Goal: Task Accomplishment & Management: Manage account settings

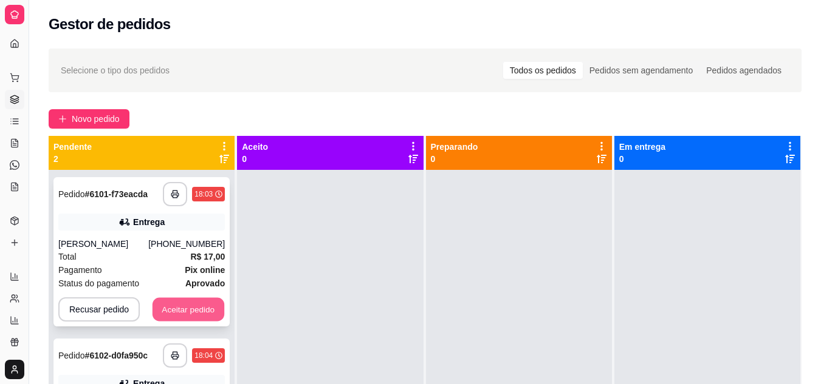
click at [179, 302] on button "Aceitar pedido" at bounding box center [188, 310] width 72 height 24
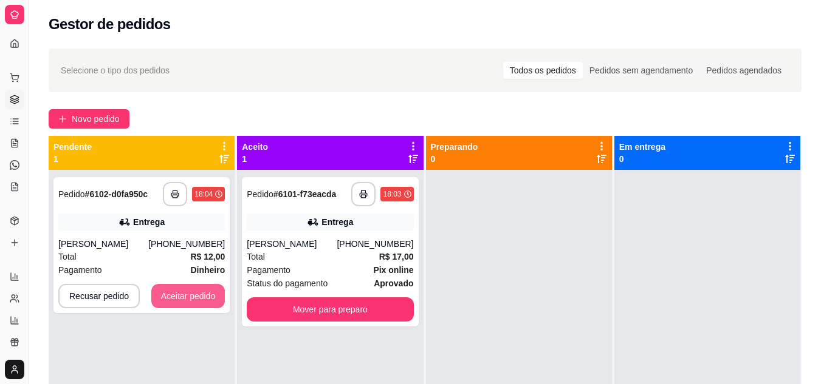
click at [179, 303] on button "Aceitar pedido" at bounding box center [188, 296] width 74 height 24
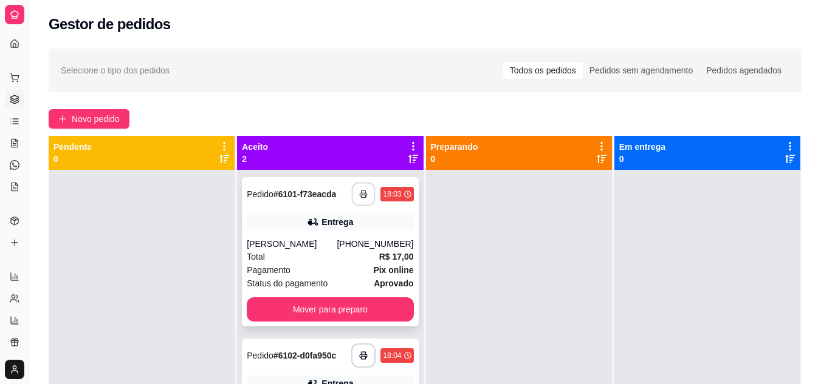
click at [360, 194] on icon "button" at bounding box center [364, 194] width 9 height 9
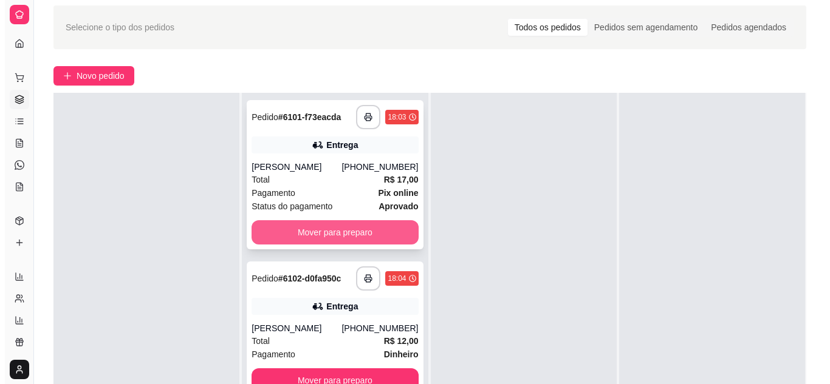
scroll to position [61, 0]
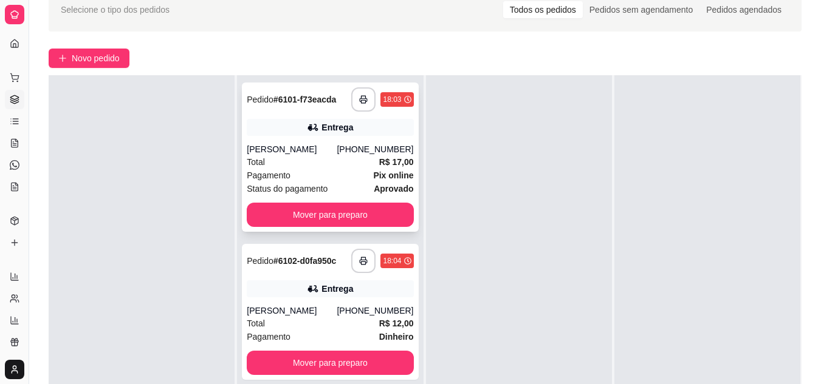
click at [309, 152] on div "[PERSON_NAME]" at bounding box center [292, 149] width 90 height 12
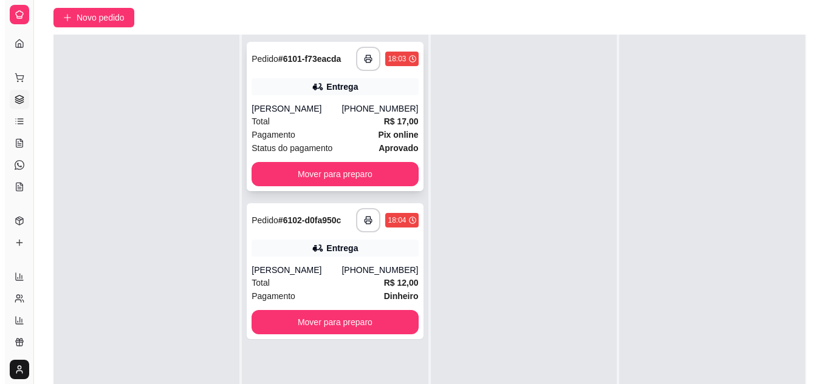
scroll to position [121, 0]
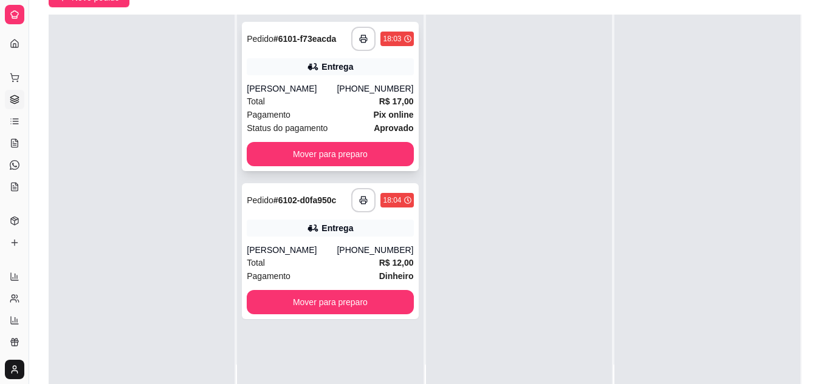
click at [356, 123] on div "Status do pagamento aprovado" at bounding box center [330, 127] width 166 height 13
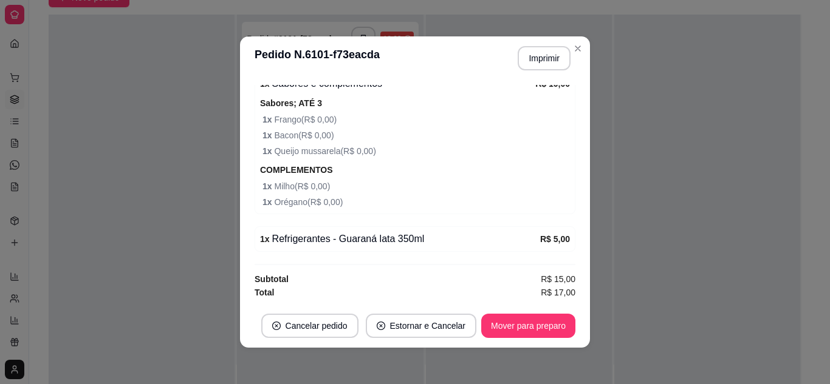
scroll to position [2, 0]
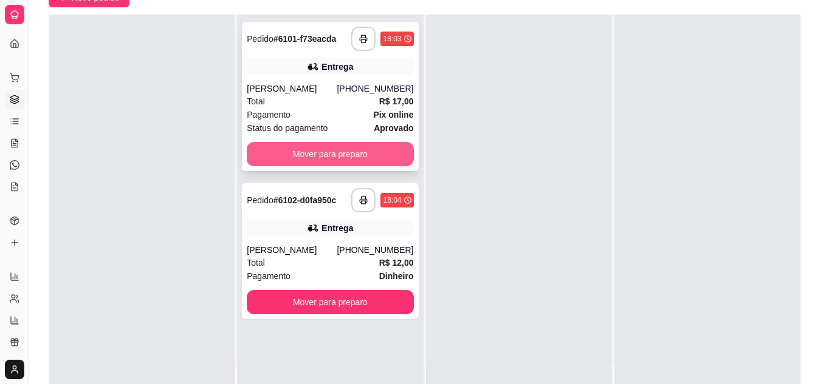
click at [347, 151] on button "Mover para preparo" at bounding box center [330, 154] width 166 height 24
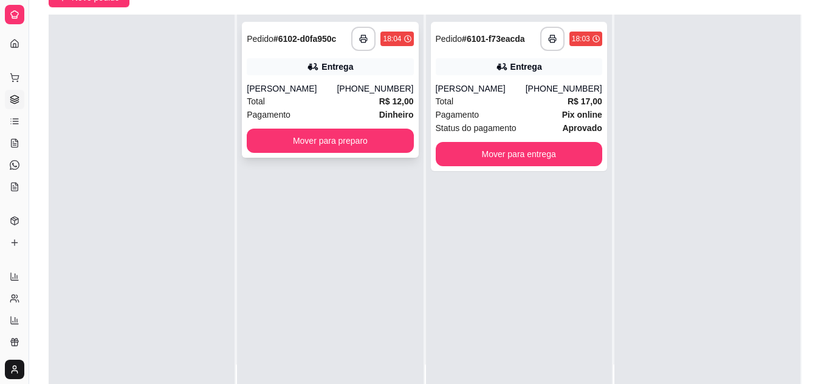
click at [331, 98] on div "Total R$ 12,00" at bounding box center [330, 101] width 166 height 13
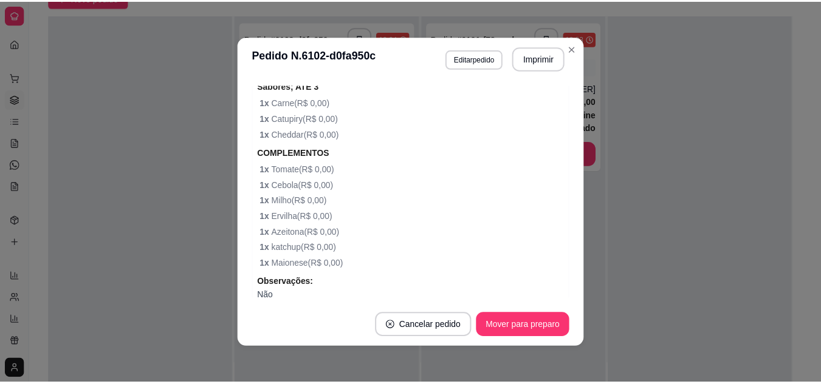
scroll to position [486, 0]
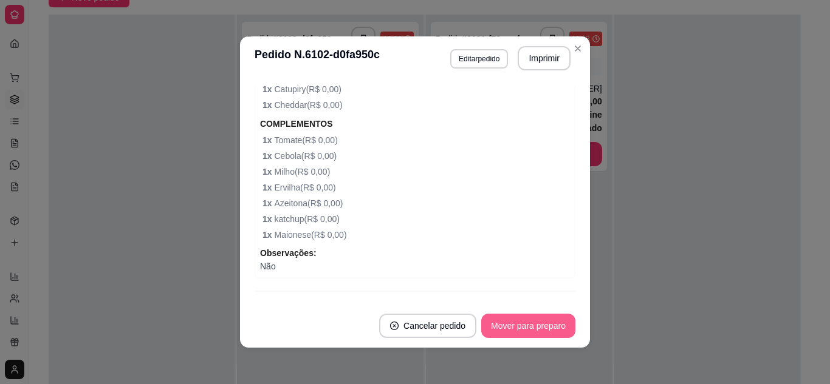
click at [511, 322] on button "Mover para preparo" at bounding box center [528, 326] width 94 height 24
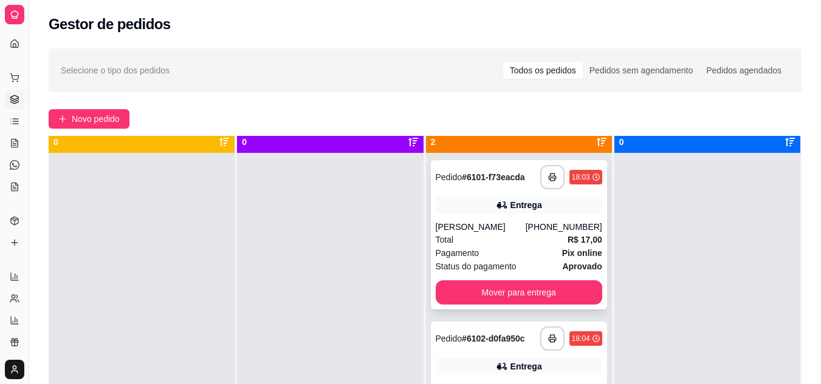
scroll to position [34, 0]
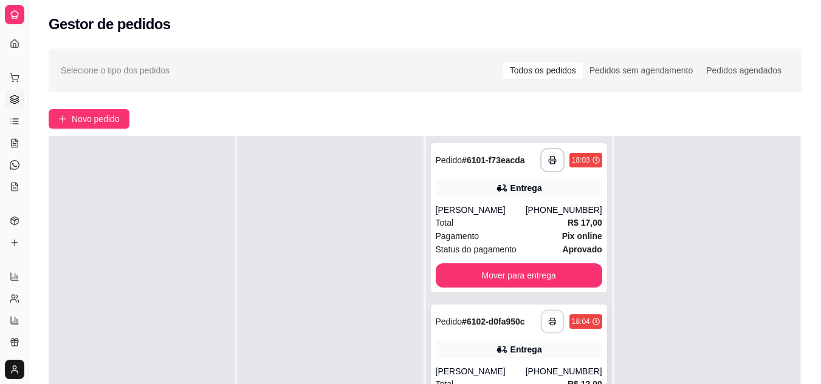
click at [548, 325] on icon "button" at bounding box center [552, 322] width 9 height 9
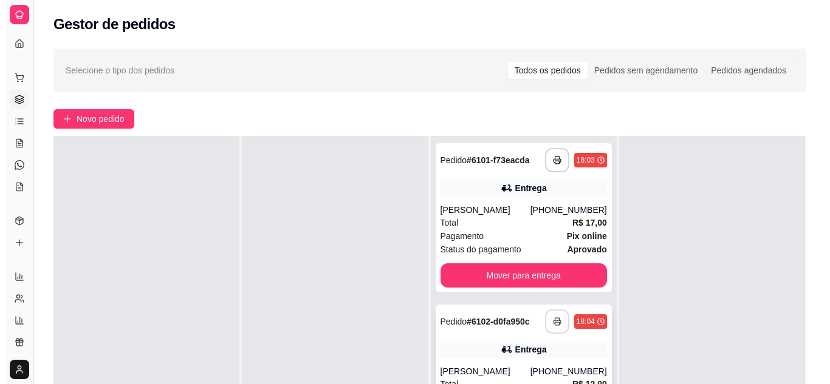
scroll to position [0, 0]
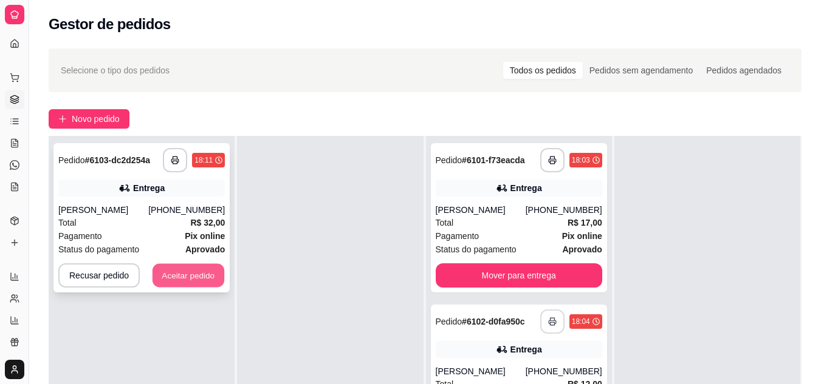
click at [160, 279] on button "Aceitar pedido" at bounding box center [188, 276] width 72 height 24
click at [160, 279] on div "Recusar pedido Aceitar pedido" at bounding box center [141, 276] width 166 height 24
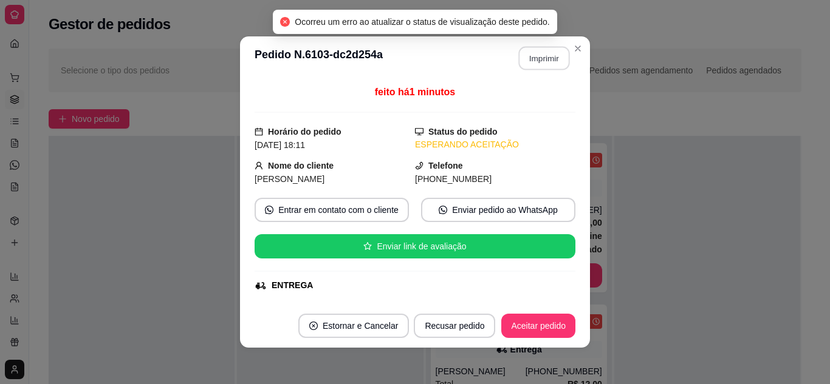
click at [526, 58] on button "Imprimir" at bounding box center [544, 59] width 51 height 24
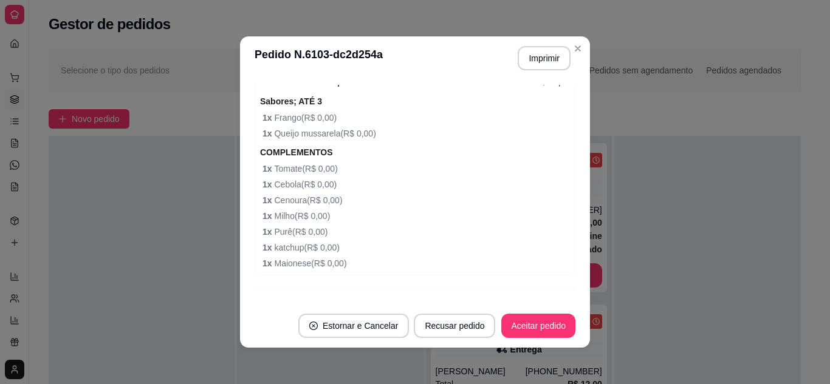
scroll to position [790, 0]
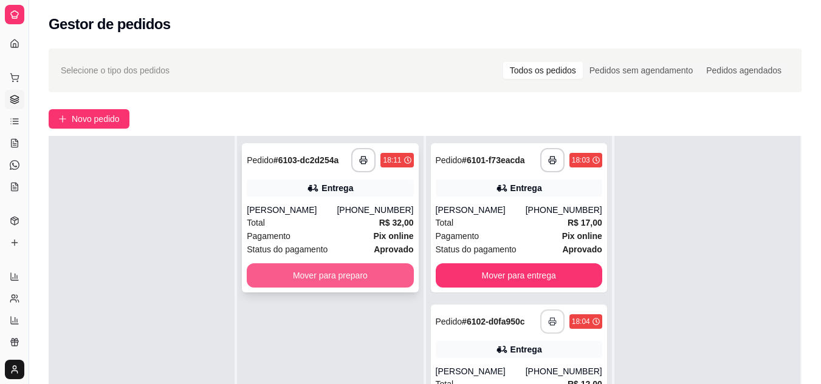
click at [391, 273] on button "Mover para preparo" at bounding box center [330, 276] width 166 height 24
click at [391, 273] on div "Mover para preparo" at bounding box center [330, 276] width 166 height 24
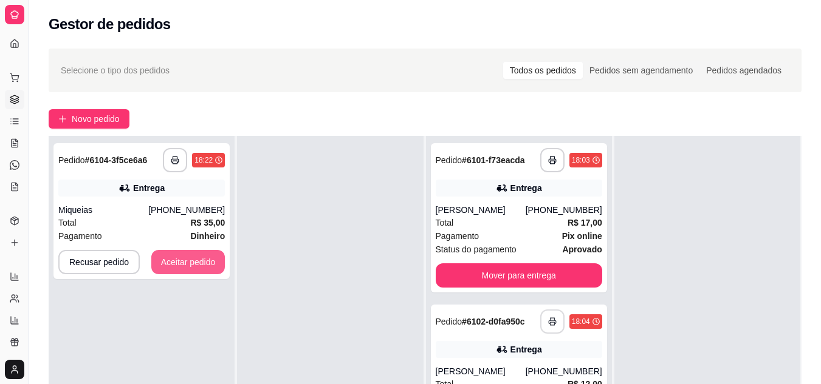
click at [200, 273] on button "Aceitar pedido" at bounding box center [188, 262] width 74 height 24
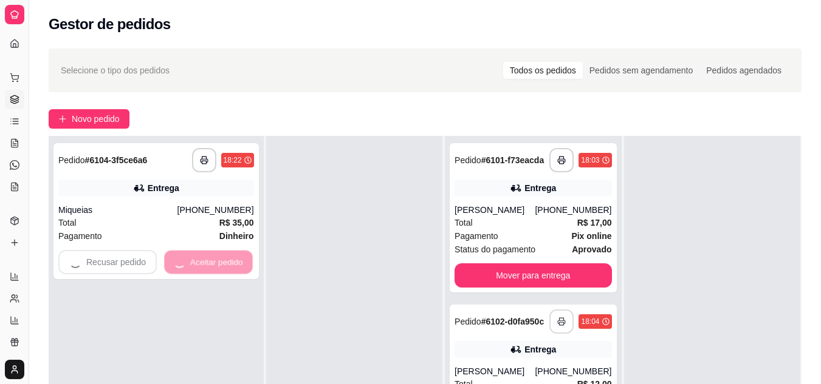
click at [200, 273] on div "Recusar pedido Aceitar pedido" at bounding box center [156, 262] width 196 height 24
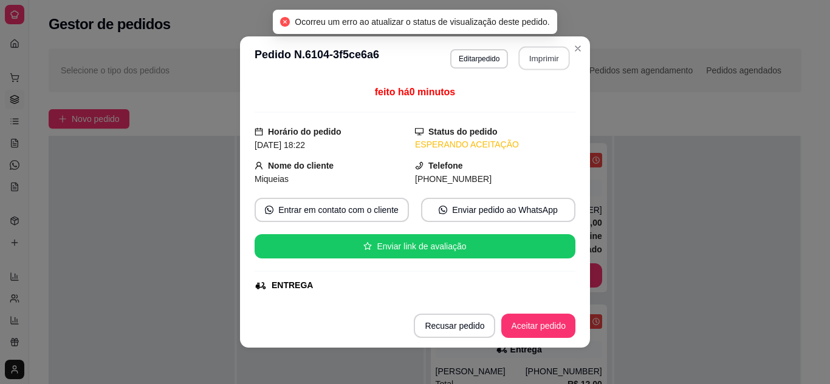
click at [548, 55] on button "Imprimir" at bounding box center [544, 59] width 51 height 24
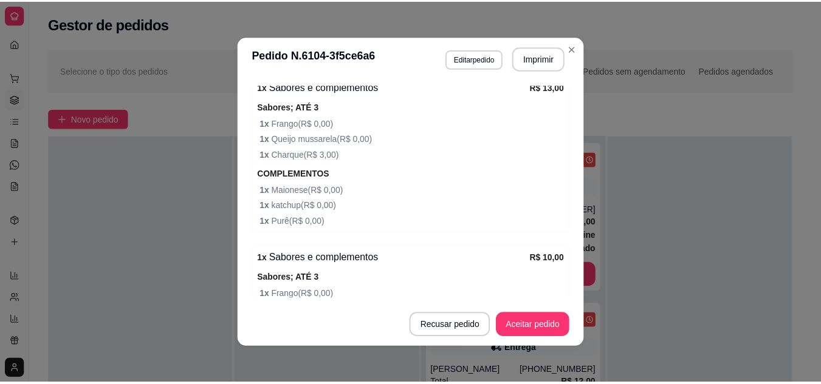
scroll to position [729, 0]
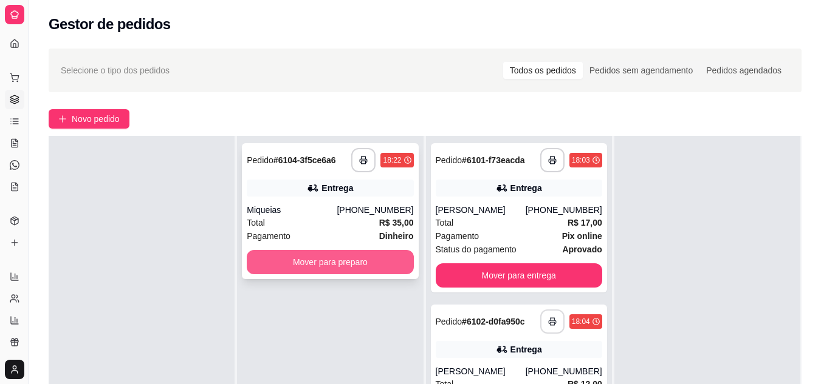
click at [301, 256] on button "Mover para preparo" at bounding box center [330, 262] width 166 height 24
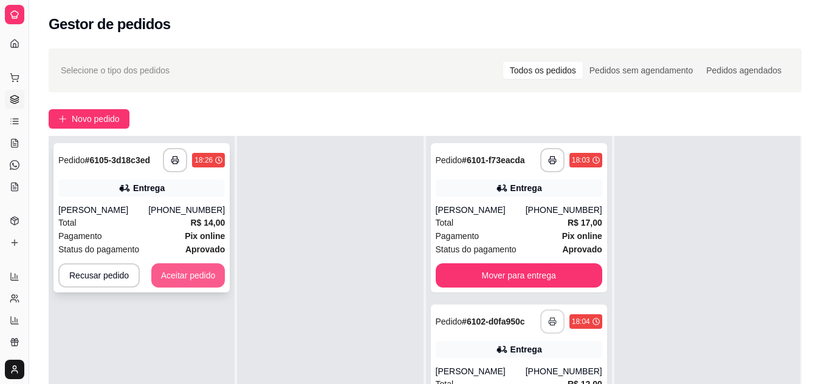
click at [214, 272] on button "Aceitar pedido" at bounding box center [188, 276] width 74 height 24
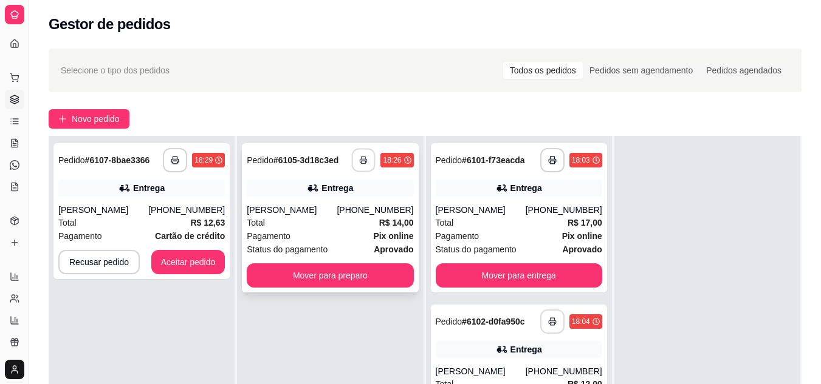
click at [363, 153] on button "button" at bounding box center [364, 161] width 24 height 24
click at [213, 261] on button "Aceitar pedido" at bounding box center [188, 262] width 74 height 24
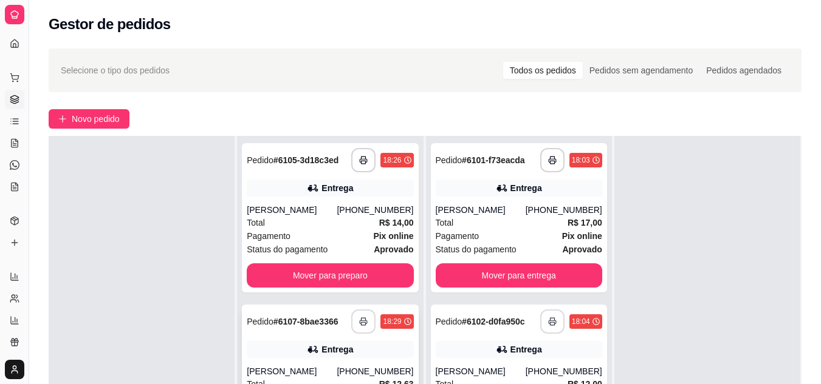
click at [364, 320] on icon "button" at bounding box center [363, 322] width 9 height 9
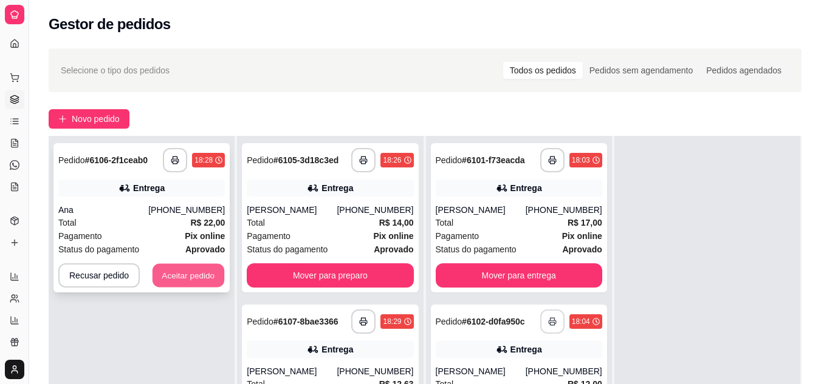
click at [203, 273] on button "Aceitar pedido" at bounding box center [188, 276] width 72 height 24
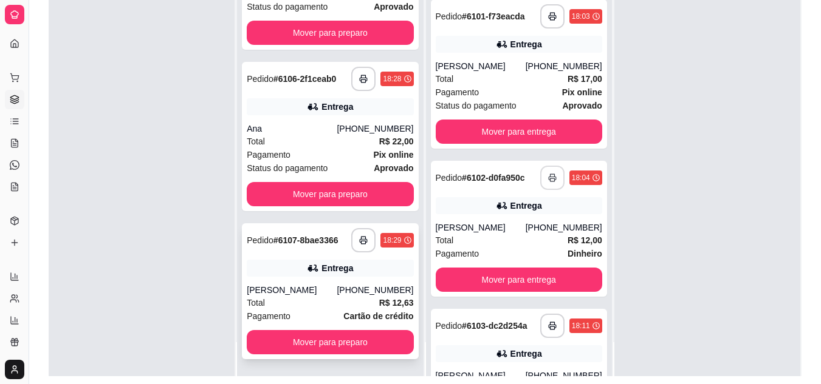
scroll to position [182, 0]
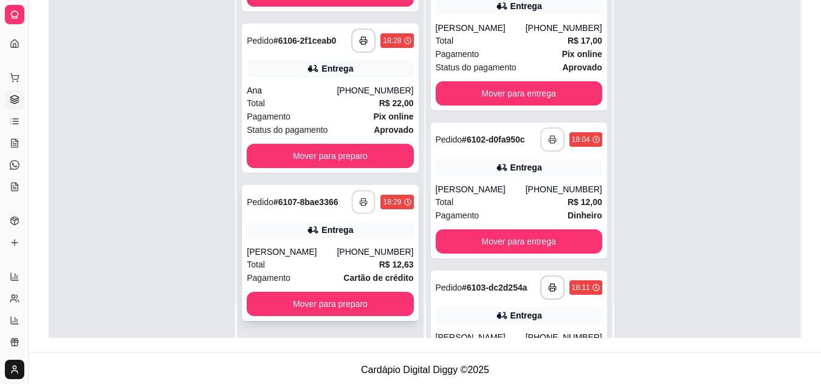
click at [352, 210] on button "button" at bounding box center [364, 203] width 24 height 24
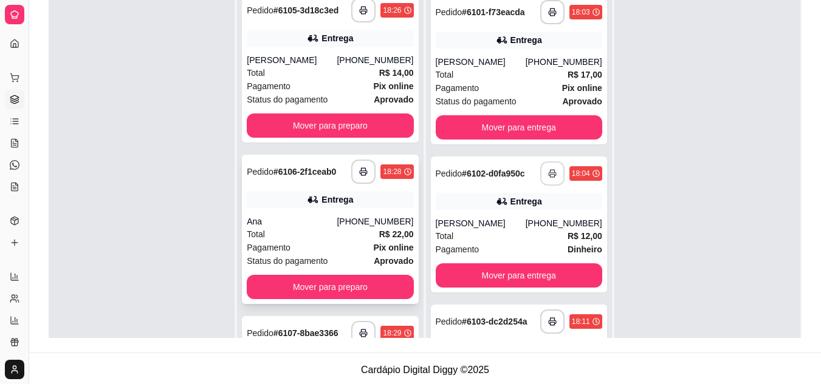
scroll to position [0, 0]
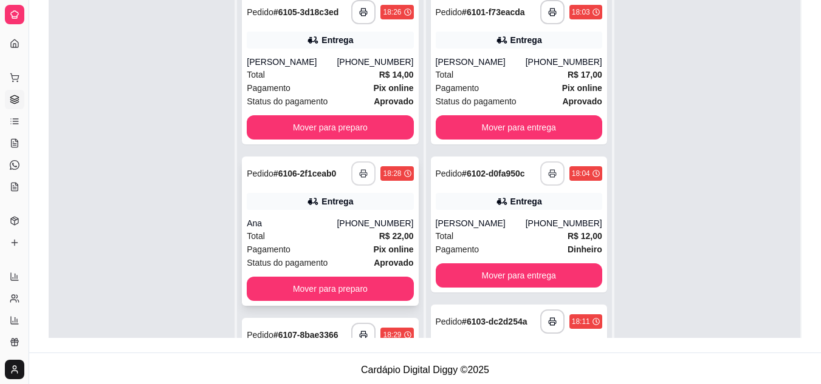
click at [358, 165] on button "button" at bounding box center [363, 174] width 24 height 24
click at [306, 80] on div "Total R$ 14,00" at bounding box center [330, 74] width 166 height 13
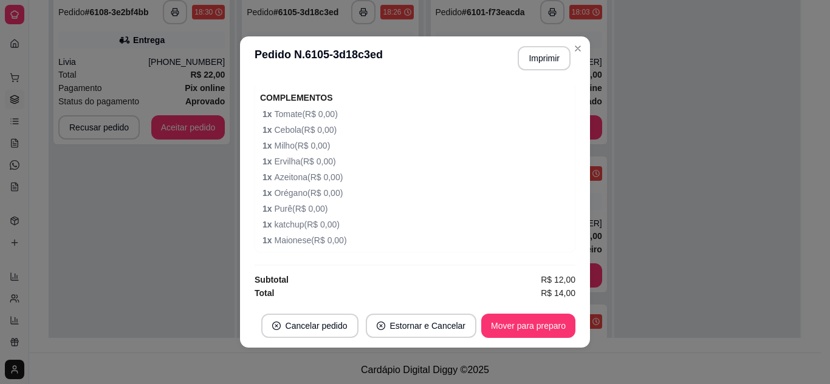
scroll to position [502, 0]
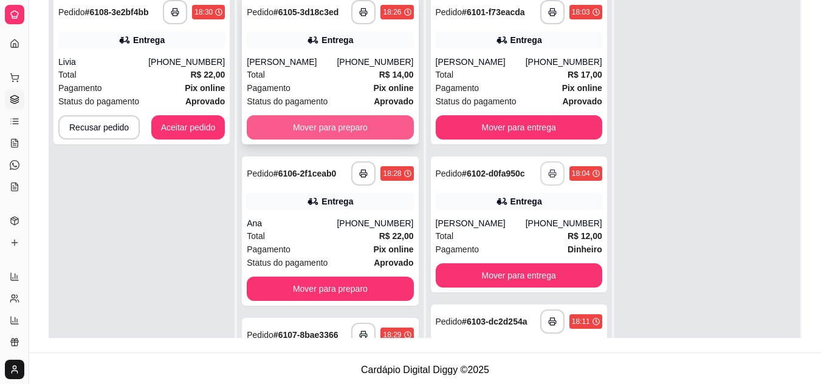
click at [295, 125] on button "Mover para preparo" at bounding box center [330, 127] width 166 height 24
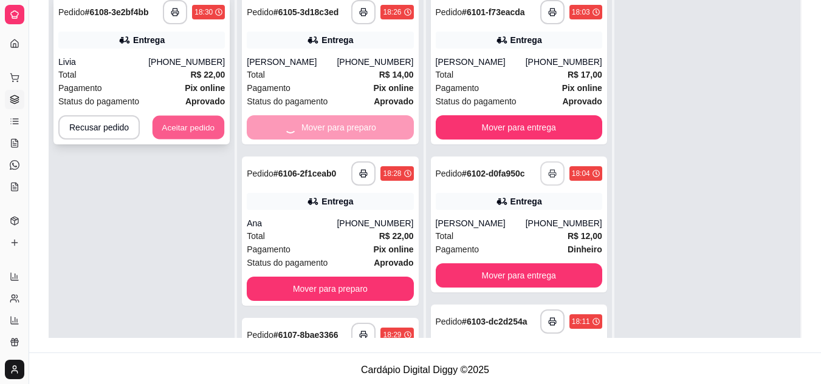
click at [205, 131] on button "Aceitar pedido" at bounding box center [188, 128] width 72 height 24
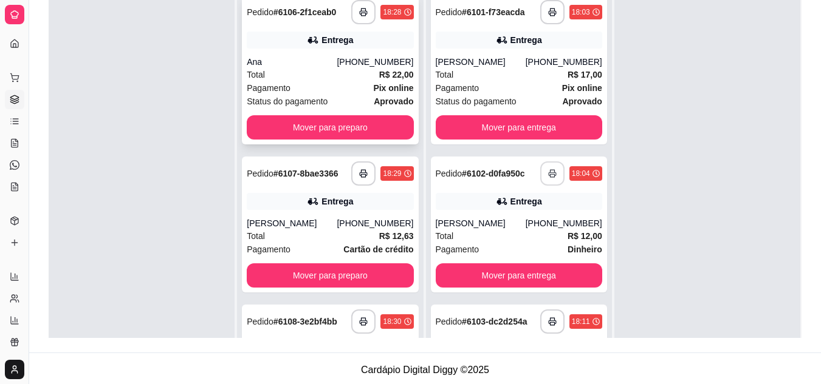
click at [331, 83] on div "Pagamento Pix online" at bounding box center [330, 87] width 166 height 13
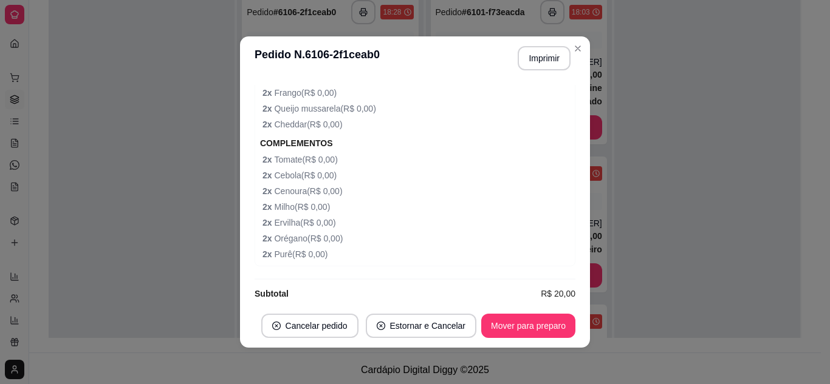
scroll to position [454, 0]
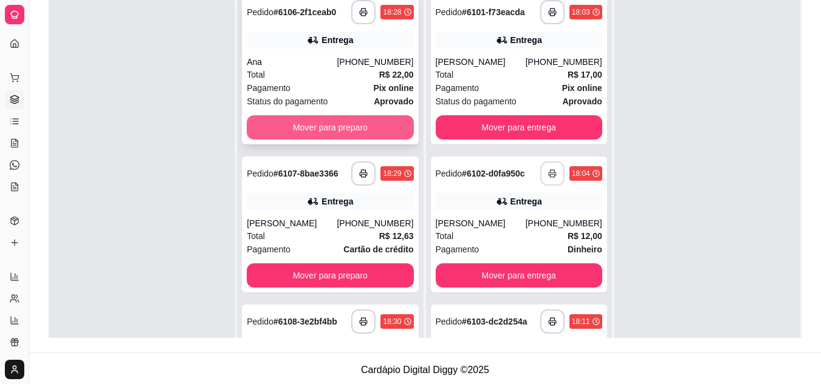
click at [357, 117] on button "Mover para preparo" at bounding box center [330, 127] width 166 height 24
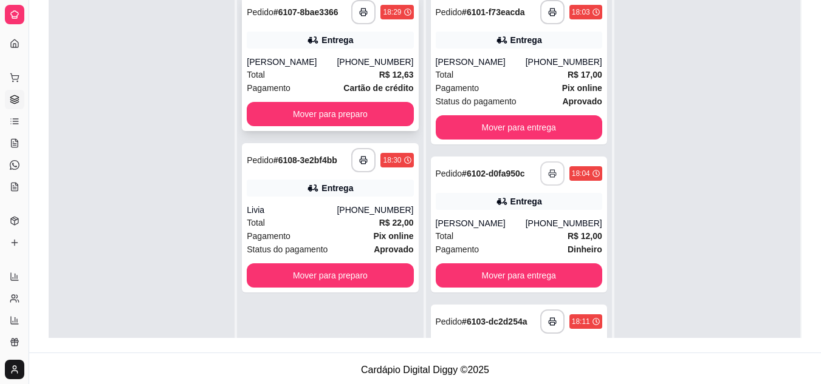
click at [331, 51] on div "**********" at bounding box center [330, 63] width 176 height 136
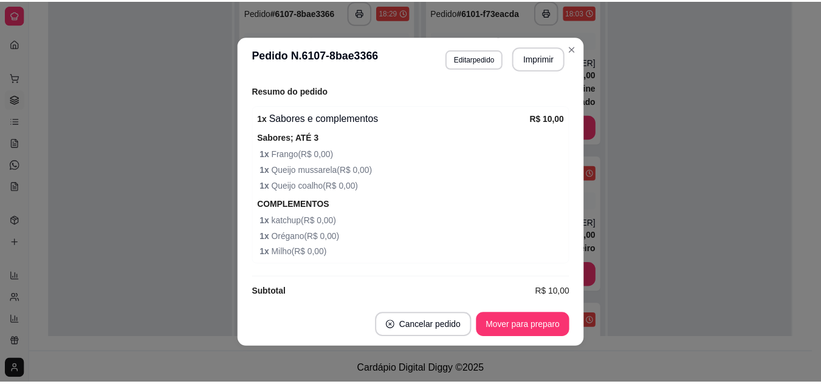
scroll to position [391, 0]
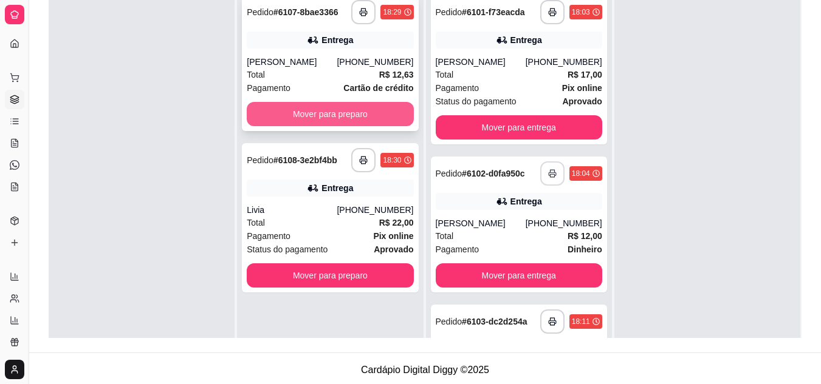
click at [297, 111] on button "Mover para preparo" at bounding box center [330, 114] width 166 height 24
click at [297, 111] on div "Mover para preparo" at bounding box center [330, 114] width 166 height 24
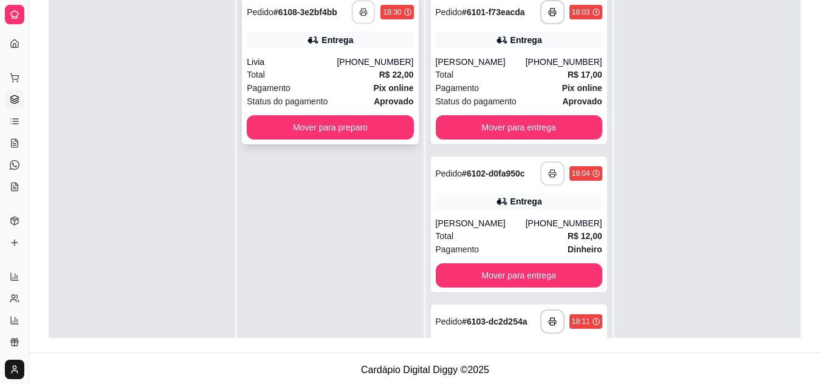
click at [362, 10] on polyline "button" at bounding box center [363, 10] width 4 height 2
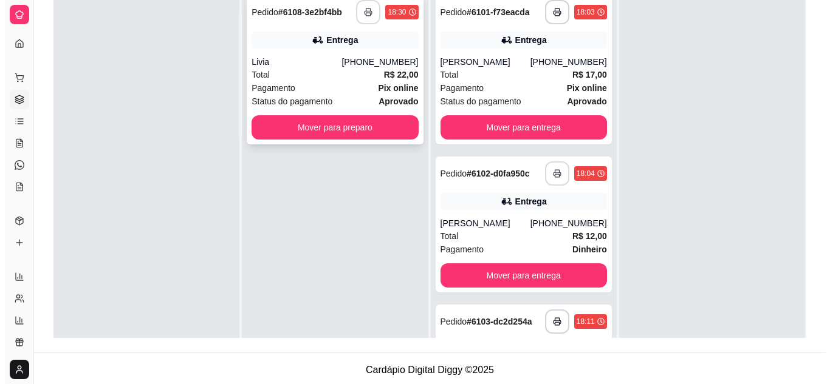
scroll to position [0, 0]
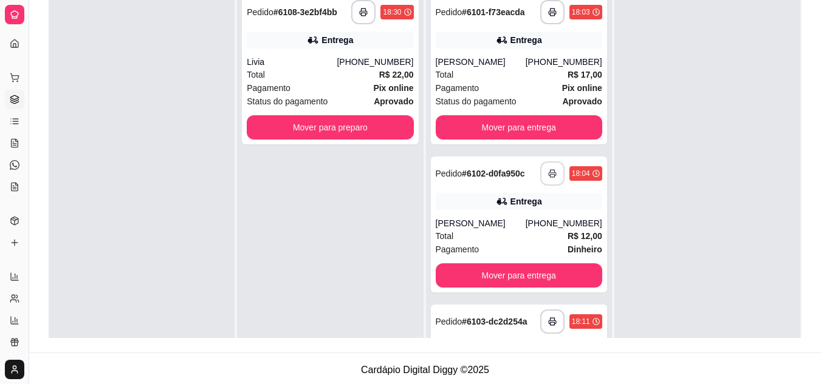
click at [313, 64] on div "Livia" at bounding box center [292, 62] width 90 height 12
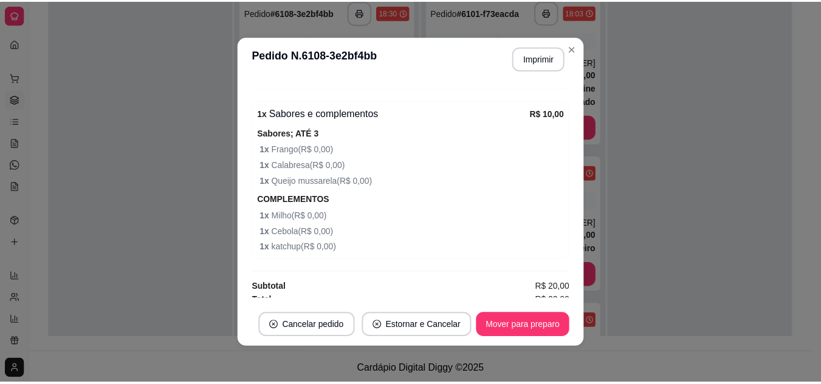
scroll to position [531, 0]
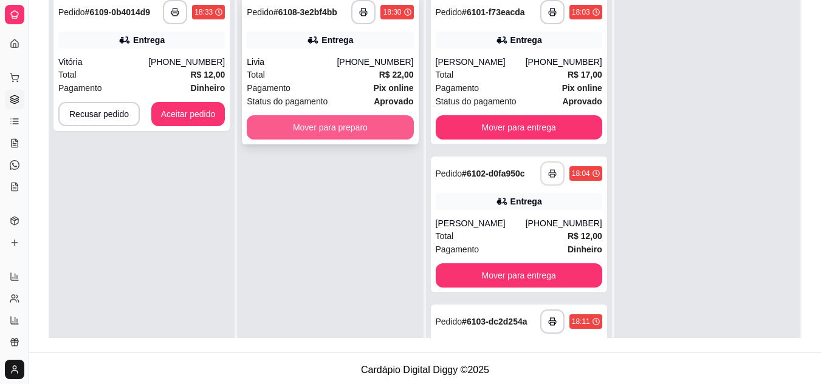
click at [289, 125] on button "Mover para preparo" at bounding box center [330, 127] width 166 height 24
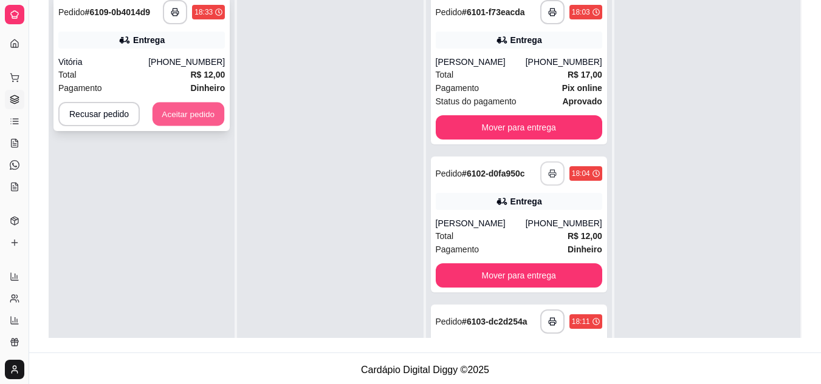
click at [176, 109] on button "Aceitar pedido" at bounding box center [188, 115] width 72 height 24
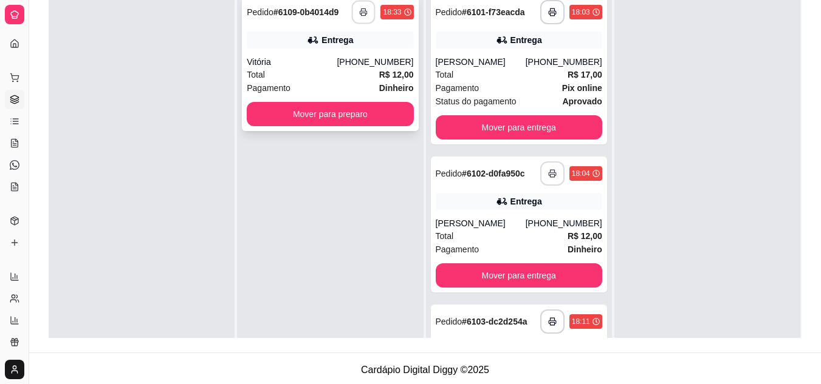
click at [361, 15] on icon "button" at bounding box center [364, 12] width 9 height 9
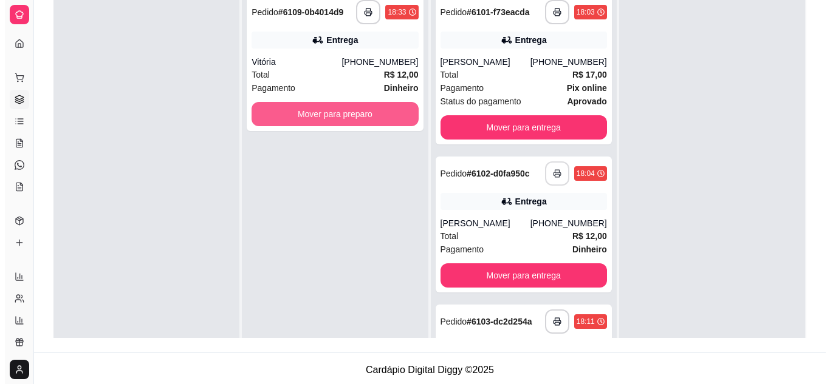
scroll to position [0, 0]
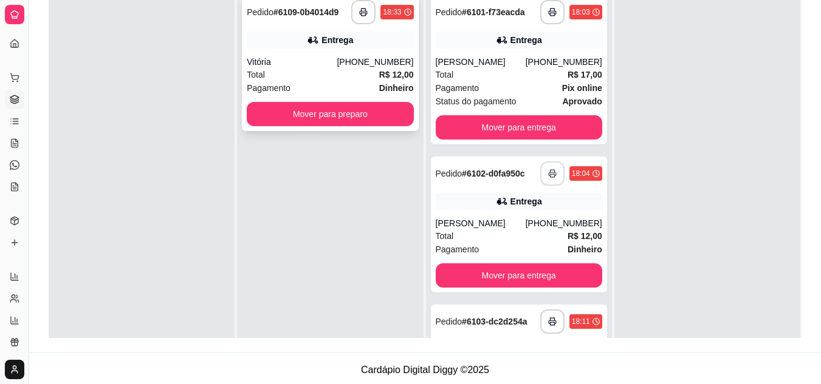
drag, startPoint x: 694, startPoint y: 284, endPoint x: 309, endPoint y: 67, distance: 441.1
click at [309, 67] on div "Vitória" at bounding box center [292, 62] width 90 height 12
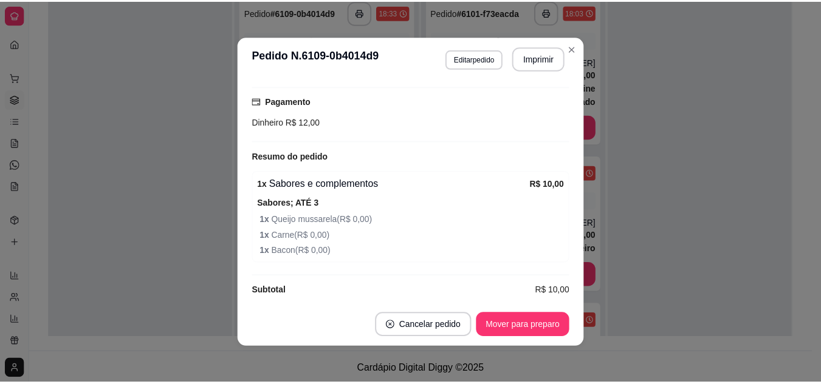
scroll to position [324, 0]
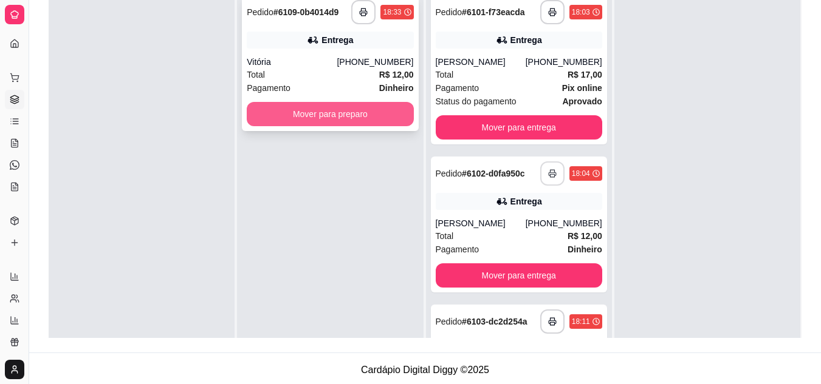
click at [344, 112] on button "Mover para preparo" at bounding box center [330, 114] width 166 height 24
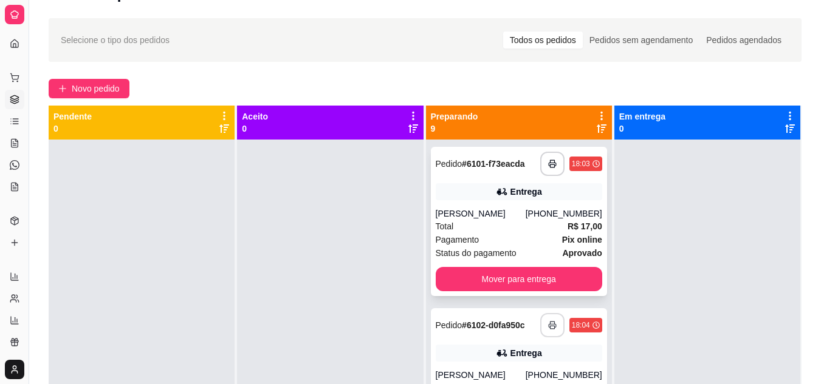
scroll to position [0, 0]
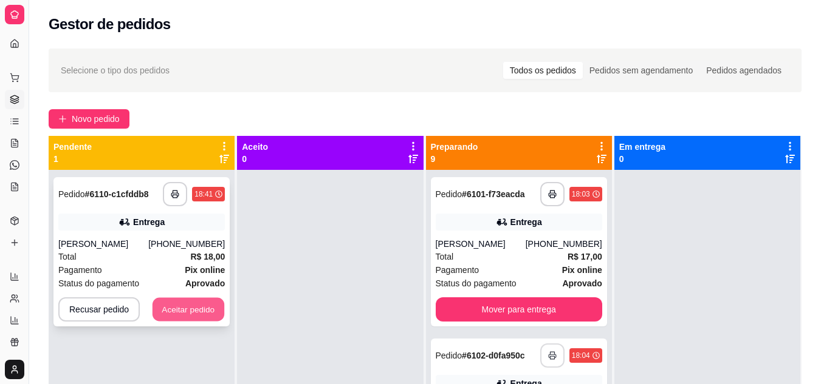
click at [210, 315] on button "Aceitar pedido" at bounding box center [188, 310] width 72 height 24
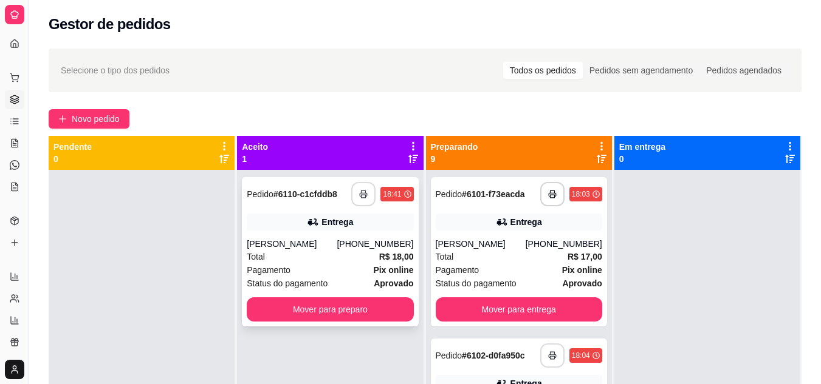
click at [359, 192] on icon "button" at bounding box center [363, 194] width 9 height 9
click at [311, 246] on div "[PERSON_NAME]" at bounding box center [292, 244] width 90 height 12
click at [596, 154] on icon at bounding box center [601, 159] width 10 height 10
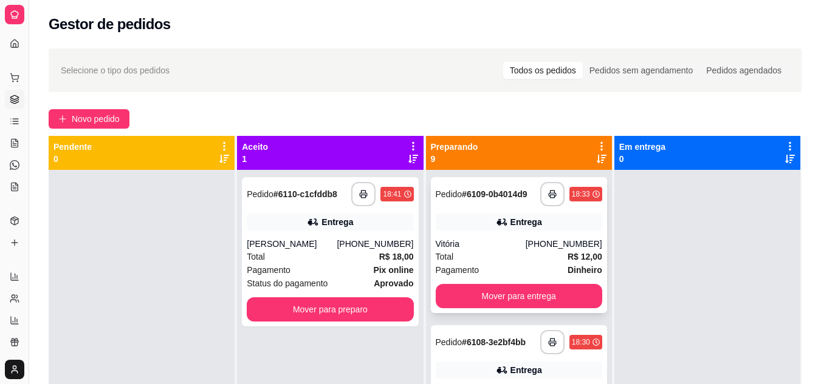
click at [485, 258] on div "Total R$ 12,00" at bounding box center [519, 256] width 166 height 13
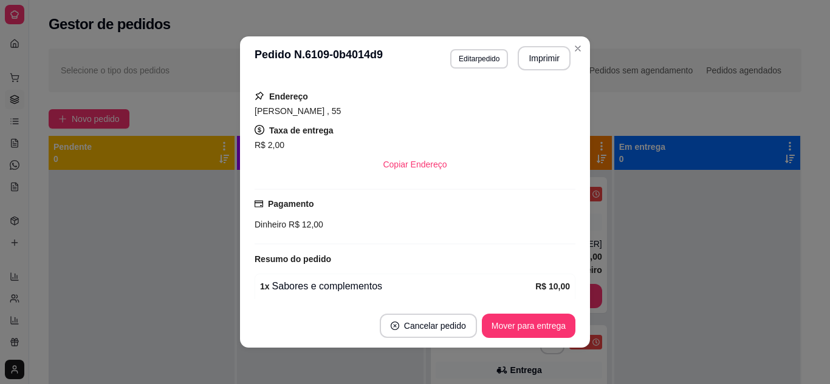
scroll to position [243, 0]
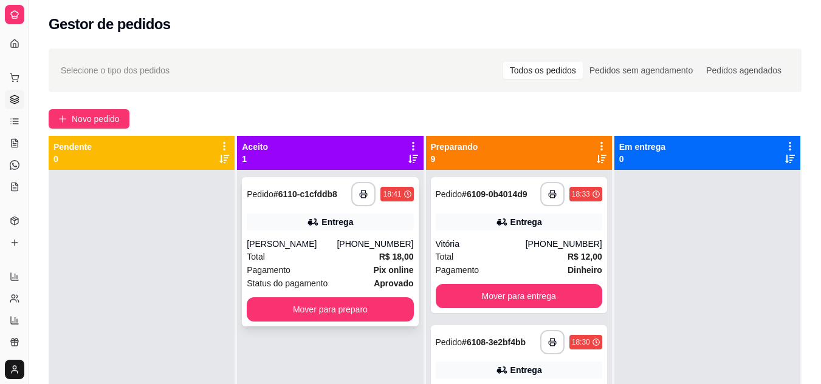
click at [327, 260] on div "Total R$ 18,00" at bounding box center [330, 256] width 166 height 13
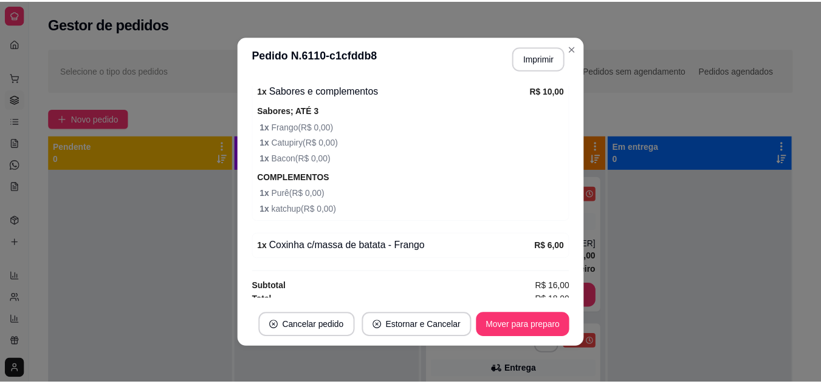
scroll to position [428, 0]
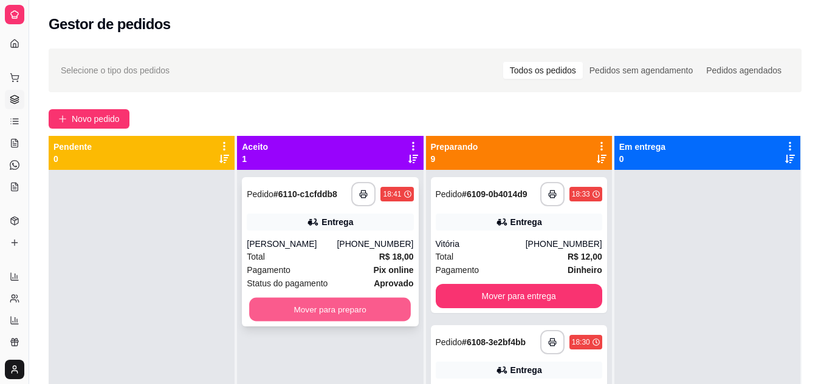
click at [340, 310] on button "Mover para preparo" at bounding box center [330, 310] width 162 height 24
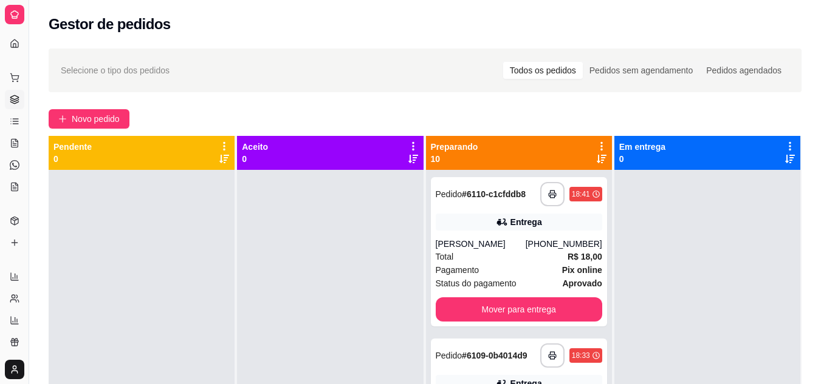
click at [586, 163] on div "Preparando 10" at bounding box center [519, 153] width 176 height 24
click at [596, 158] on icon at bounding box center [601, 159] width 10 height 10
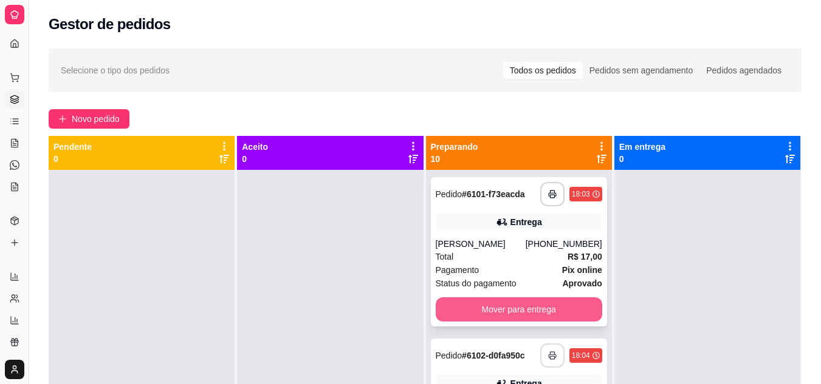
click at [528, 316] on button "Mover para entrega" at bounding box center [519, 310] width 166 height 24
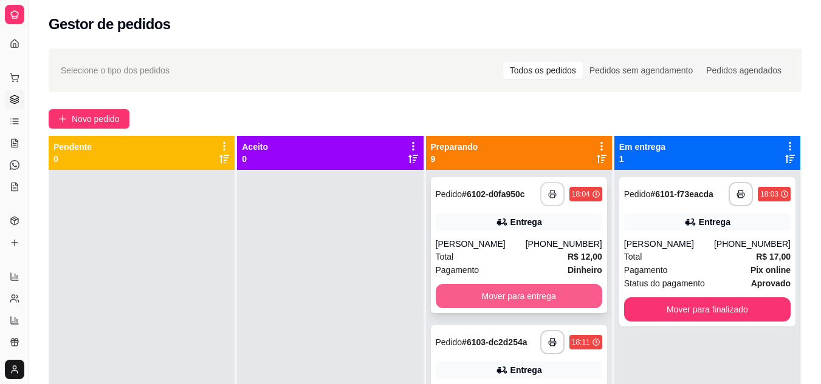
click at [492, 299] on button "Mover para entrega" at bounding box center [519, 296] width 166 height 24
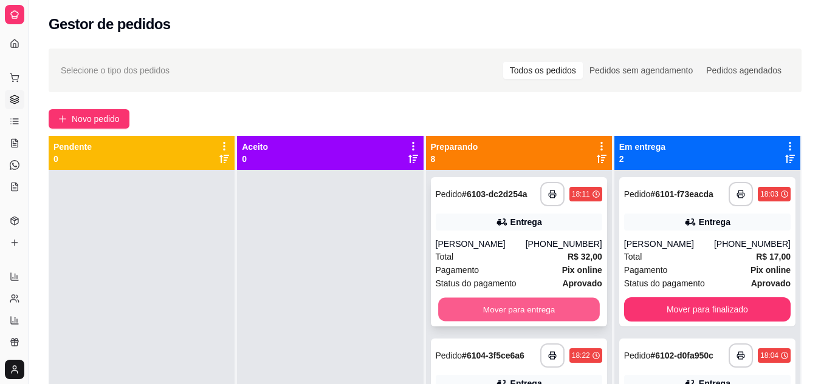
click at [536, 310] on button "Mover para entrega" at bounding box center [519, 310] width 162 height 24
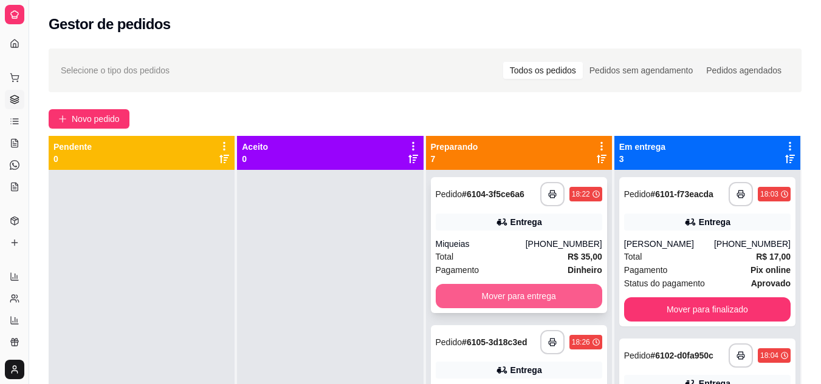
click at [508, 287] on button "Mover para entrega" at bounding box center [519, 296] width 166 height 24
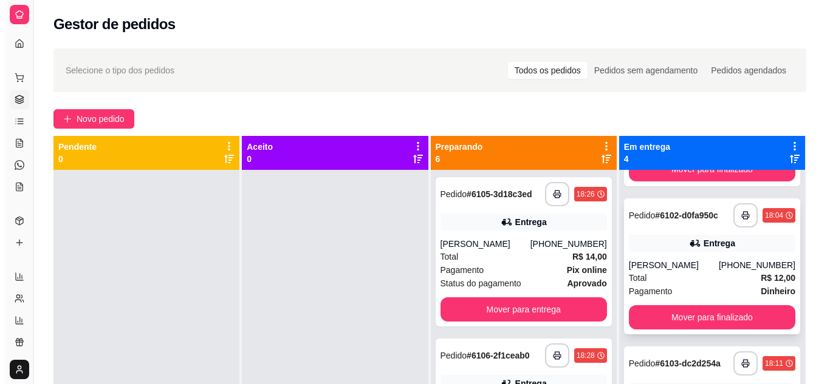
scroll to position [220, 0]
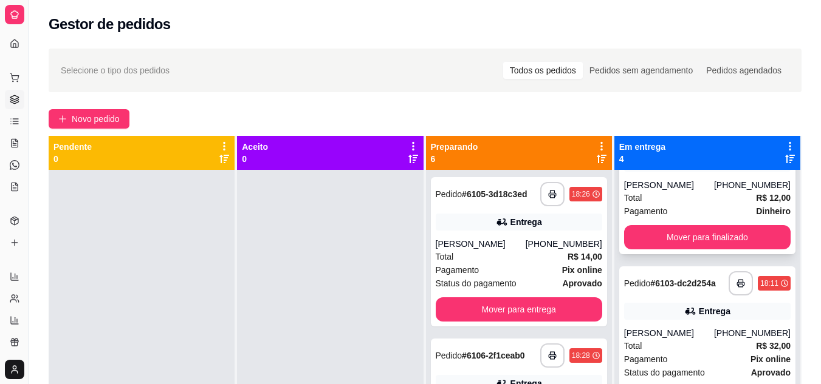
click at [690, 201] on div "Total R$ 12,00" at bounding box center [707, 197] width 166 height 13
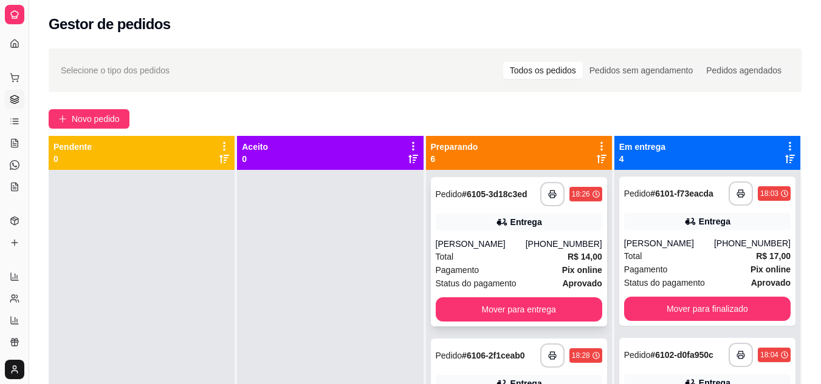
scroll to position [0, 0]
click at [517, 231] on div "**********" at bounding box center [519, 251] width 176 height 149
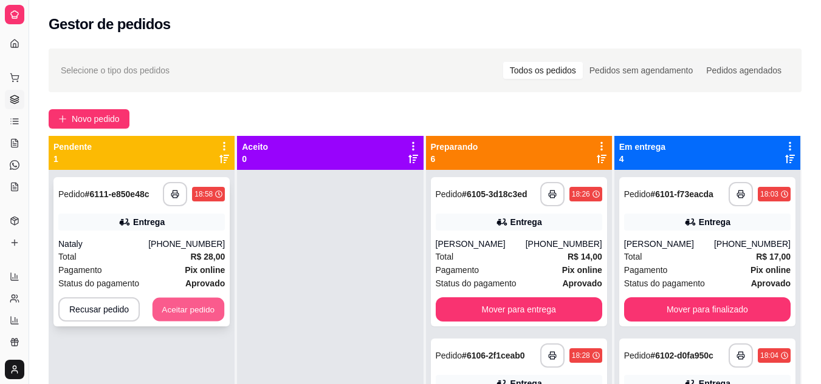
click at [183, 310] on button "Aceitar pedido" at bounding box center [188, 310] width 72 height 24
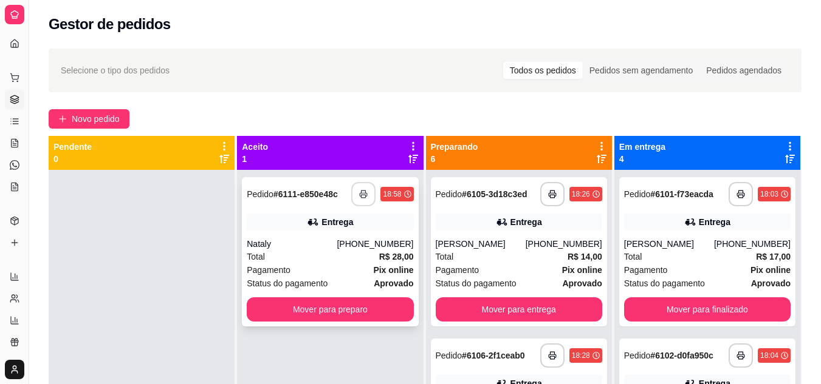
click at [352, 193] on button "button" at bounding box center [363, 194] width 24 height 24
click at [310, 260] on div "Total R$ 28,00" at bounding box center [330, 256] width 166 height 13
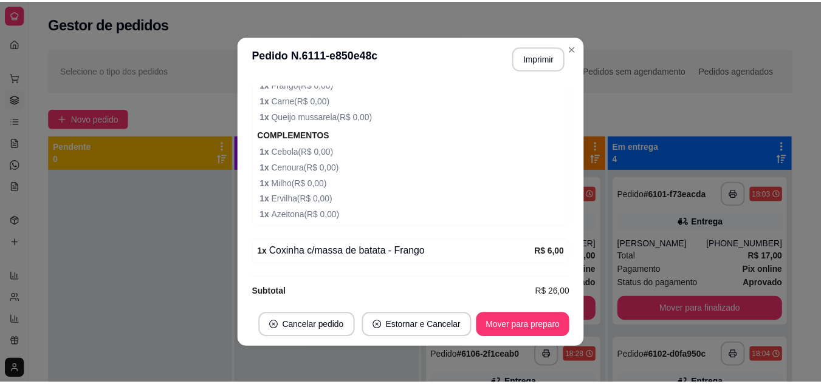
scroll to position [648, 0]
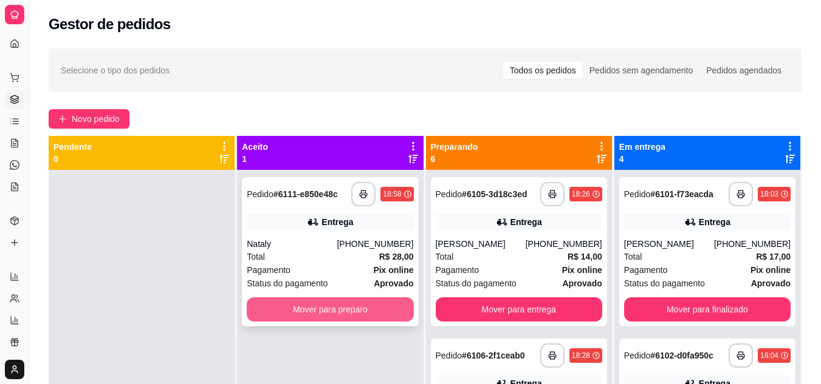
click at [389, 307] on button "Mover para preparo" at bounding box center [330, 310] width 166 height 24
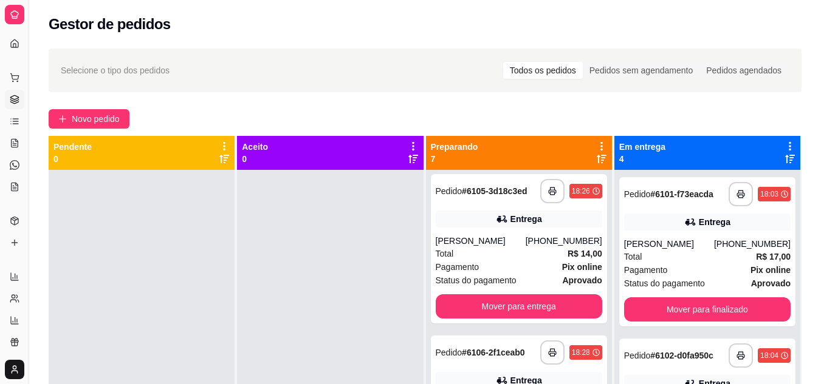
scroll to position [0, 0]
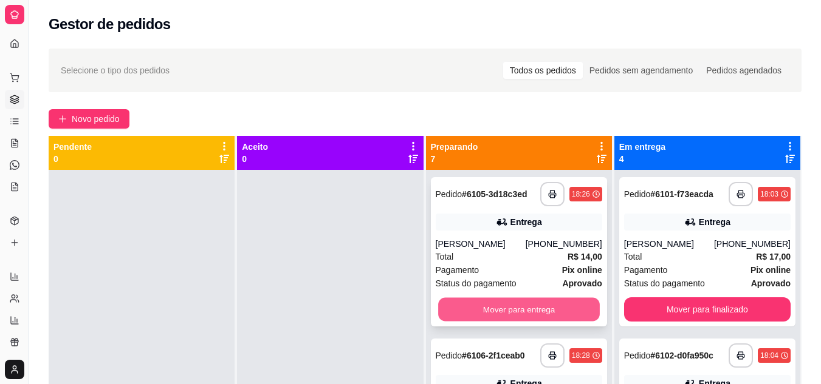
click at [511, 309] on button "Mover para entrega" at bounding box center [519, 310] width 162 height 24
click at [492, 313] on button "Mover para entrega" at bounding box center [519, 310] width 162 height 24
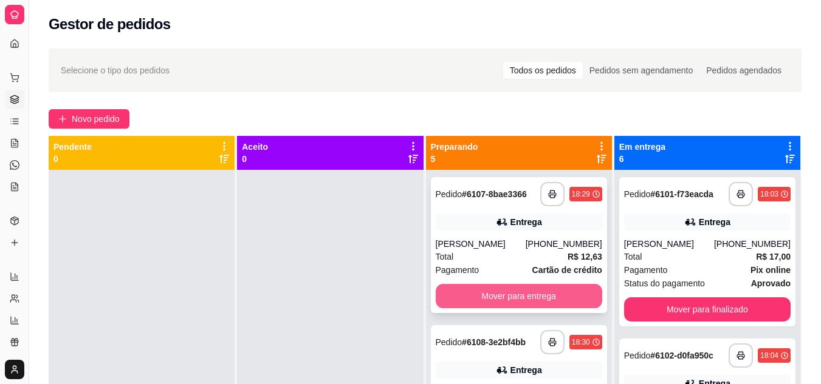
click at [494, 293] on button "Mover para entrega" at bounding box center [519, 296] width 166 height 24
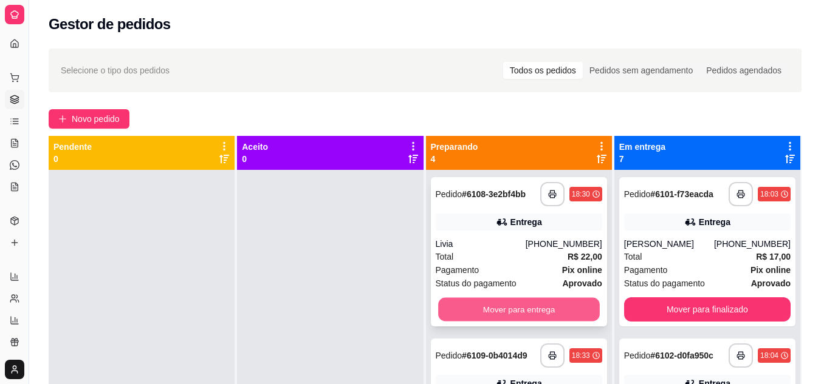
click at [523, 305] on button "Mover para entrega" at bounding box center [519, 310] width 162 height 24
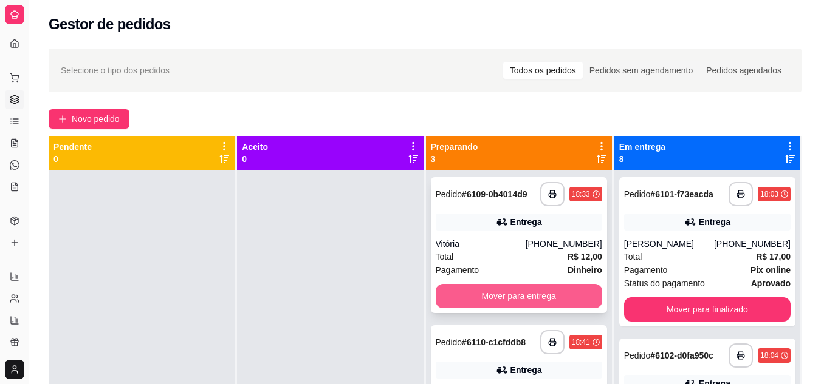
click at [521, 305] on button "Mover para entrega" at bounding box center [519, 296] width 166 height 24
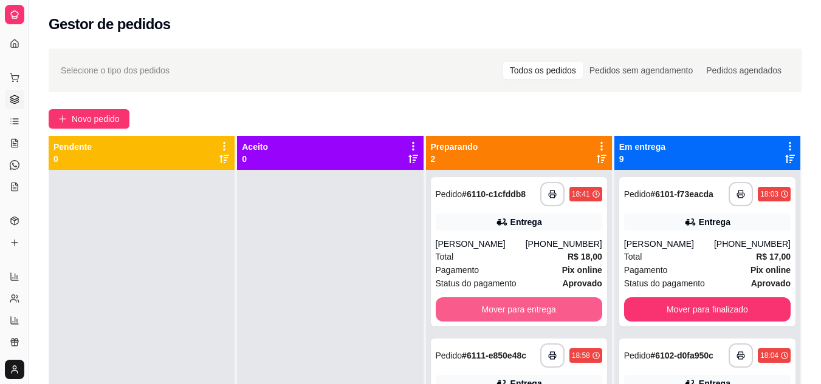
click at [521, 305] on button "Mover para entrega" at bounding box center [519, 310] width 166 height 24
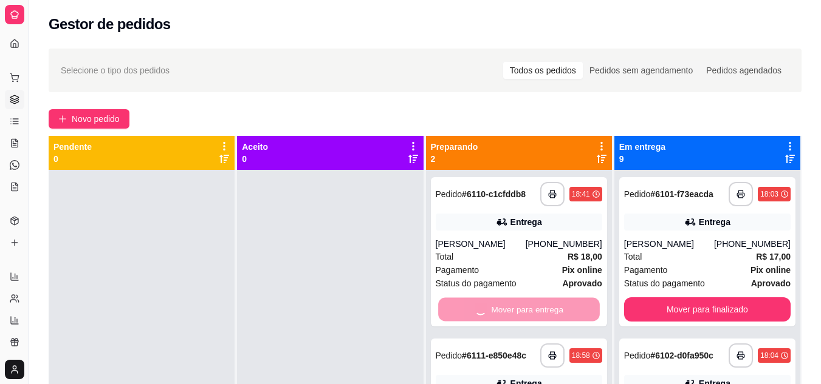
click at [521, 305] on div "Mover para entrega" at bounding box center [519, 310] width 166 height 24
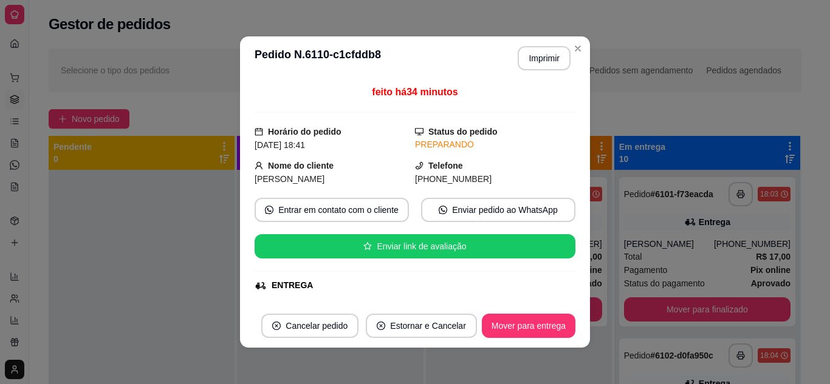
click at [185, 262] on div at bounding box center [142, 362] width 186 height 384
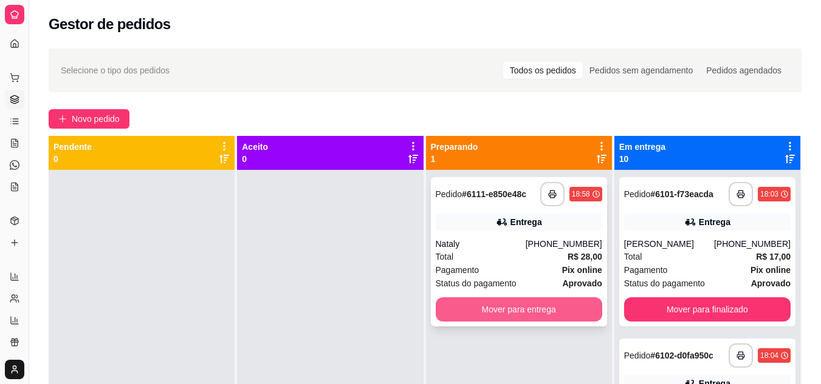
click at [555, 320] on button "Mover para entrega" at bounding box center [519, 310] width 166 height 24
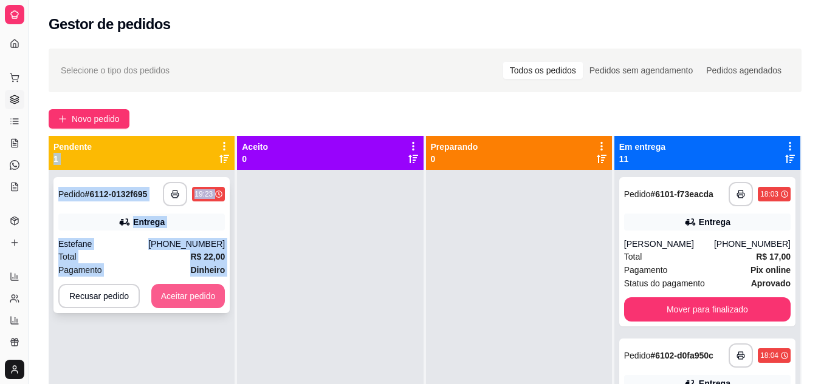
click at [169, 297] on button "Aceitar pedido" at bounding box center [188, 296] width 74 height 24
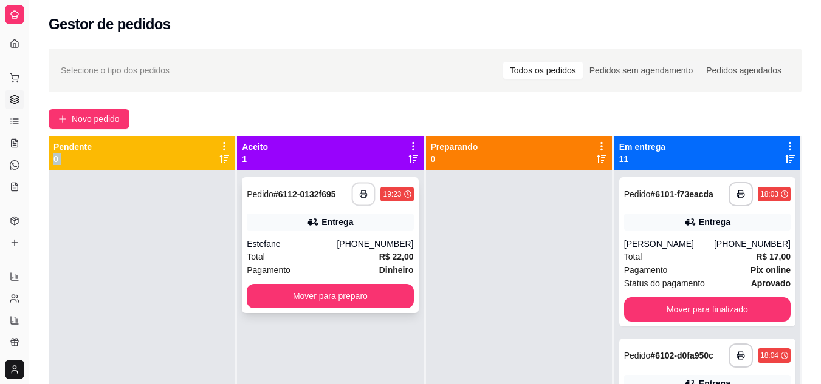
click at [367, 200] on button "button" at bounding box center [364, 195] width 24 height 24
click at [361, 191] on polyline "button" at bounding box center [363, 192] width 4 height 2
click at [318, 241] on div "Estefane" at bounding box center [292, 244] width 90 height 12
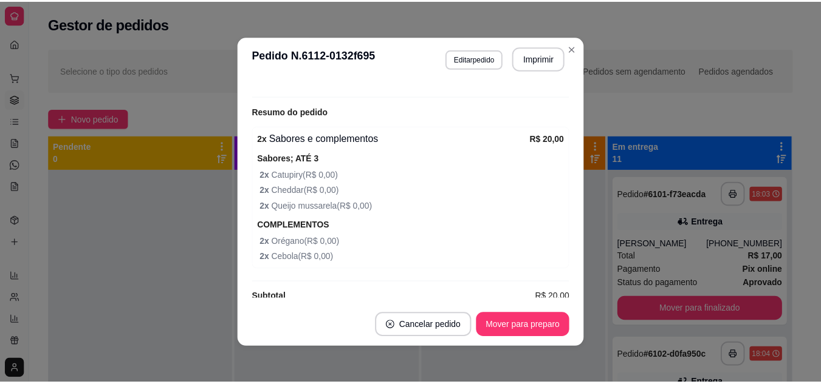
scroll to position [402, 0]
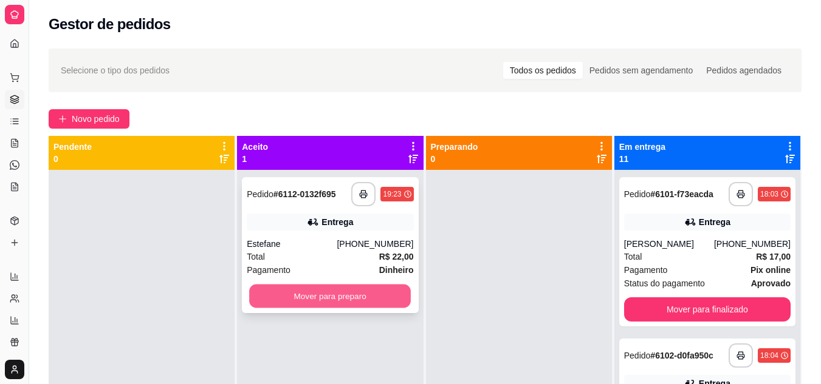
click at [337, 292] on button "Mover para preparo" at bounding box center [330, 297] width 162 height 24
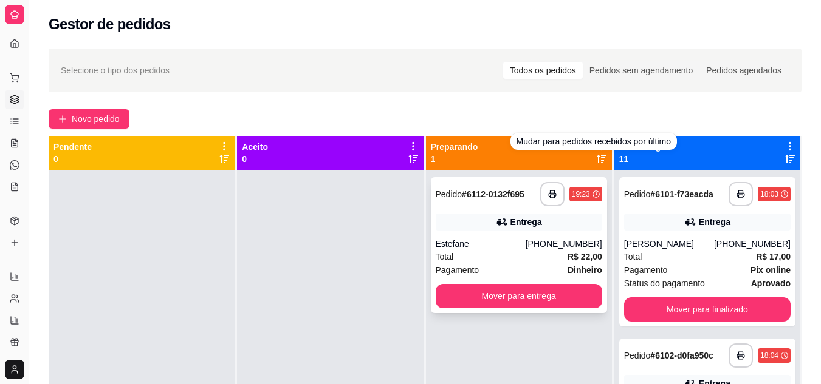
click at [504, 247] on div "Estefane" at bounding box center [481, 244] width 90 height 12
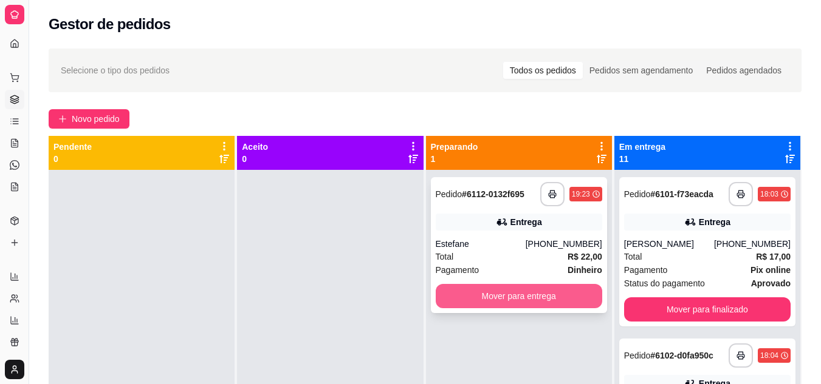
click at [474, 293] on button "Mover para entrega" at bounding box center [519, 296] width 166 height 24
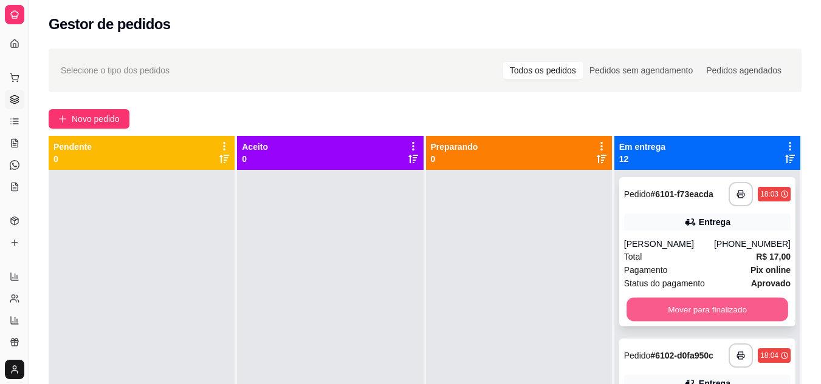
click at [742, 310] on button "Mover para finalizado" at bounding box center [707, 310] width 162 height 24
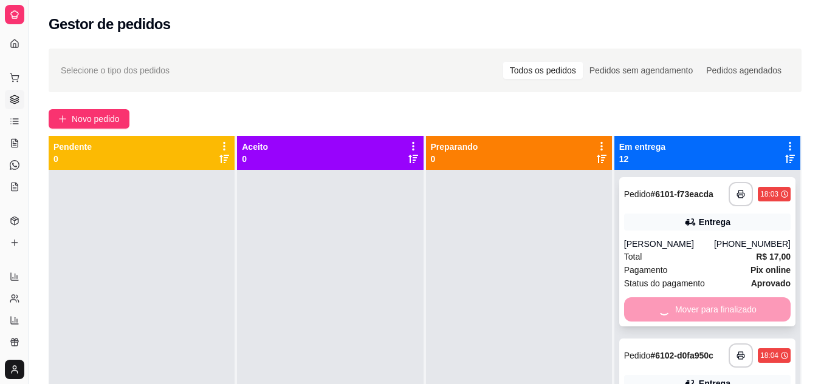
click at [742, 310] on div "Mover para finalizado" at bounding box center [707, 310] width 166 height 24
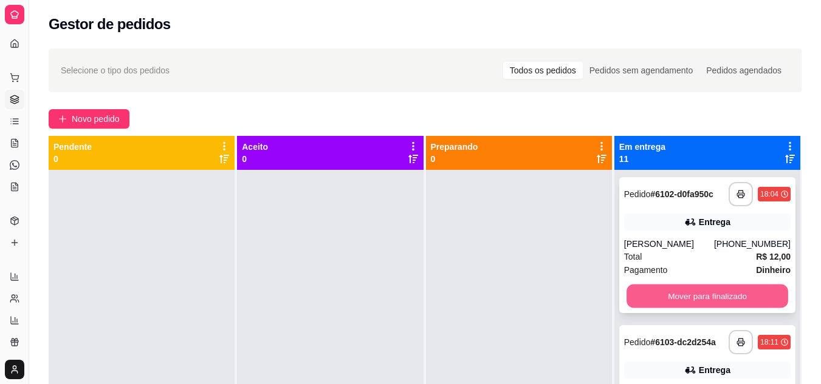
click at [742, 294] on button "Mover para finalizado" at bounding box center [707, 297] width 162 height 24
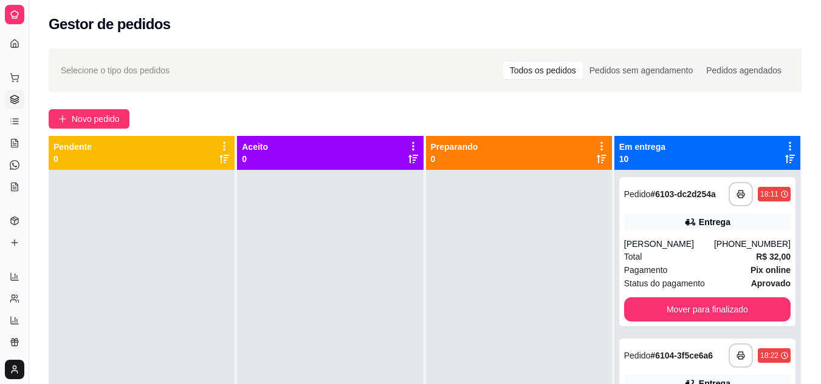
click at [742, 294] on div "**********" at bounding box center [707, 251] width 176 height 149
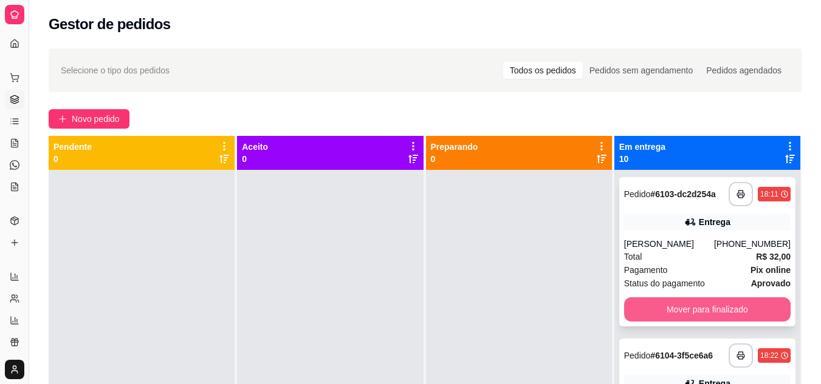
click at [696, 316] on button "Mover para finalizado" at bounding box center [707, 310] width 166 height 24
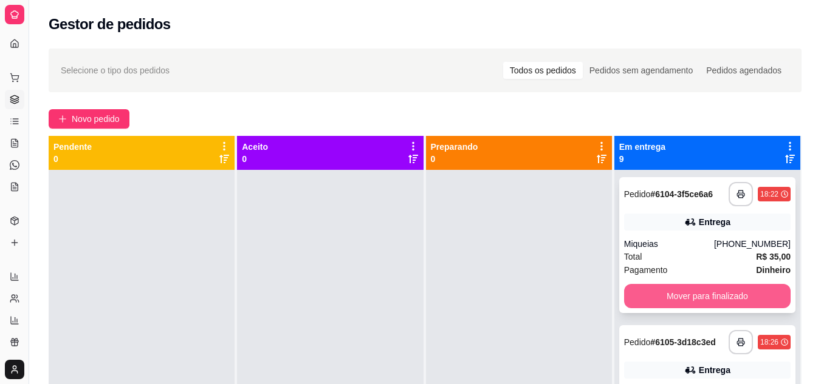
click at [700, 295] on button "Mover para finalizado" at bounding box center [707, 296] width 166 height 24
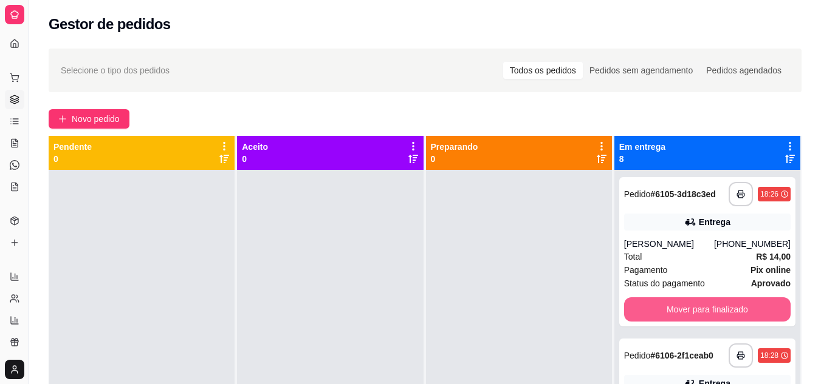
click at [706, 305] on button "Mover para finalizado" at bounding box center [707, 310] width 166 height 24
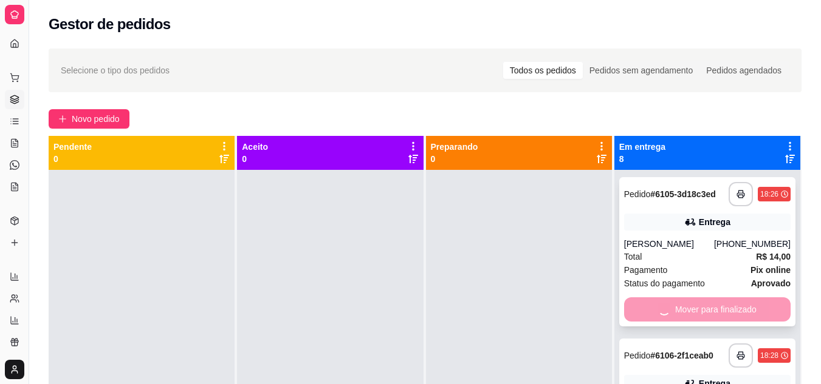
click at [706, 307] on div "Mover para finalizado" at bounding box center [707, 310] width 166 height 24
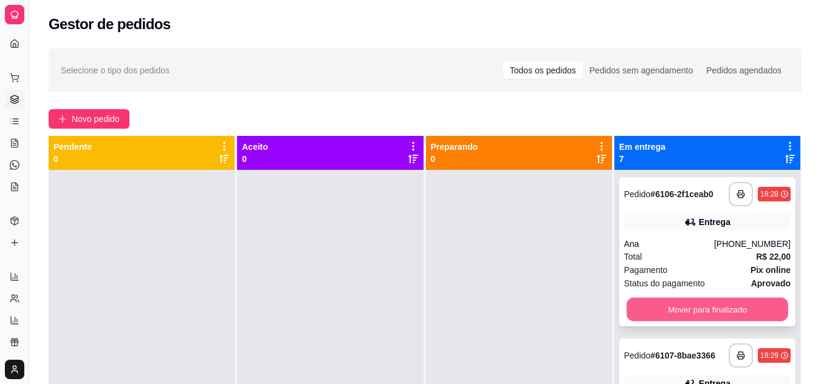
click at [683, 309] on button "Mover para finalizado" at bounding box center [707, 310] width 162 height 24
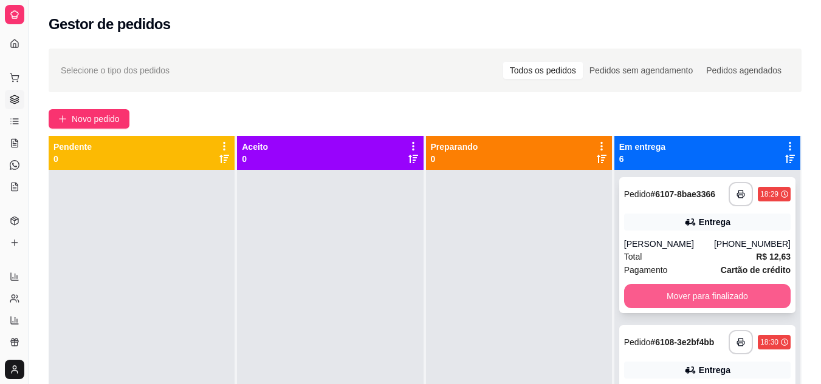
click at [691, 294] on button "Mover para finalizado" at bounding box center [707, 296] width 166 height 24
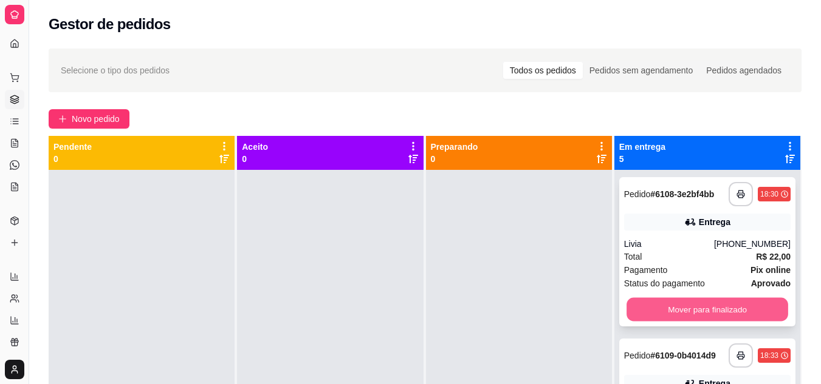
click at [696, 302] on button "Mover para finalizado" at bounding box center [707, 310] width 162 height 24
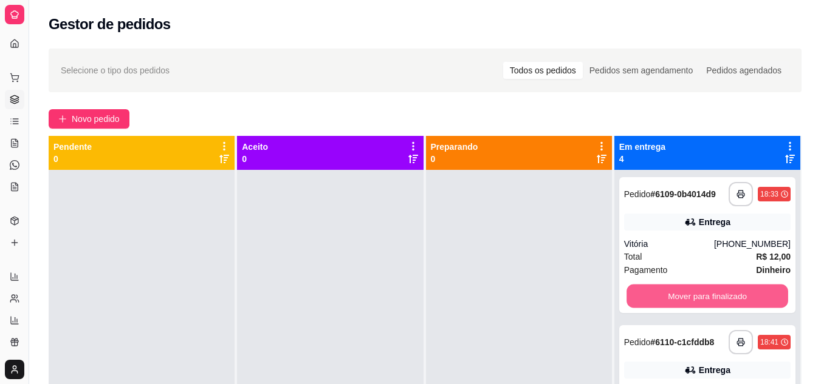
click at [696, 302] on button "Mover para finalizado" at bounding box center [707, 297] width 162 height 24
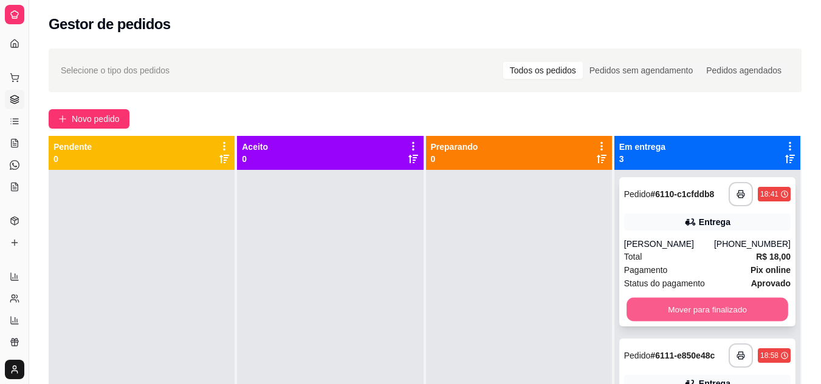
click at [687, 304] on button "Mover para finalizado" at bounding box center [707, 310] width 162 height 24
click at [683, 304] on button "Mover para finalizado" at bounding box center [707, 310] width 166 height 24
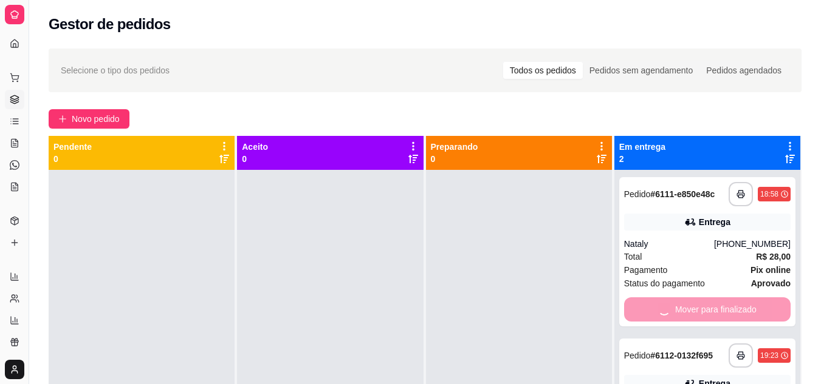
click at [683, 304] on div "Mover para finalizado" at bounding box center [707, 310] width 166 height 24
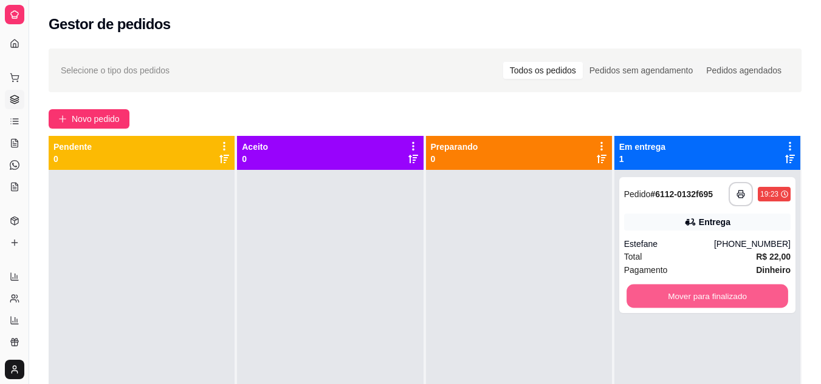
click at [683, 304] on button "Mover para finalizado" at bounding box center [707, 297] width 162 height 24
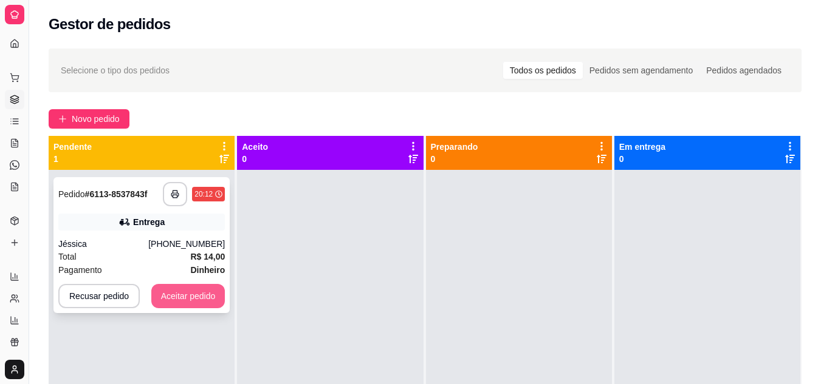
click at [198, 297] on button "Aceitar pedido" at bounding box center [188, 296] width 74 height 24
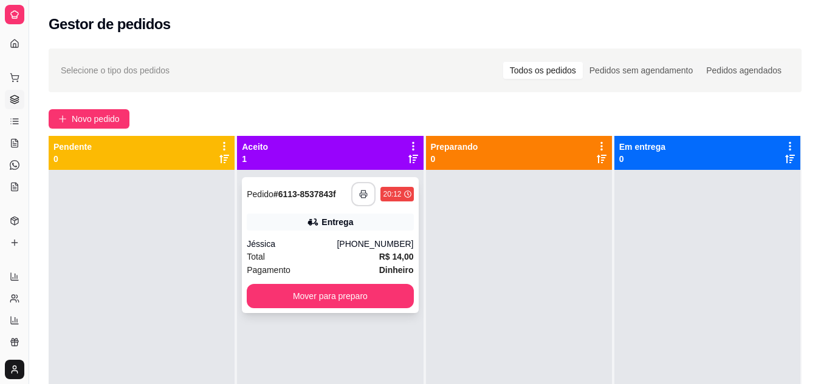
click at [362, 188] on button "button" at bounding box center [363, 194] width 24 height 24
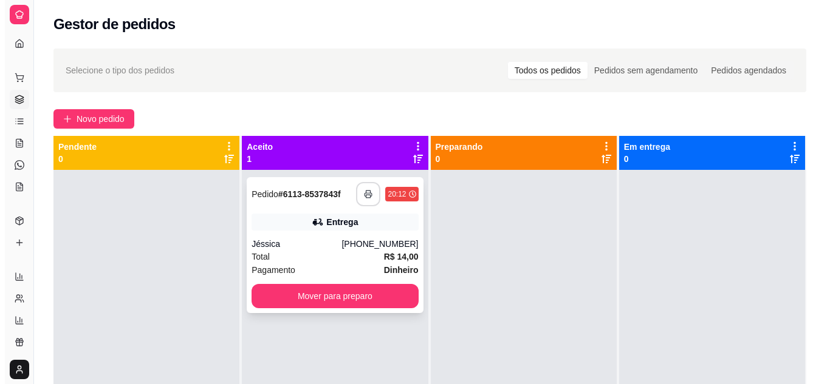
scroll to position [0, 0]
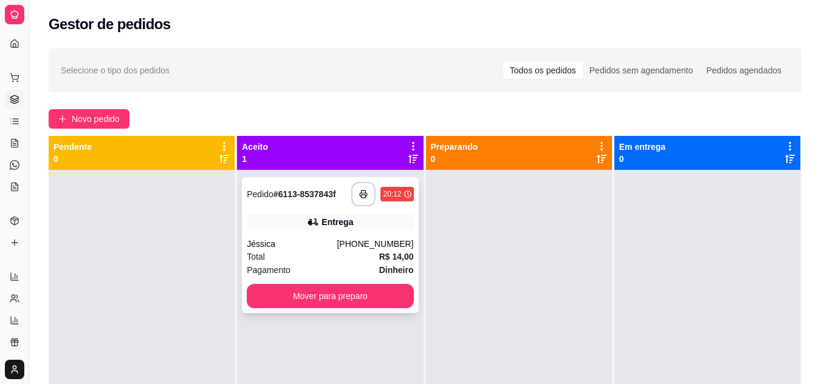
click at [294, 244] on div "Jéssica" at bounding box center [292, 244] width 90 height 12
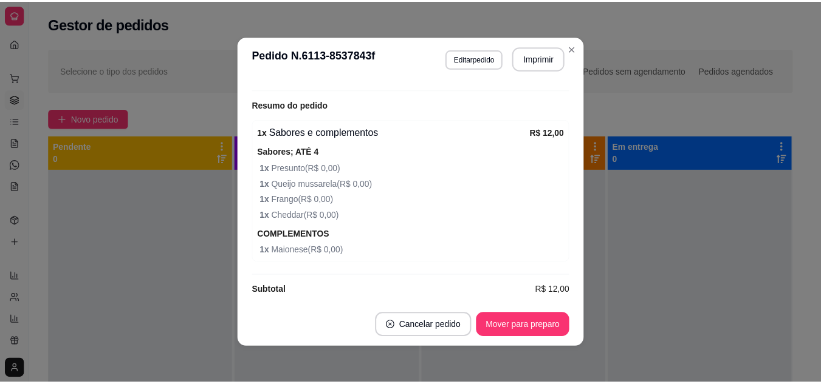
scroll to position [375, 0]
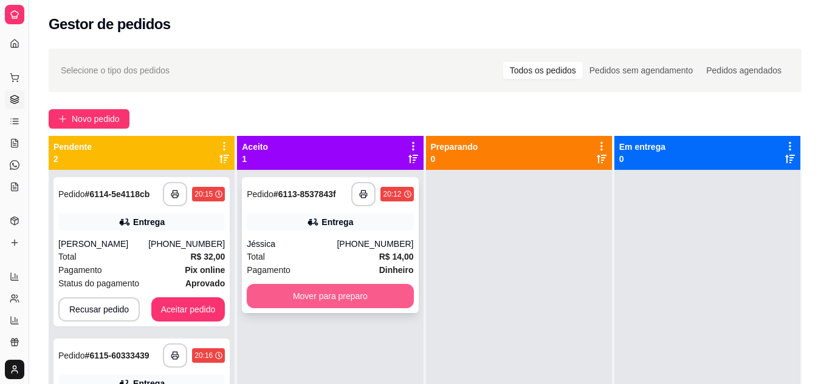
click at [337, 296] on button "Mover para preparo" at bounding box center [330, 296] width 166 height 24
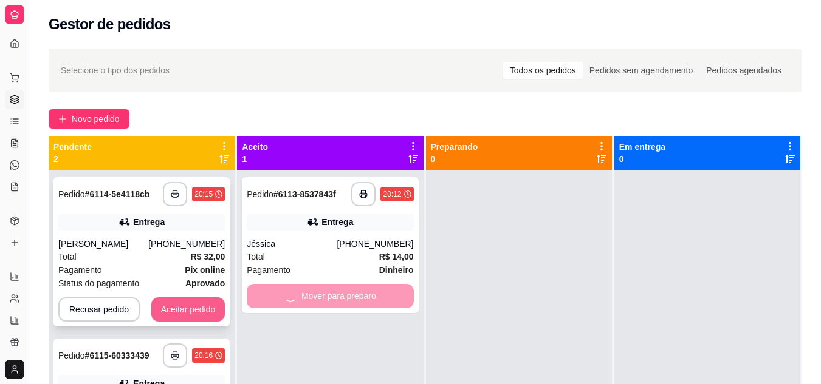
click at [186, 310] on button "Aceitar pedido" at bounding box center [188, 310] width 74 height 24
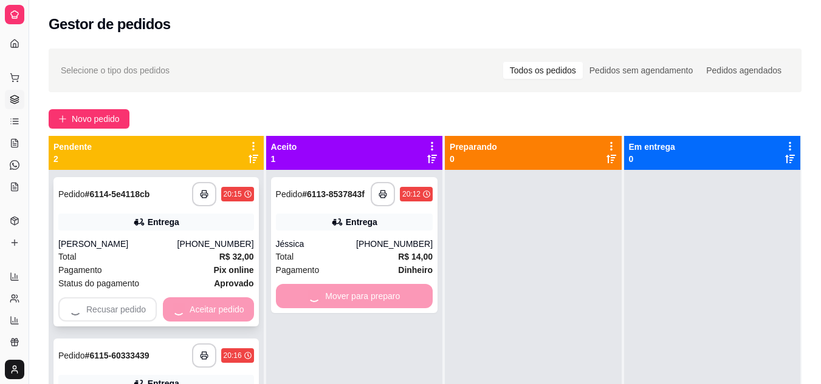
click at [186, 310] on div "Recusar pedido Aceitar pedido" at bounding box center [156, 310] width 196 height 24
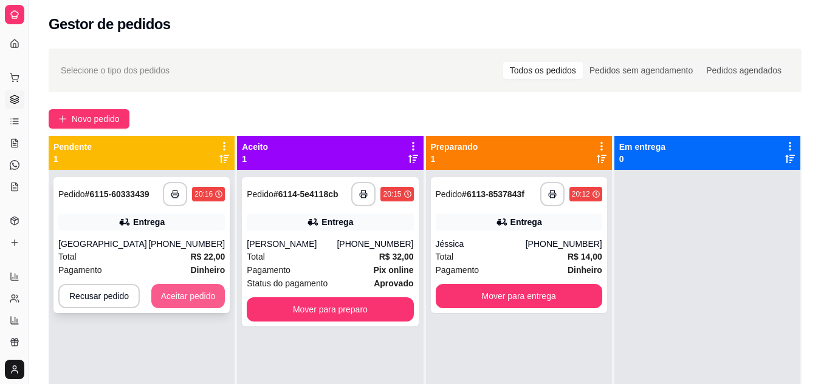
click at [214, 287] on button "Aceitar pedido" at bounding box center [188, 296] width 74 height 24
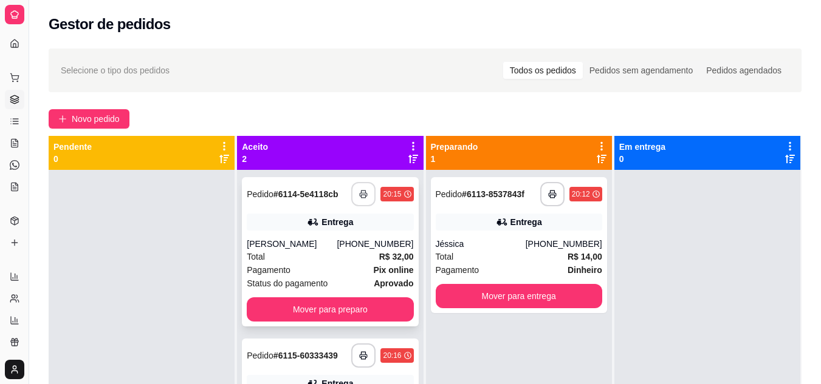
click at [366, 190] on button "button" at bounding box center [363, 194] width 24 height 24
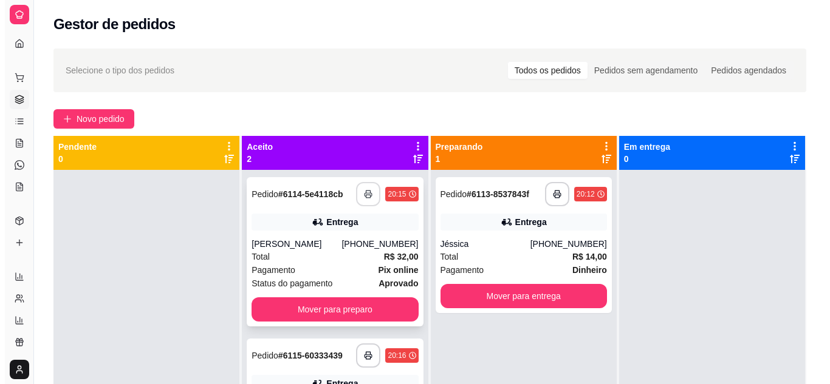
scroll to position [0, 0]
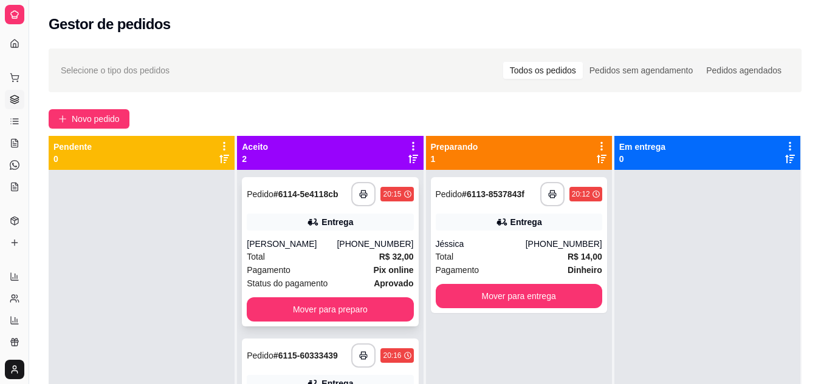
click at [330, 268] on div "Pagamento Pix online" at bounding box center [330, 270] width 166 height 13
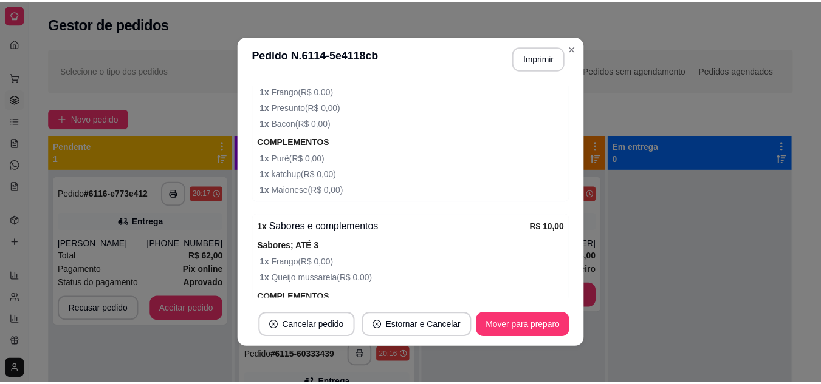
scroll to position [520, 0]
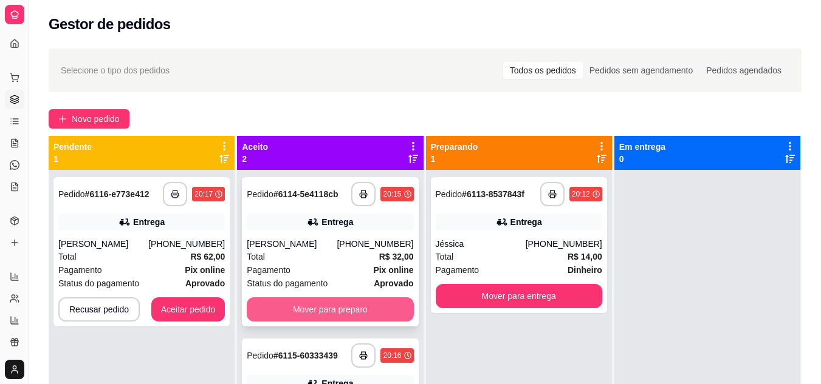
click at [327, 319] on button "Mover para preparo" at bounding box center [330, 310] width 166 height 24
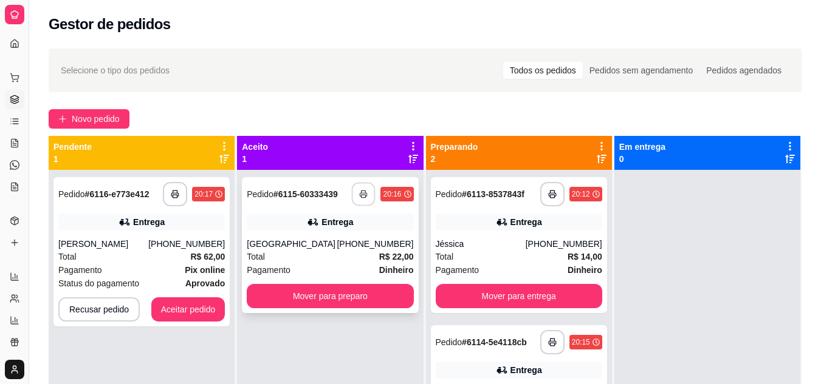
click at [356, 188] on button "button" at bounding box center [364, 195] width 24 height 24
click at [182, 302] on button "Aceitar pedido" at bounding box center [188, 310] width 72 height 24
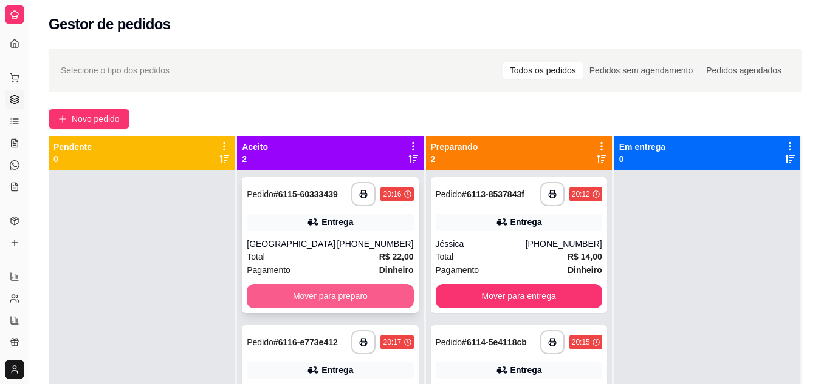
scroll to position [34, 0]
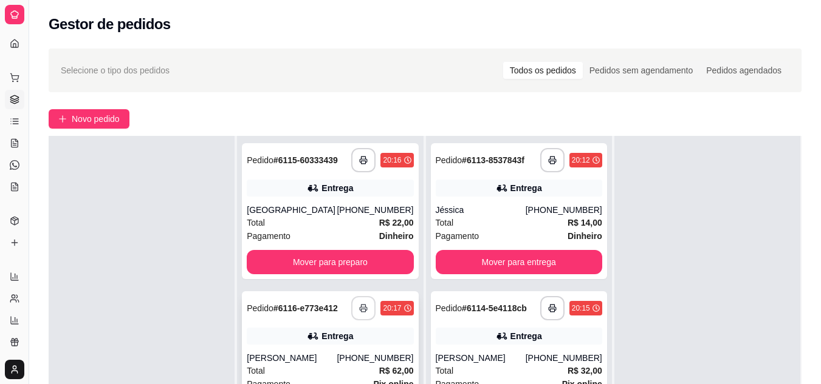
click at [357, 313] on button "button" at bounding box center [363, 308] width 24 height 24
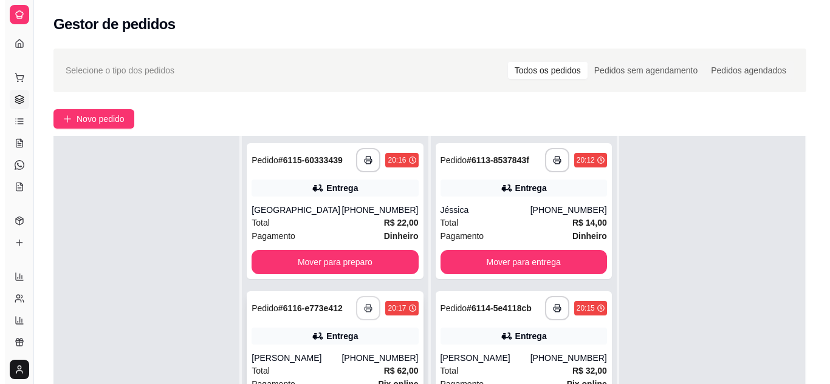
scroll to position [0, 0]
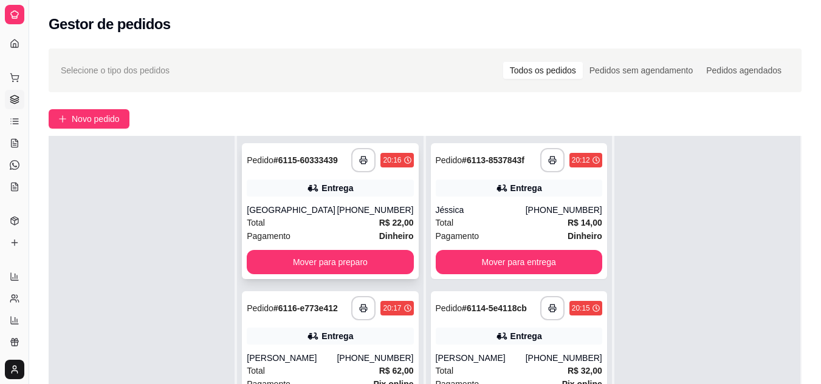
click at [337, 222] on div "Total R$ 22,00" at bounding box center [330, 222] width 166 height 13
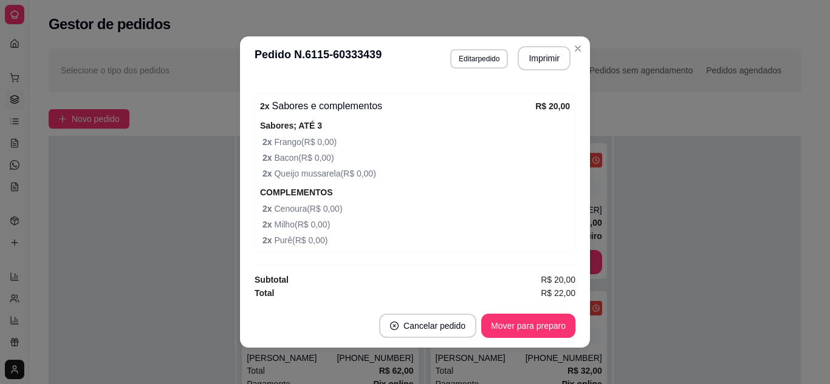
scroll to position [391, 0]
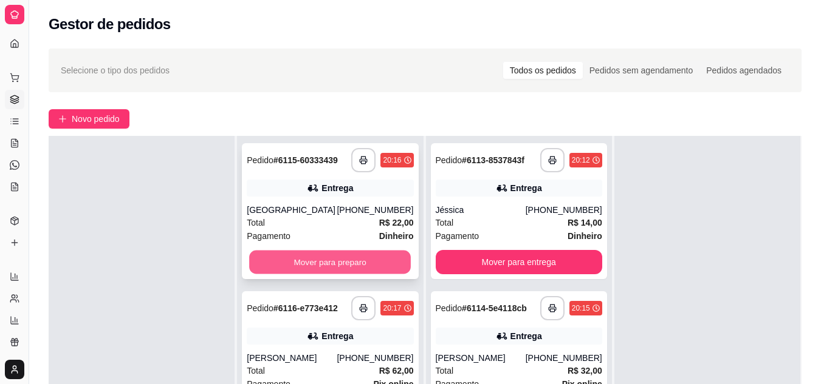
click at [301, 267] on button "Mover para preparo" at bounding box center [330, 263] width 162 height 24
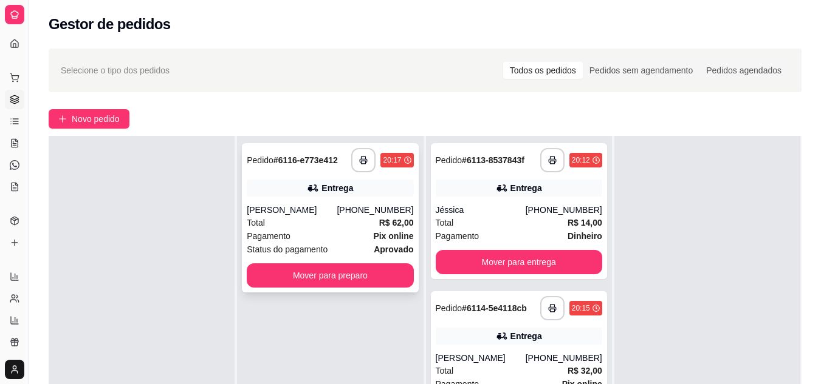
click at [334, 210] on div "[PERSON_NAME]" at bounding box center [292, 210] width 90 height 12
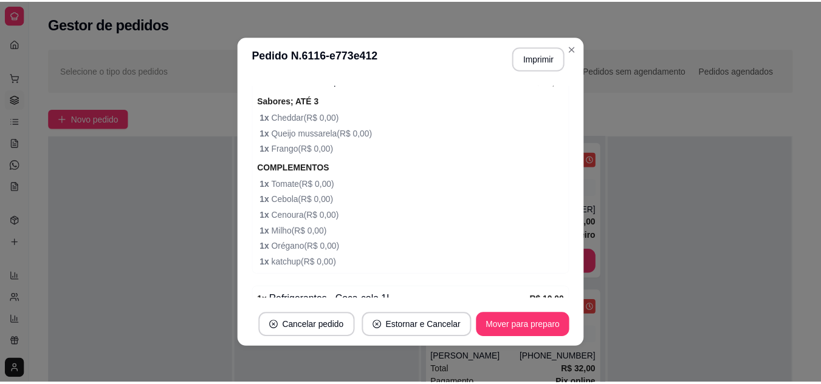
scroll to position [1304, 0]
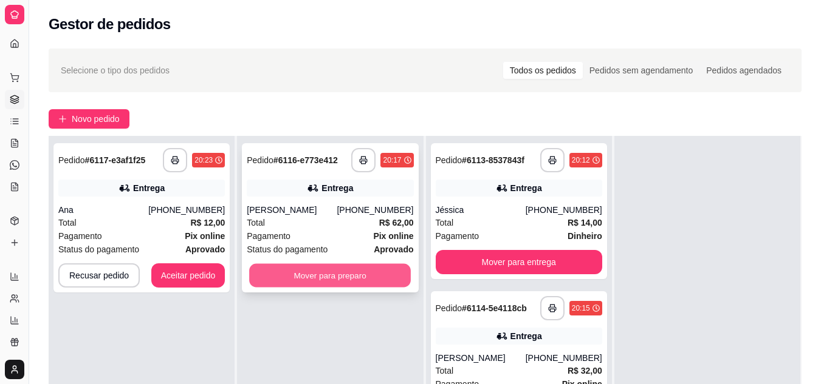
click at [345, 280] on button "Mover para preparo" at bounding box center [330, 276] width 162 height 24
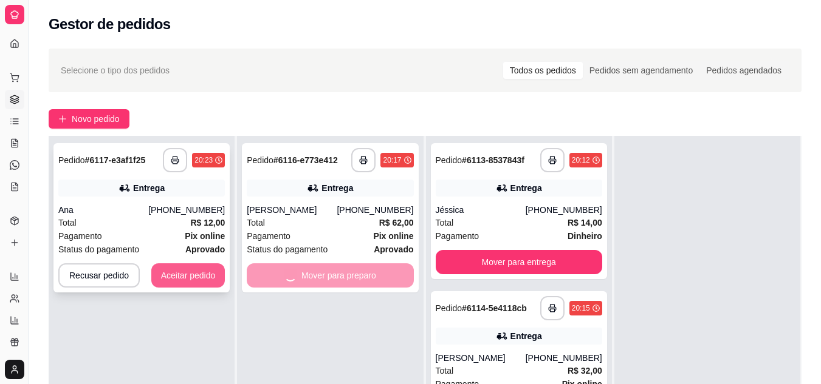
click at [203, 272] on button "Aceitar pedido" at bounding box center [188, 276] width 74 height 24
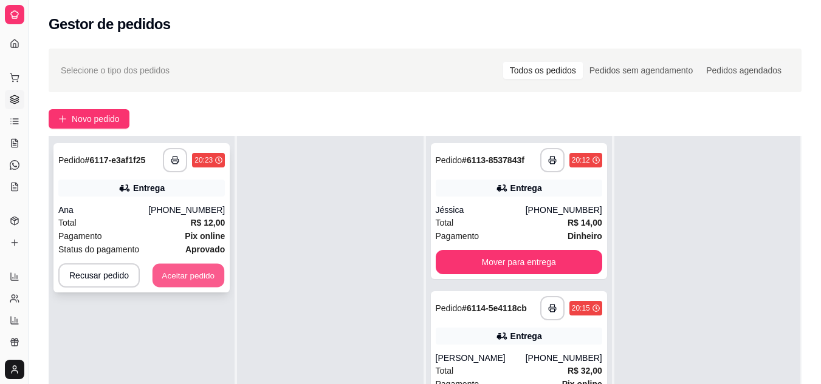
click at [203, 272] on div "Recusar pedido Aceitar pedido" at bounding box center [141, 276] width 166 height 24
click at [207, 278] on button "Aceitar pedido" at bounding box center [188, 276] width 72 height 24
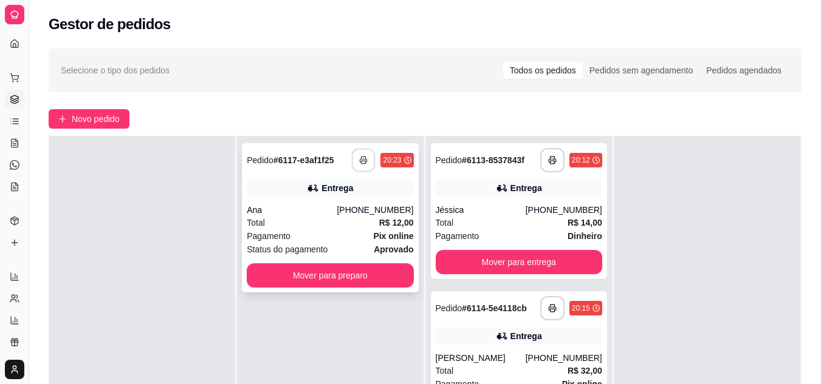
click at [360, 163] on icon "button" at bounding box center [364, 160] width 9 height 9
click at [320, 228] on div "Total R$ 12,00" at bounding box center [330, 222] width 166 height 13
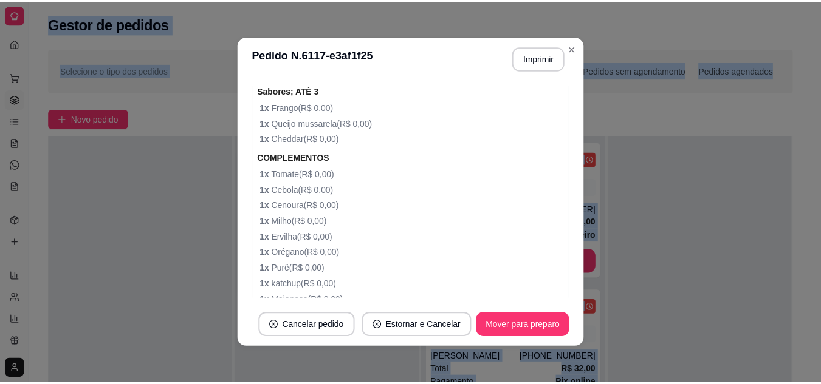
scroll to position [486, 0]
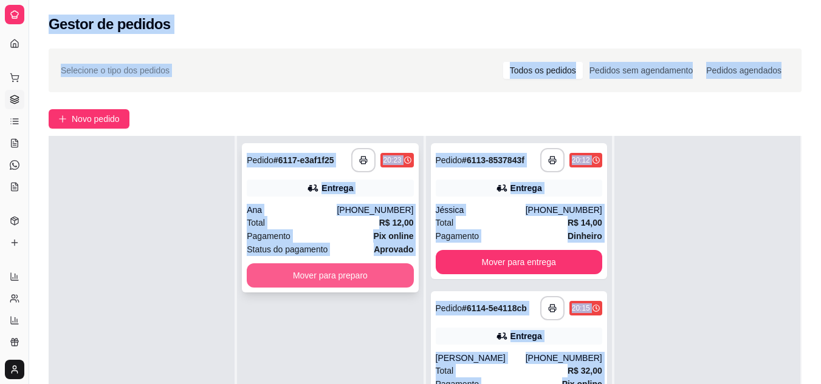
click at [281, 283] on button "Mover para preparo" at bounding box center [330, 276] width 166 height 24
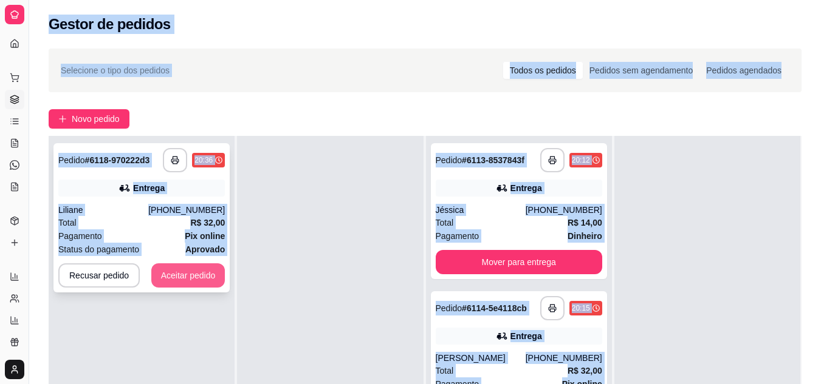
click at [190, 286] on button "Aceitar pedido" at bounding box center [188, 276] width 74 height 24
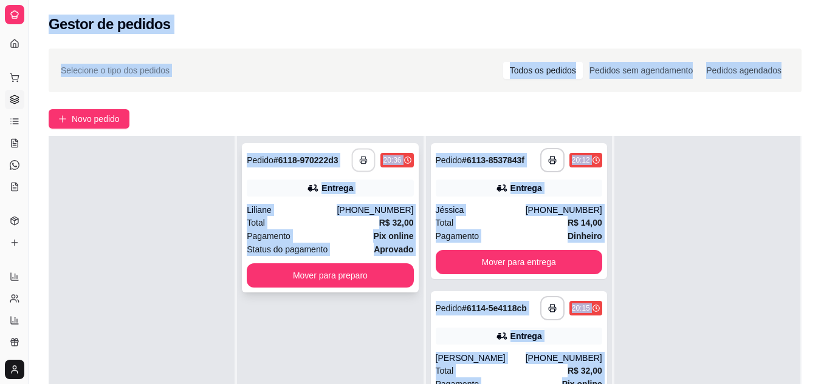
click at [354, 155] on button "button" at bounding box center [364, 161] width 24 height 24
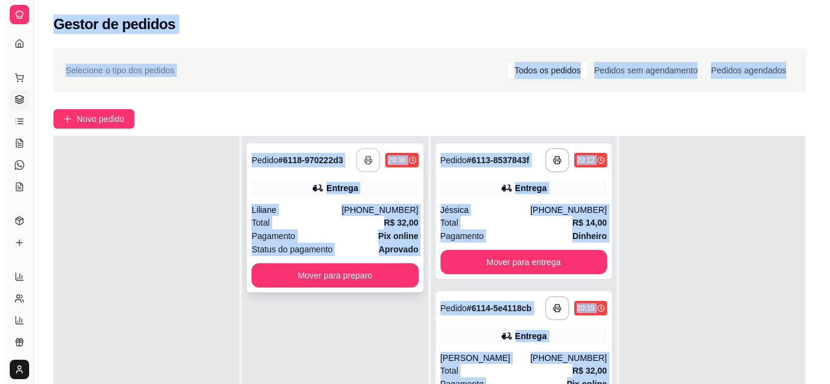
scroll to position [0, 0]
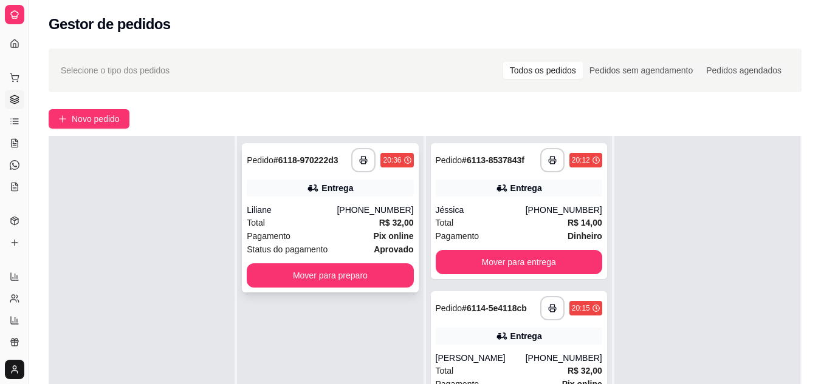
click at [270, 216] on div "Total R$ 32,00" at bounding box center [330, 222] width 166 height 13
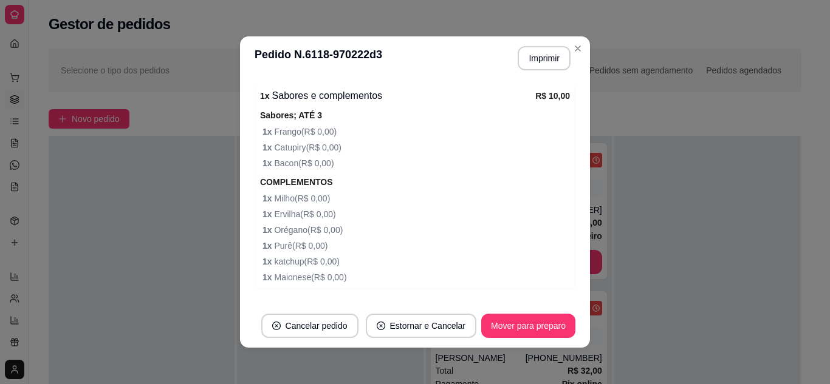
scroll to position [729, 0]
click at [298, 208] on span "1 x Ervilha ( R$ 0,00 )" at bounding box center [415, 213] width 307 height 13
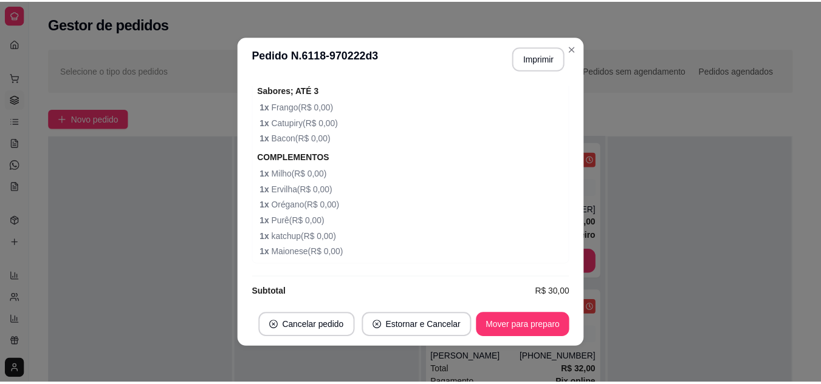
scroll to position [765, 0]
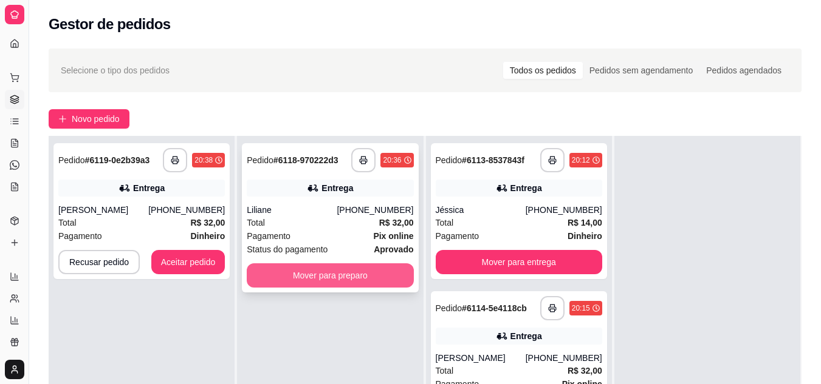
click at [328, 275] on button "Mover para preparo" at bounding box center [330, 276] width 166 height 24
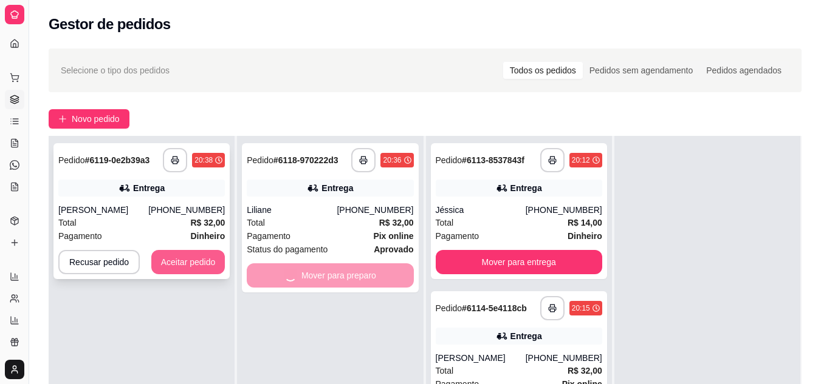
click at [198, 256] on button "Aceitar pedido" at bounding box center [188, 262] width 74 height 24
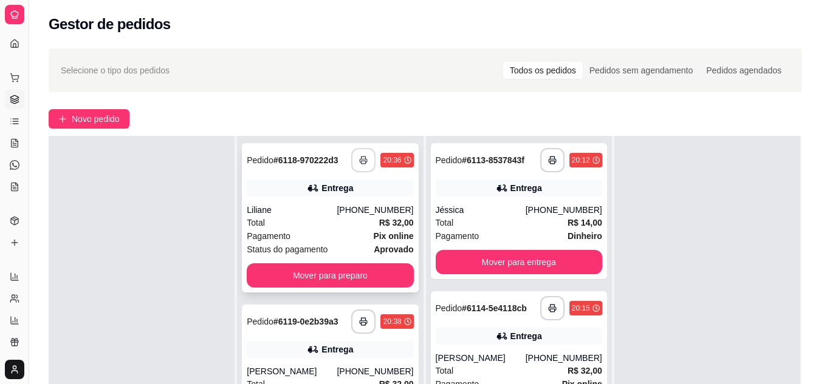
click at [362, 163] on rect "button" at bounding box center [363, 162] width 4 height 3
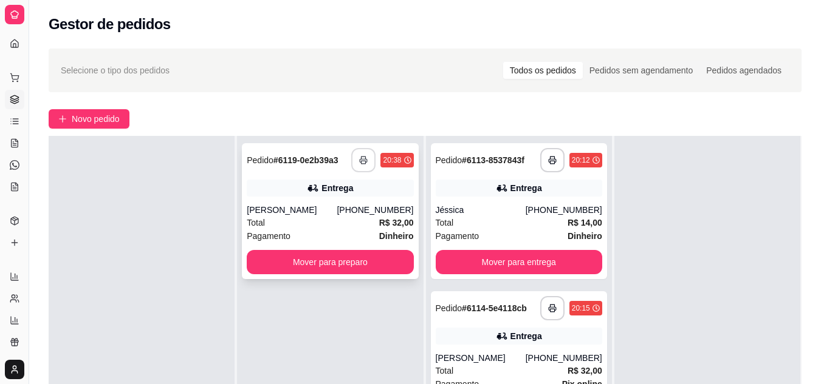
click at [366, 162] on button "button" at bounding box center [363, 160] width 24 height 24
click at [629, 339] on div at bounding box center [707, 328] width 186 height 384
click at [306, 231] on div "Pagamento Dinheiro" at bounding box center [330, 236] width 166 height 13
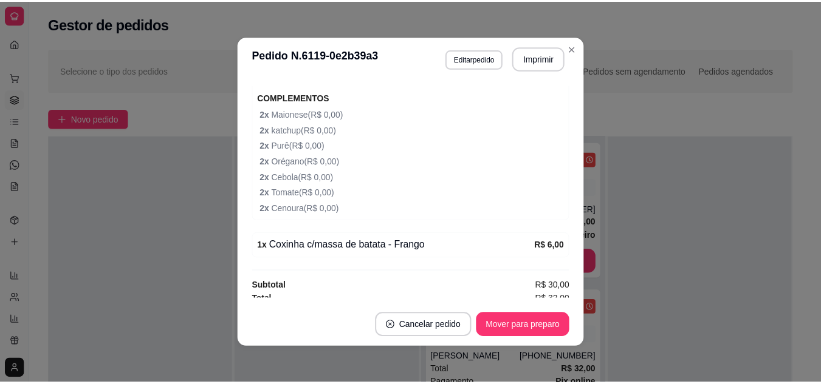
scroll to position [486, 0]
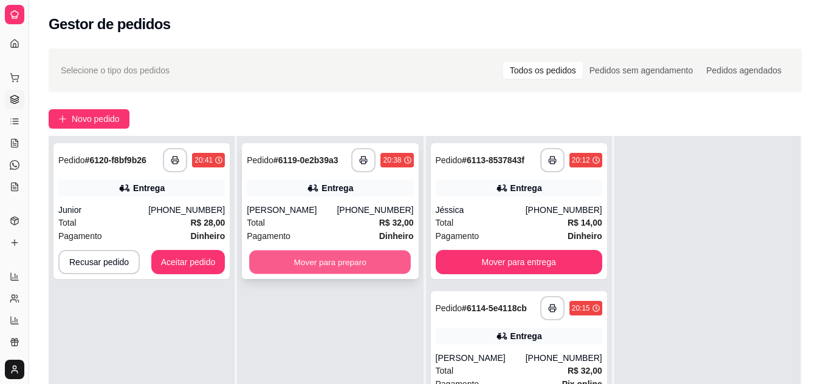
click at [321, 258] on button "Mover para preparo" at bounding box center [330, 263] width 162 height 24
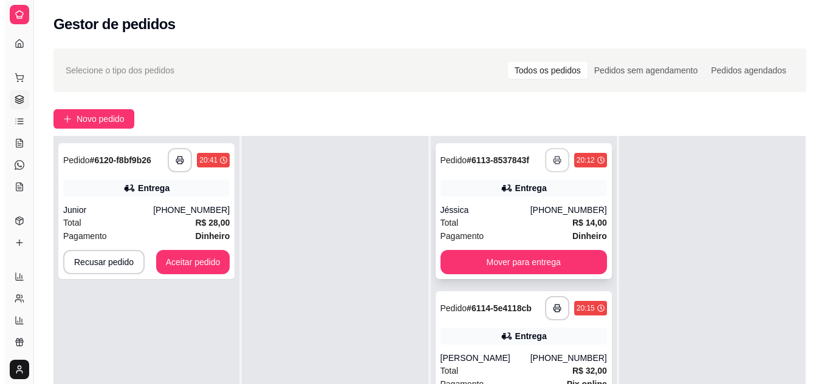
scroll to position [0, 0]
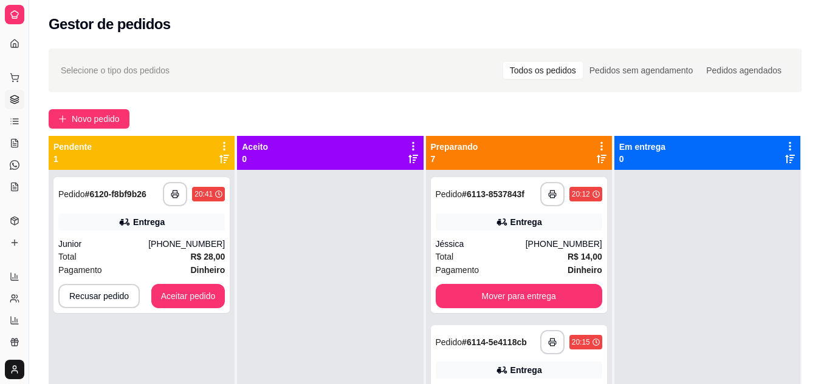
click at [587, 158] on div "Preparando 7" at bounding box center [519, 153] width 176 height 24
click at [596, 159] on icon at bounding box center [601, 159] width 10 height 10
click at [526, 264] on div "Total R$ 32,00" at bounding box center [519, 256] width 166 height 13
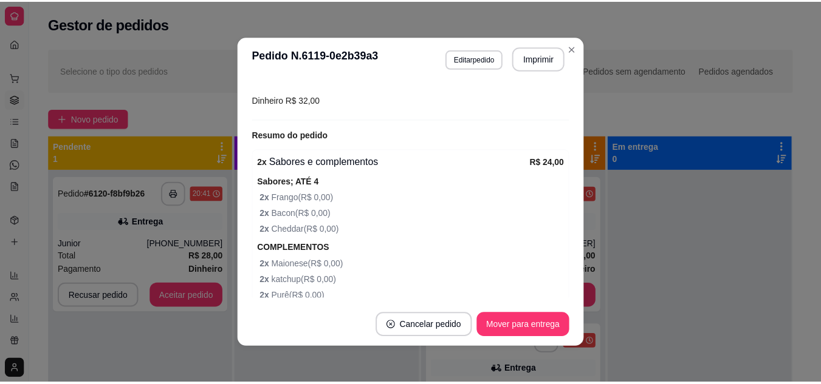
scroll to position [364, 0]
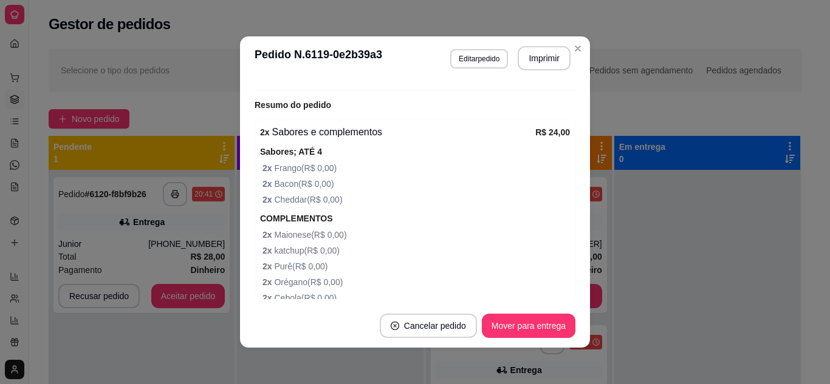
click at [189, 323] on div "**********" at bounding box center [142, 362] width 186 height 384
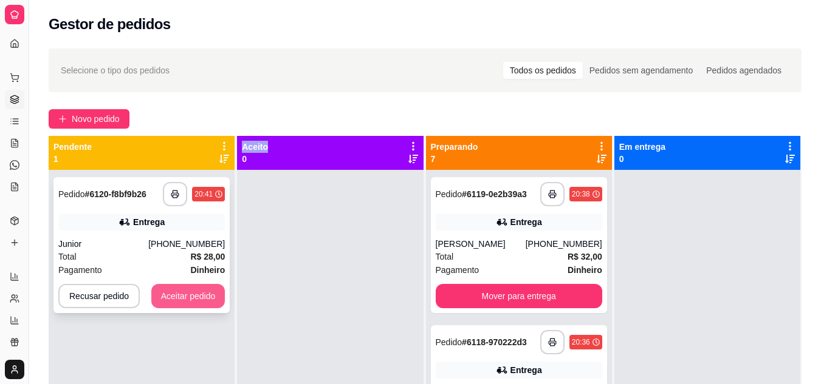
click at [195, 293] on button "Aceitar pedido" at bounding box center [188, 296] width 74 height 24
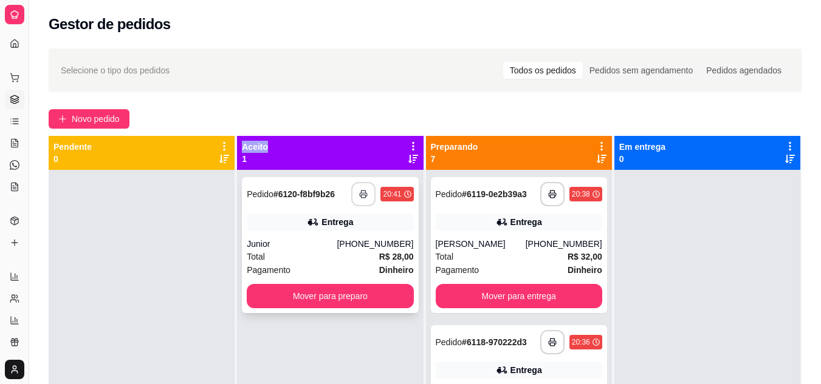
click at [360, 191] on icon "button" at bounding box center [363, 194] width 9 height 9
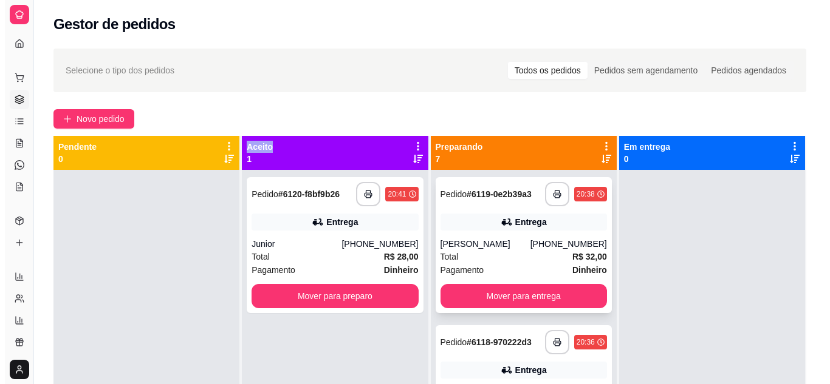
scroll to position [0, 0]
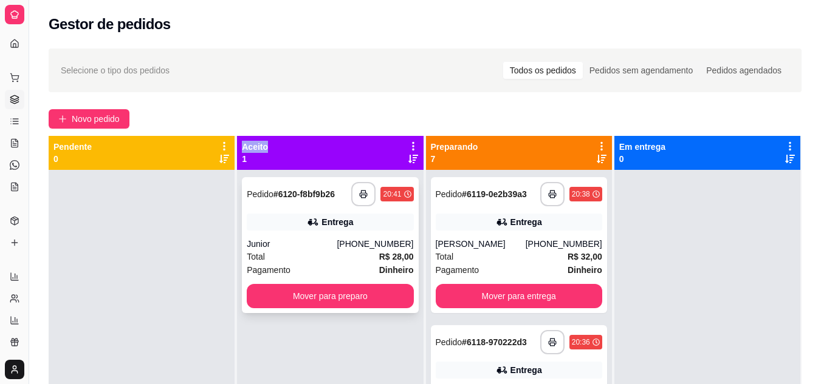
click at [309, 261] on div "Total R$ 28,00" at bounding box center [330, 256] width 166 height 13
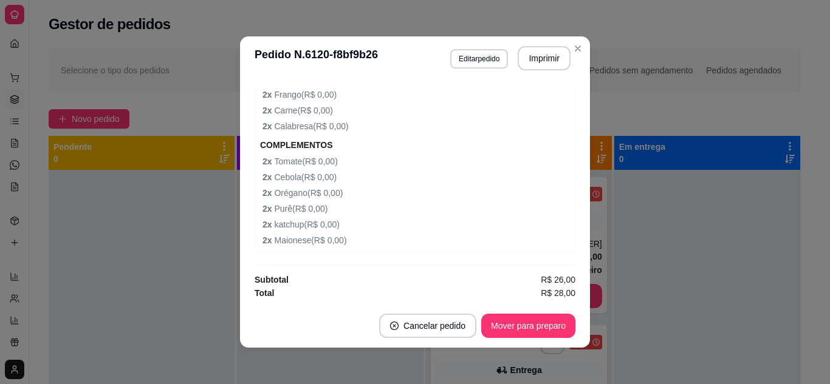
scroll to position [503, 0]
click at [114, 276] on div at bounding box center [142, 362] width 186 height 384
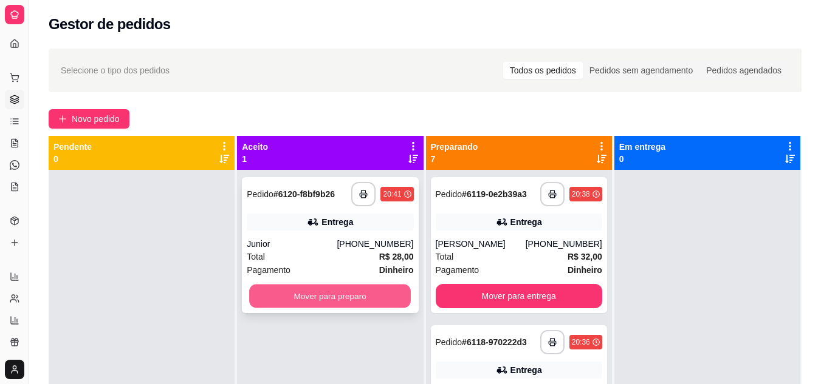
click at [358, 293] on button "Mover para preparo" at bounding box center [330, 297] width 162 height 24
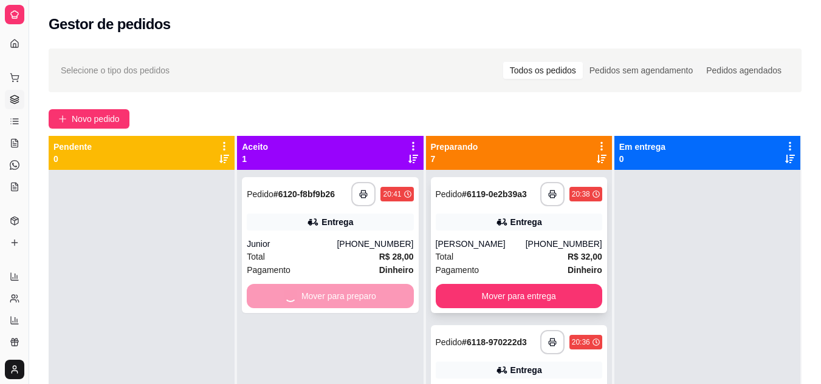
click at [479, 250] on div "[PERSON_NAME]" at bounding box center [481, 244] width 90 height 12
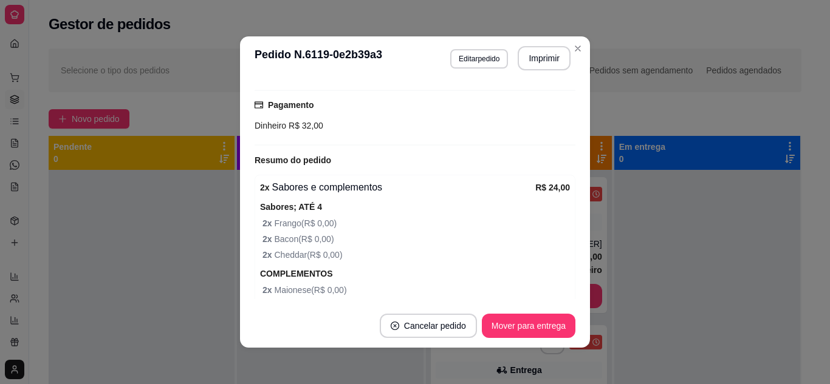
scroll to position [364, 0]
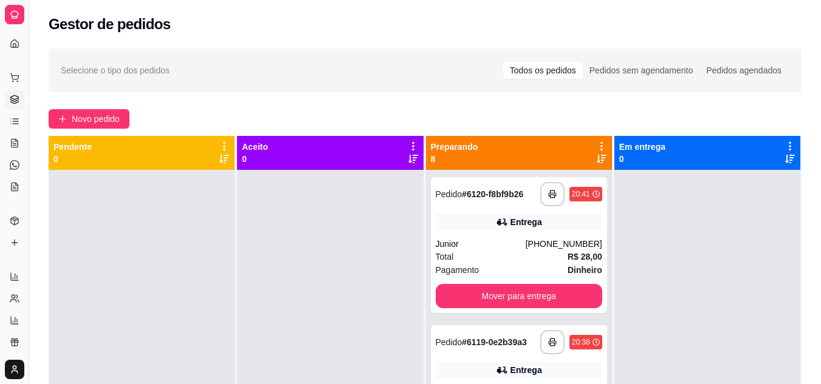
click at [596, 157] on icon at bounding box center [601, 159] width 10 height 9
click at [524, 230] on div "Entrega" at bounding box center [519, 222] width 166 height 17
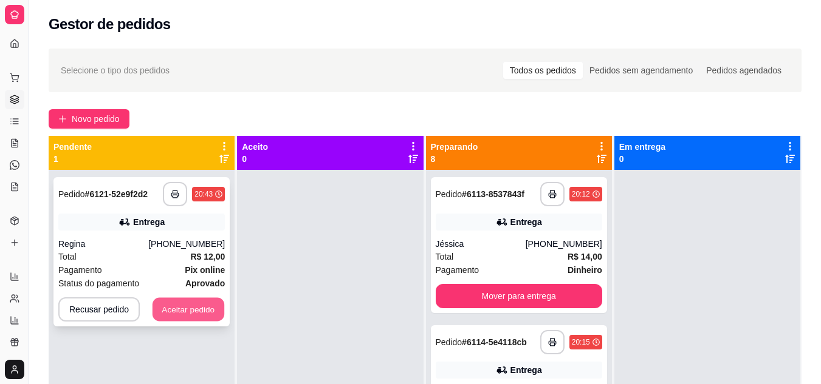
click at [171, 307] on button "Aceitar pedido" at bounding box center [188, 310] width 72 height 24
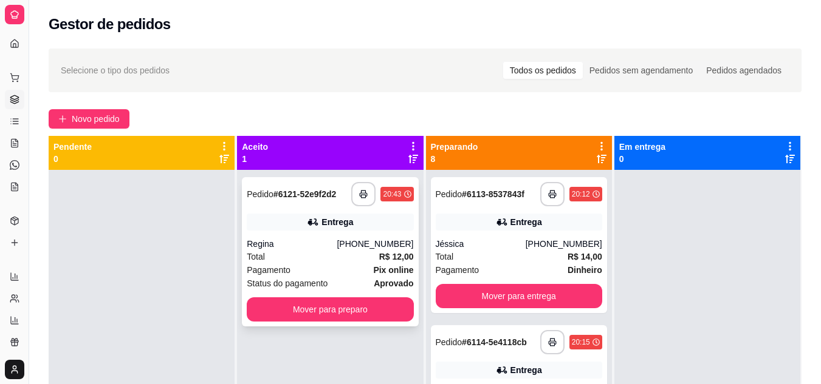
click at [310, 268] on div "Pagamento Pix online" at bounding box center [330, 270] width 166 height 13
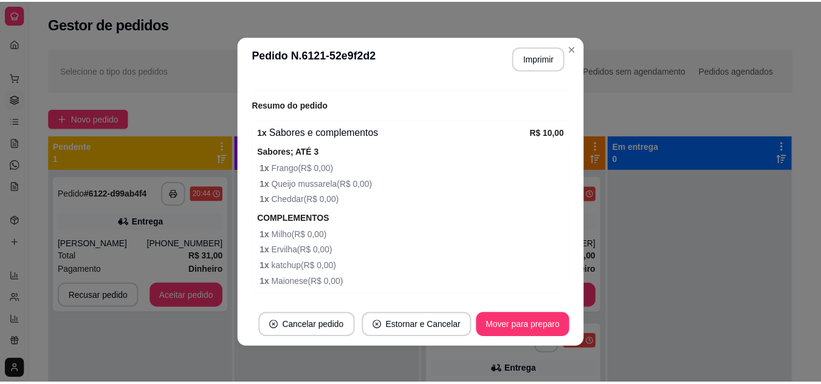
scroll to position [407, 0]
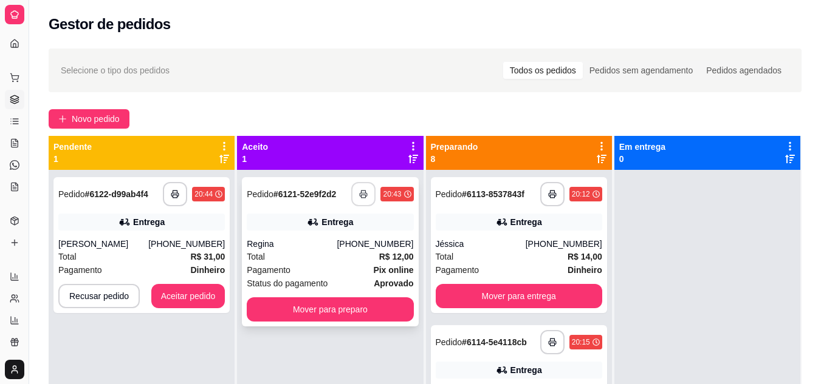
click at [360, 199] on button "button" at bounding box center [363, 194] width 24 height 24
click at [275, 316] on button "Mover para preparo" at bounding box center [330, 310] width 166 height 24
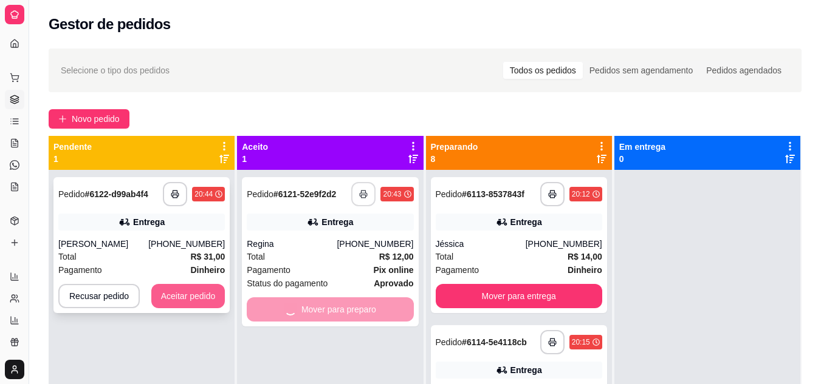
click at [160, 291] on button "Aceitar pedido" at bounding box center [188, 296] width 74 height 24
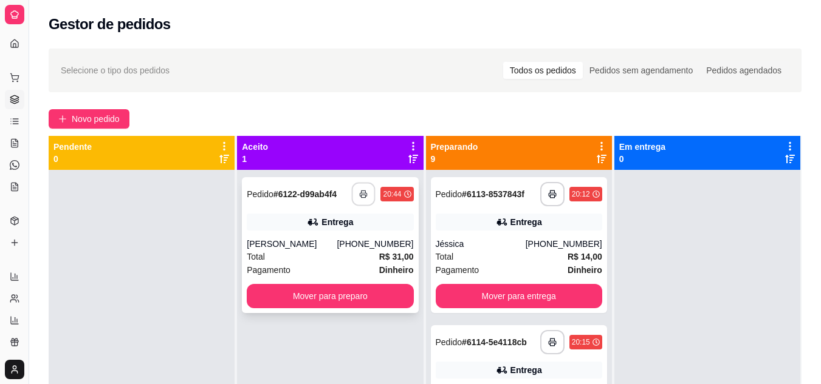
click at [363, 196] on icon "button" at bounding box center [364, 194] width 9 height 9
click at [360, 260] on div "Total R$ 31,00" at bounding box center [330, 256] width 166 height 13
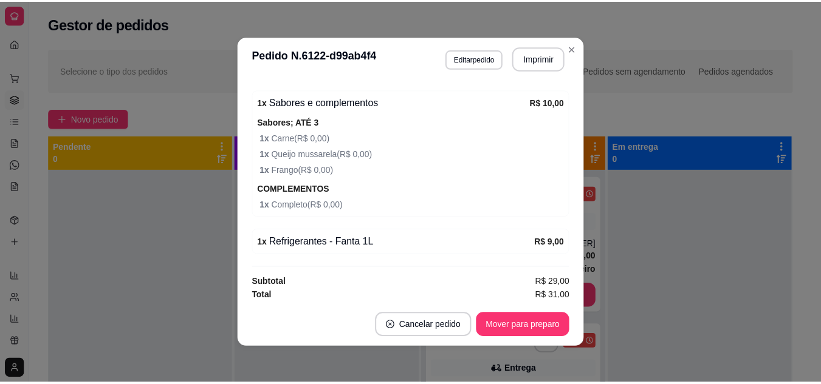
scroll to position [690, 0]
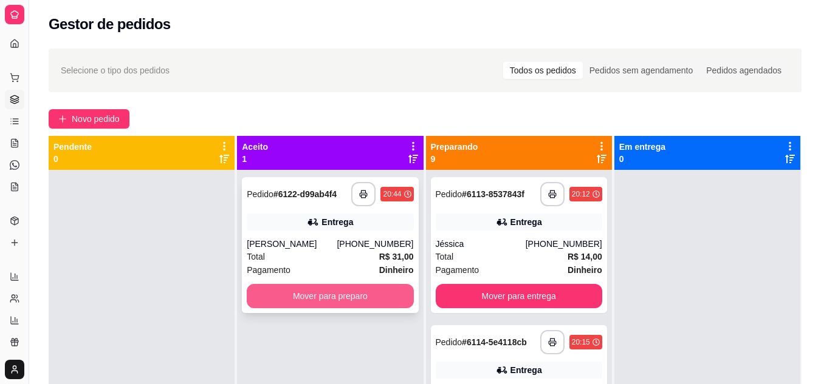
click at [284, 291] on button "Mover para preparo" at bounding box center [330, 296] width 166 height 24
click at [284, 291] on div "Mover para preparo" at bounding box center [330, 296] width 166 height 24
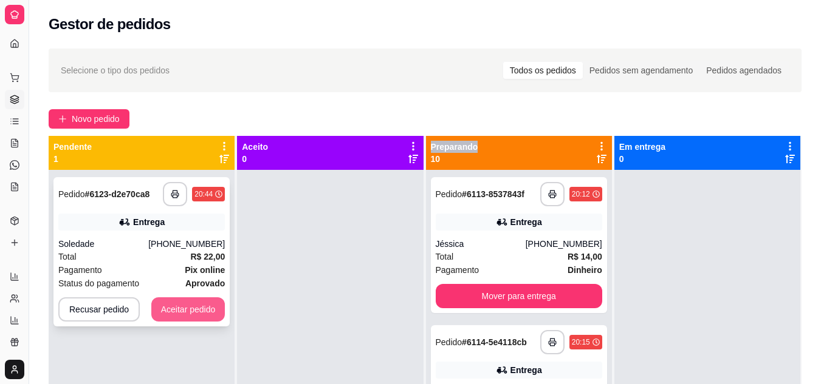
click at [187, 315] on button "Aceitar pedido" at bounding box center [188, 310] width 74 height 24
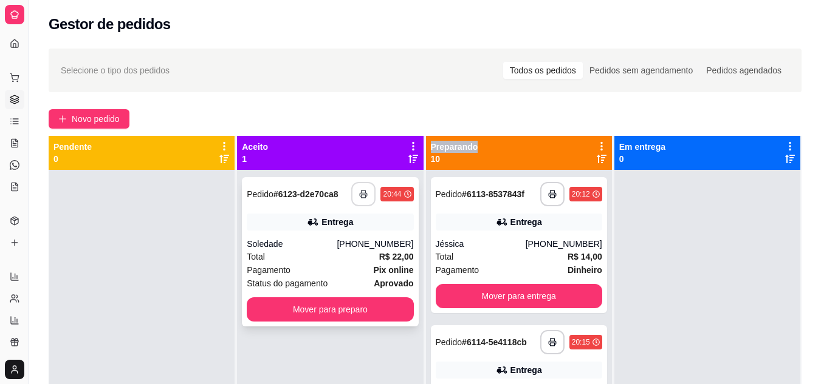
click at [363, 196] on icon "button" at bounding box center [363, 194] width 9 height 9
click at [267, 255] on div "Total R$ 22,00" at bounding box center [330, 256] width 166 height 13
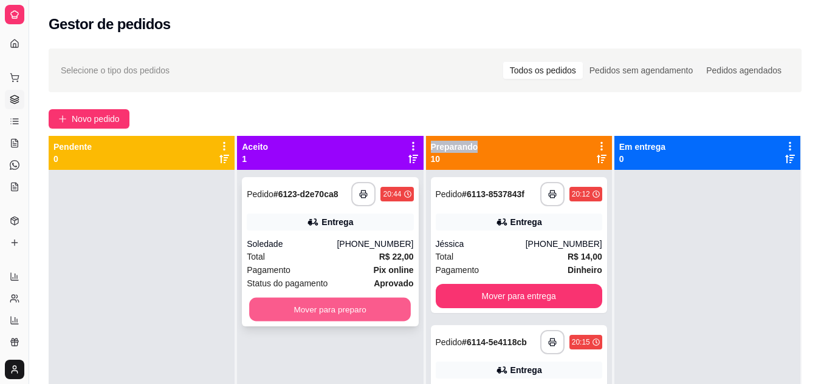
click at [290, 310] on button "Mover para preparo" at bounding box center [330, 310] width 162 height 24
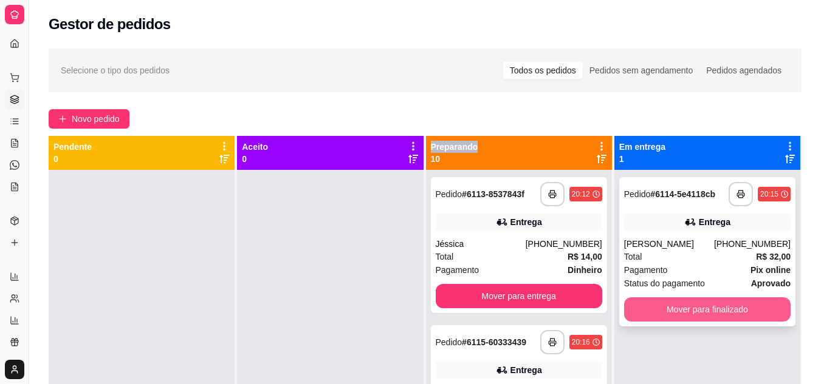
click at [685, 306] on button "Mover para finalizado" at bounding box center [707, 310] width 166 height 24
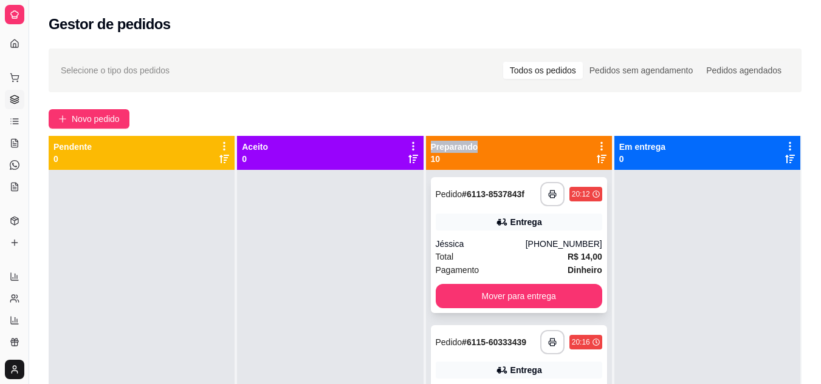
click at [532, 237] on div "**********" at bounding box center [519, 245] width 176 height 136
click at [521, 302] on button "Mover para entrega" at bounding box center [519, 296] width 166 height 24
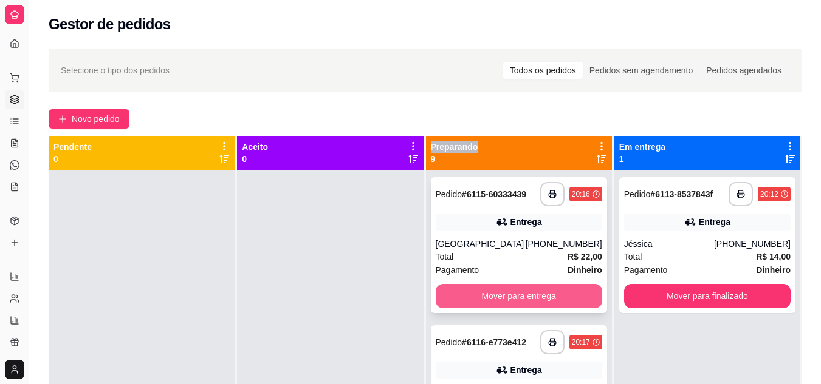
click at [495, 299] on button "Mover para entrega" at bounding box center [519, 296] width 166 height 24
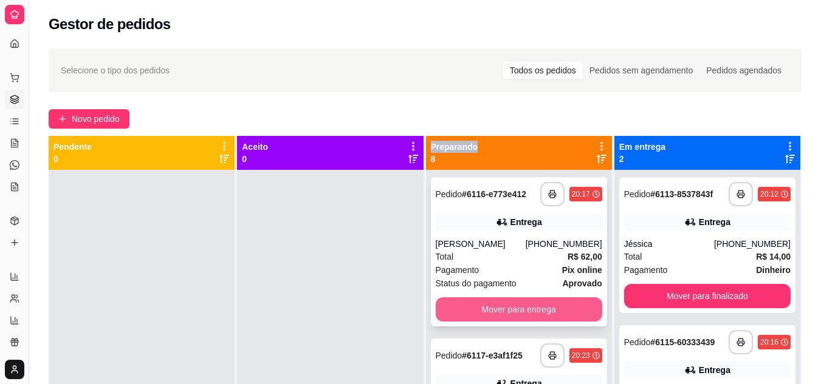
click at [501, 312] on button "Mover para entrega" at bounding box center [519, 310] width 166 height 24
click at [497, 307] on button "Mover para entrega" at bounding box center [519, 310] width 166 height 24
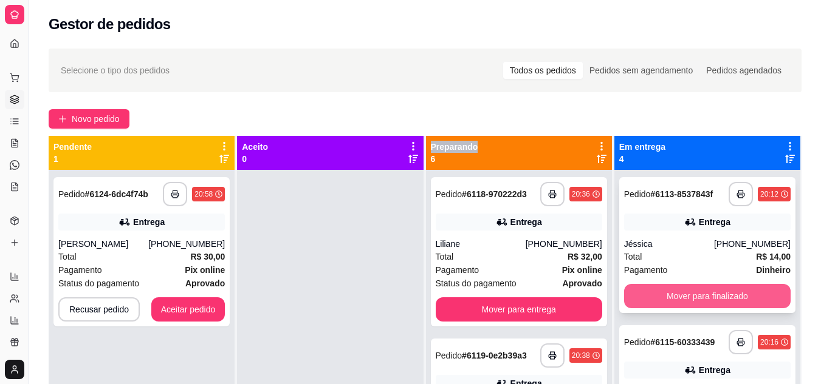
click at [652, 297] on button "Mover para finalizado" at bounding box center [707, 296] width 166 height 24
click at [652, 297] on div "Mover para finalizado" at bounding box center [707, 296] width 166 height 24
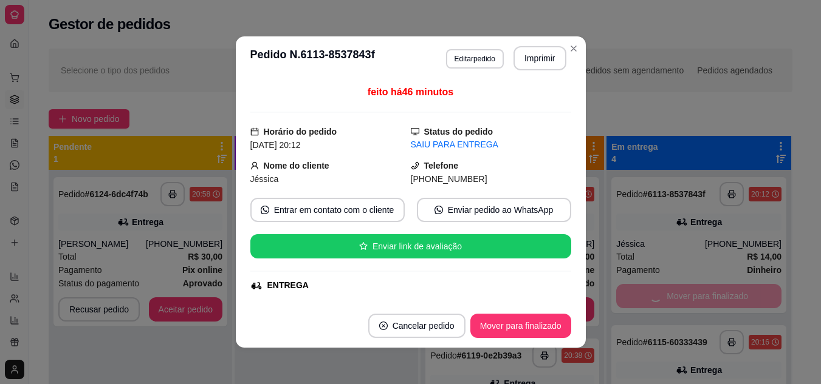
click at [661, 297] on div "Mover para finalizado" at bounding box center [698, 296] width 165 height 24
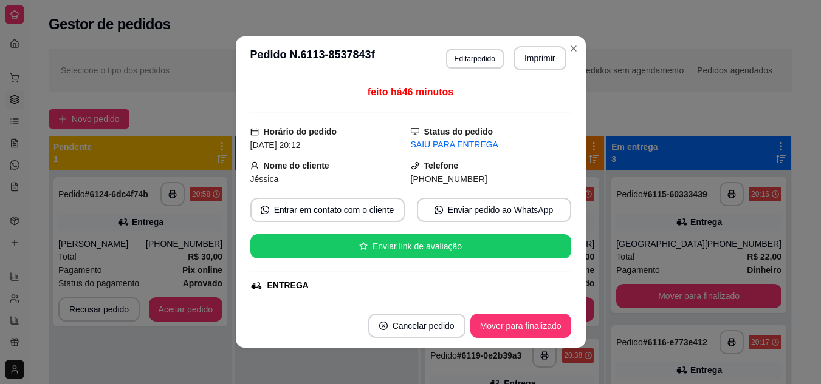
click at [654, 304] on button "Mover para finalizado" at bounding box center [698, 296] width 165 height 24
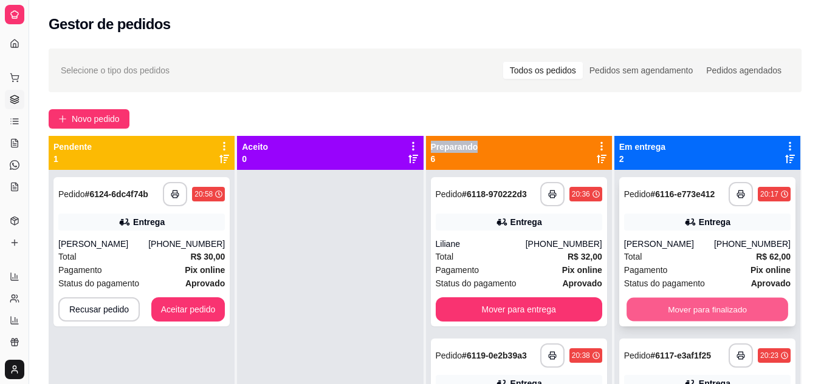
click at [653, 312] on button "Mover para finalizado" at bounding box center [707, 310] width 162 height 24
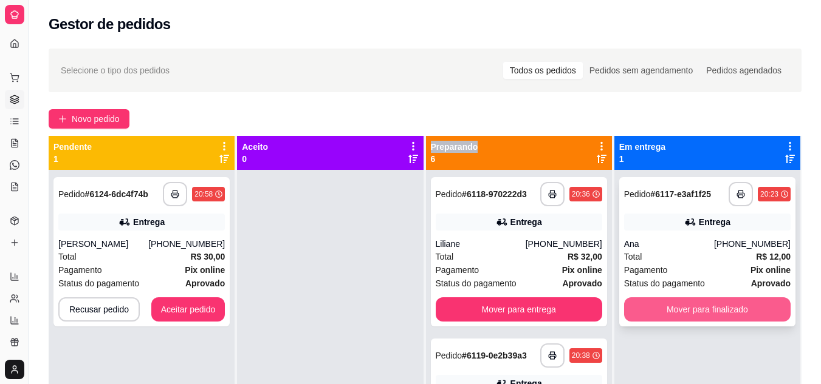
click at [657, 312] on button "Mover para finalizado" at bounding box center [707, 310] width 166 height 24
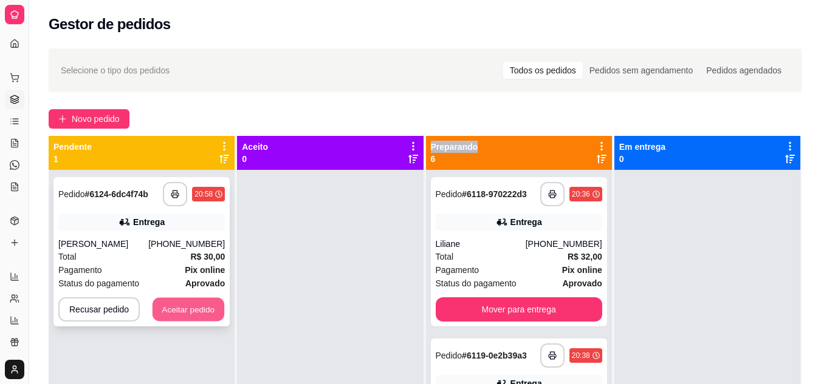
click at [209, 316] on button "Aceitar pedido" at bounding box center [188, 310] width 72 height 24
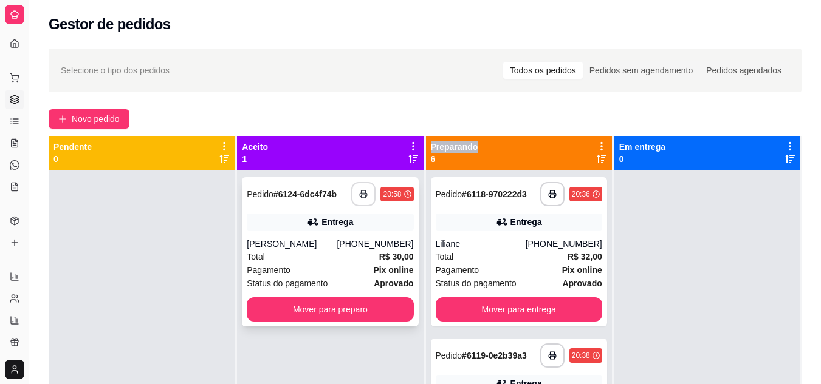
click at [366, 194] on button "button" at bounding box center [363, 194] width 24 height 24
click at [348, 274] on div "Pagamento Pix online" at bounding box center [330, 270] width 166 height 13
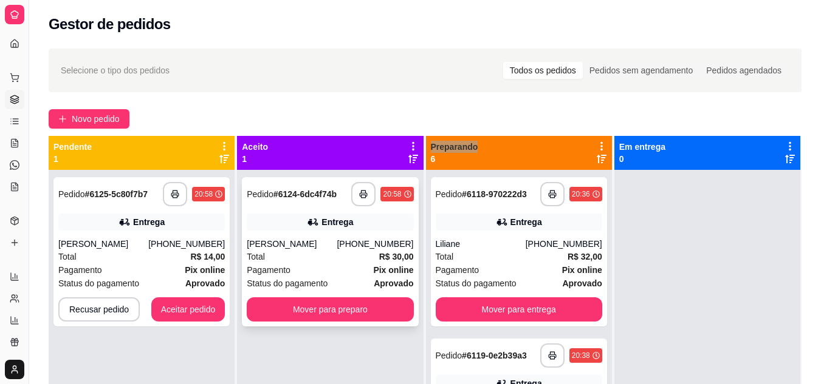
click at [294, 251] on div "Total R$ 30,00" at bounding box center [330, 256] width 166 height 13
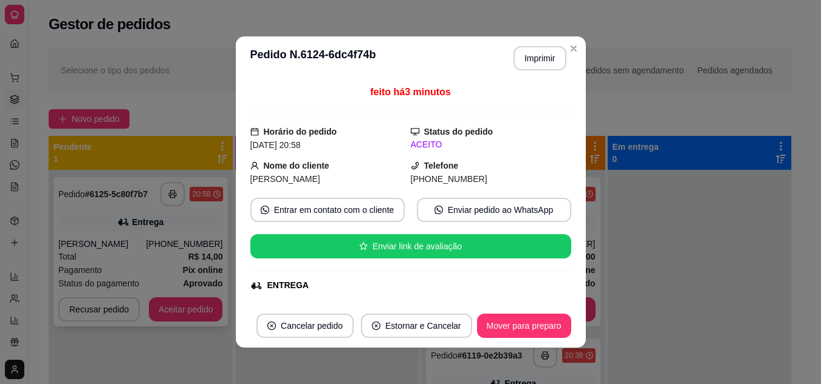
click at [114, 239] on div "**********" at bounding box center [140, 251] width 174 height 149
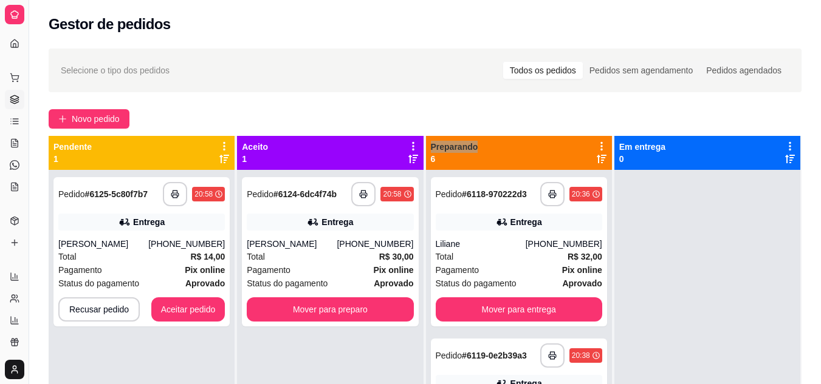
click at [183, 338] on div "**********" at bounding box center [142, 362] width 186 height 384
click at [206, 310] on button "Aceitar pedido" at bounding box center [188, 310] width 74 height 24
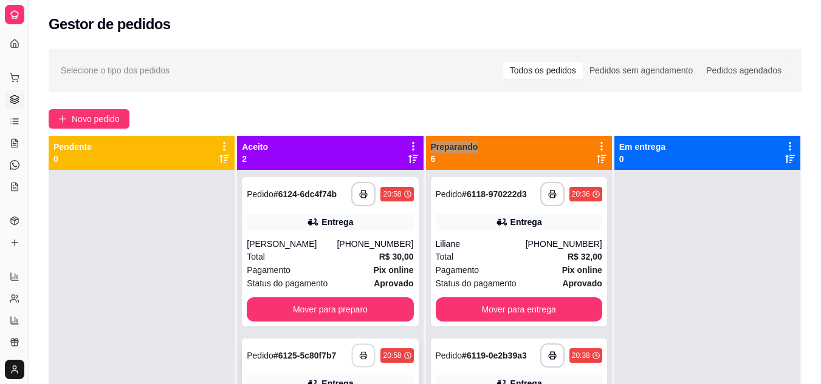
click at [363, 352] on icon "button" at bounding box center [364, 356] width 9 height 9
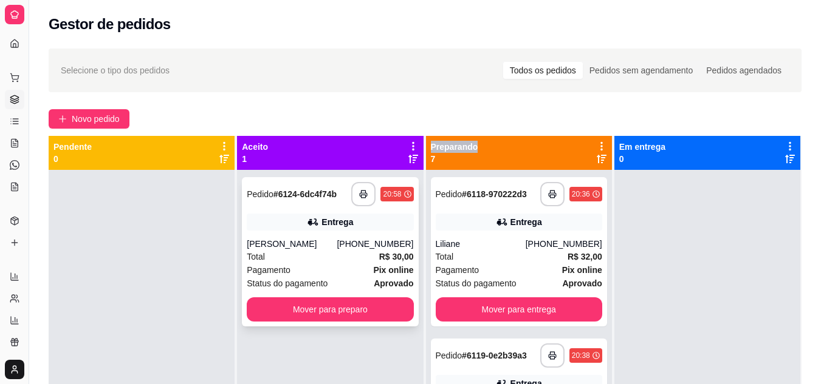
click at [340, 264] on div "Pagamento Pix online" at bounding box center [330, 270] width 166 height 13
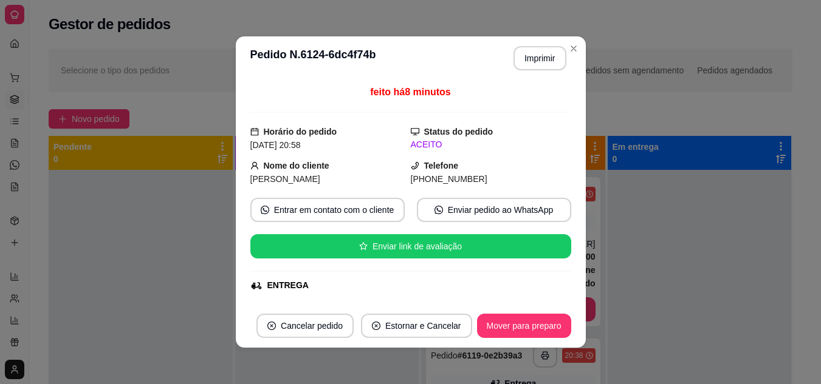
drag, startPoint x: 256, startPoint y: 196, endPoint x: 237, endPoint y: 209, distance: 22.7
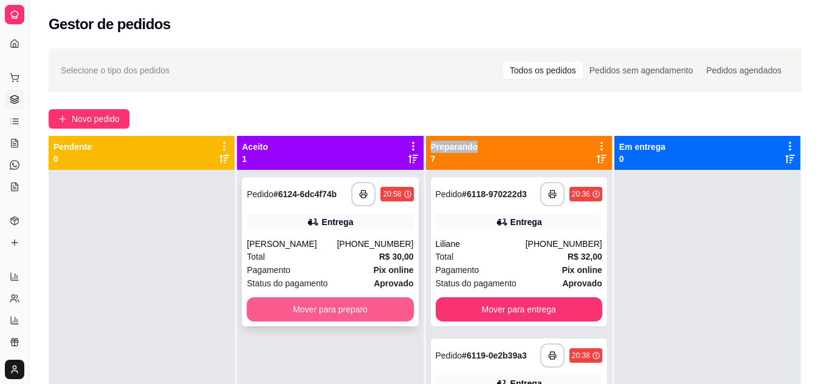
click at [367, 298] on button "Mover para preparo" at bounding box center [330, 310] width 166 height 24
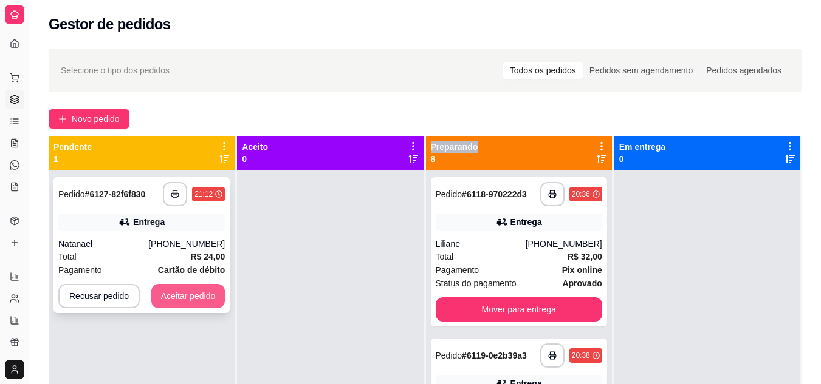
click at [213, 284] on button "Aceitar pedido" at bounding box center [188, 296] width 74 height 24
click at [213, 284] on div "Recusar pedido Aceitar pedido" at bounding box center [141, 296] width 166 height 24
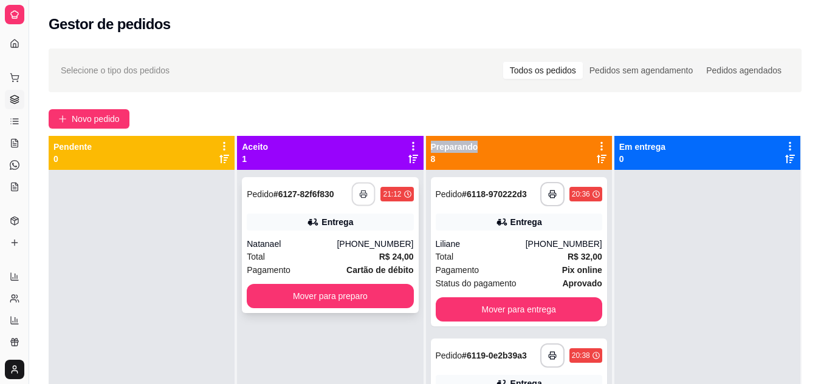
click at [360, 183] on button "button" at bounding box center [364, 195] width 24 height 24
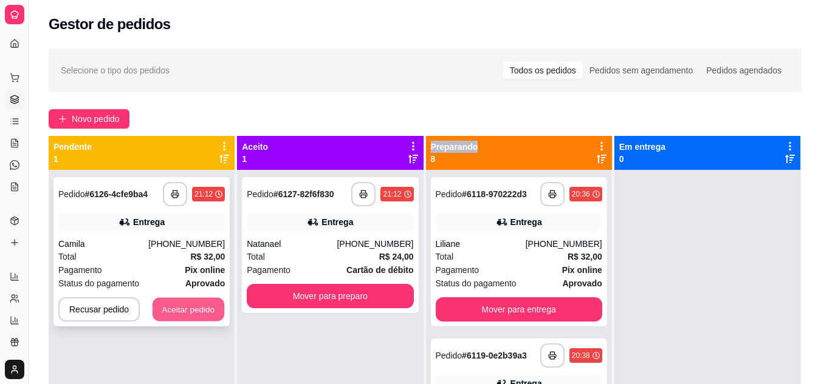
click at [203, 298] on button "Aceitar pedido" at bounding box center [188, 310] width 72 height 24
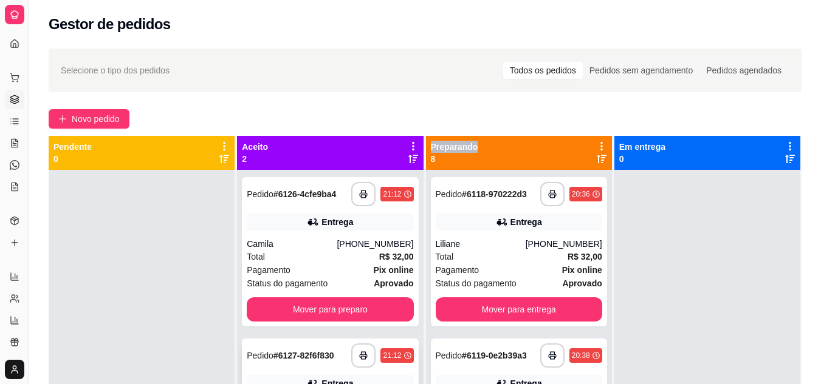
click at [484, 238] on div "Liliane" at bounding box center [481, 244] width 90 height 12
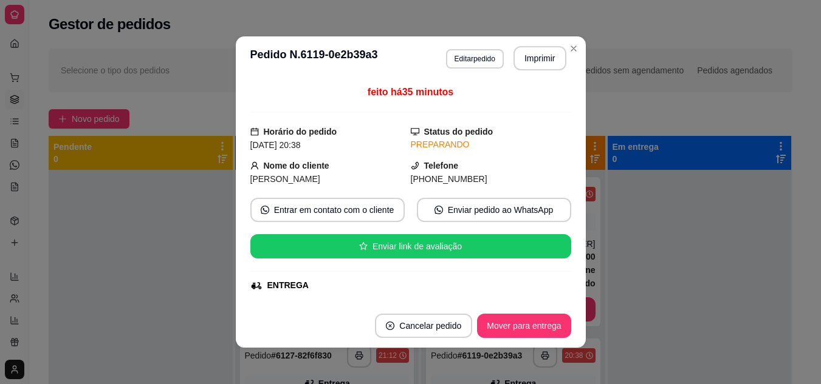
drag, startPoint x: 52, startPoint y: 207, endPoint x: 197, endPoint y: 247, distance: 150.8
click at [56, 207] on div at bounding box center [141, 362] width 184 height 384
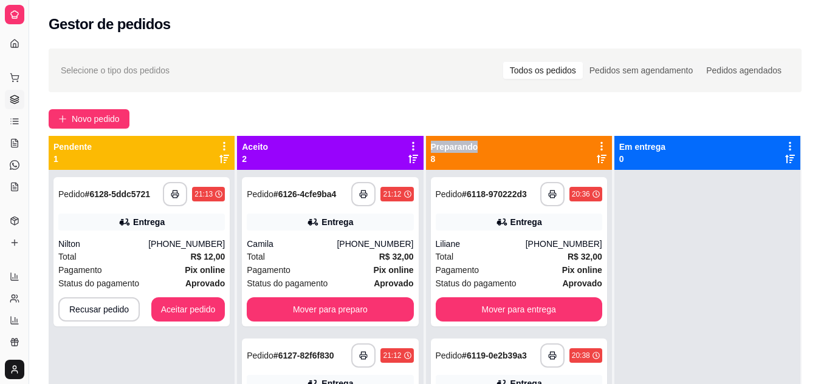
click at [205, 298] on button "Aceitar pedido" at bounding box center [188, 310] width 72 height 24
click at [204, 298] on button "Aceitar pedido" at bounding box center [188, 310] width 72 height 24
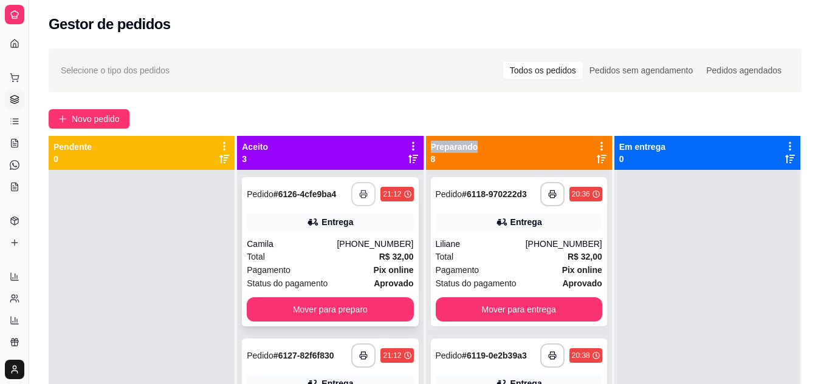
click at [352, 182] on button "button" at bounding box center [363, 194] width 24 height 24
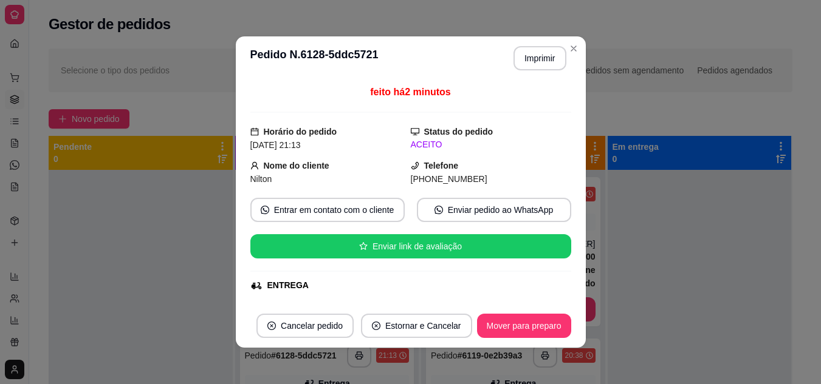
drag, startPoint x: 251, startPoint y: 166, endPoint x: 220, endPoint y: 198, distance: 44.2
click at [243, 171] on div "feito há 2 minutos Horário do pedido [DATE] 21:13 Status do pedido ACEITO Nome …" at bounding box center [411, 192] width 350 height 224
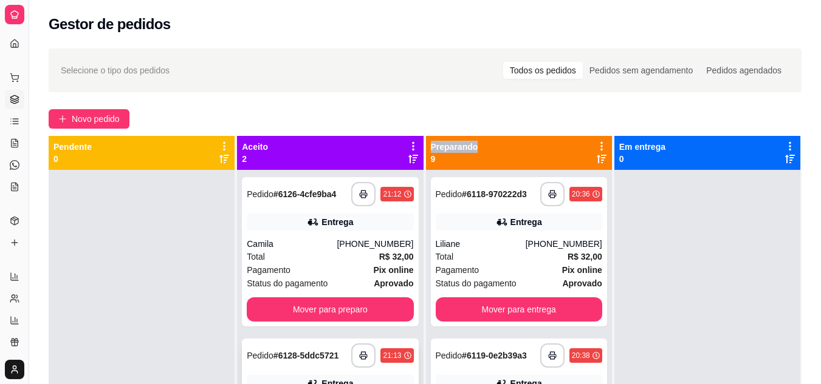
click at [353, 238] on div "[PHONE_NUMBER]" at bounding box center [375, 244] width 77 height 12
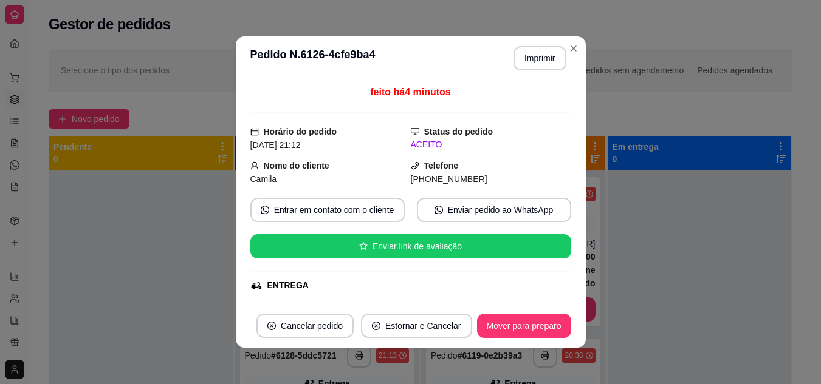
click at [229, 181] on div "Pendente 0" at bounding box center [141, 345] width 185 height 419
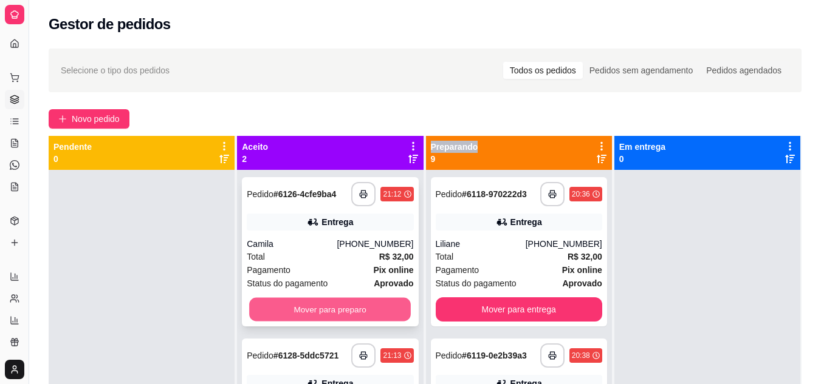
click at [359, 298] on button "Mover para preparo" at bounding box center [330, 310] width 162 height 24
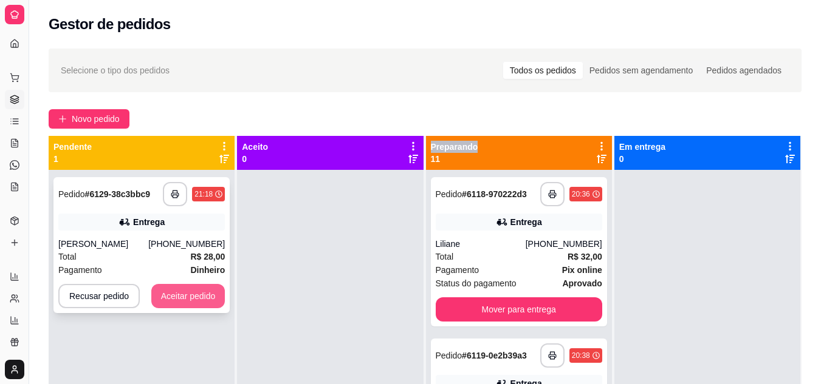
click at [163, 284] on button "Aceitar pedido" at bounding box center [188, 296] width 74 height 24
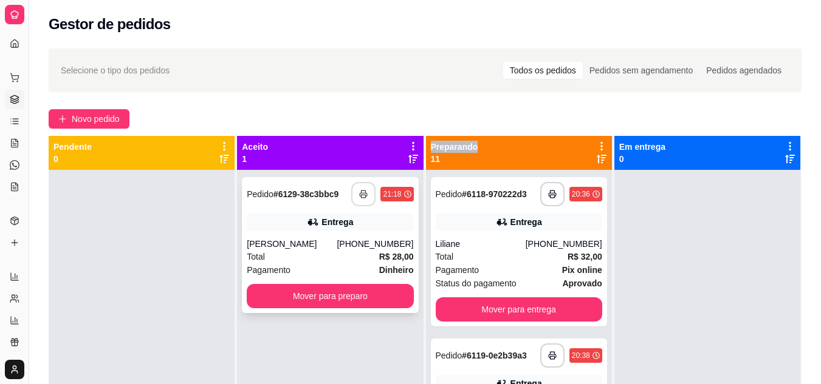
click at [360, 190] on icon "button" at bounding box center [363, 194] width 9 height 9
click at [612, 344] on div "**********" at bounding box center [424, 288] width 791 height 494
click at [360, 250] on div "Total R$ 28,00" at bounding box center [330, 256] width 166 height 13
click at [385, 284] on button "Mover para preparo" at bounding box center [330, 296] width 166 height 24
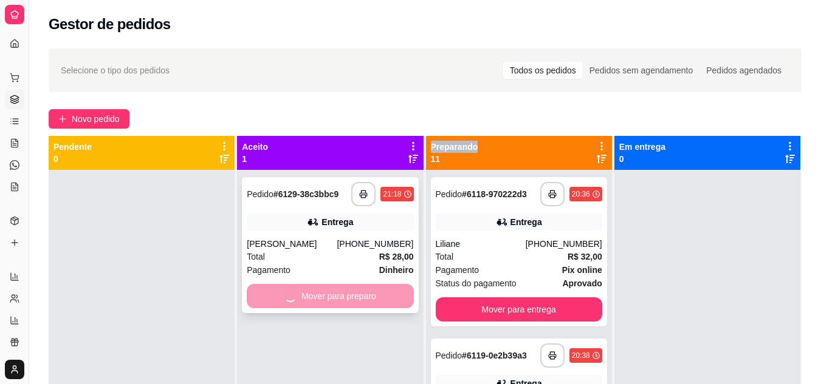
click at [385, 284] on div "Mover para preparo" at bounding box center [330, 296] width 166 height 24
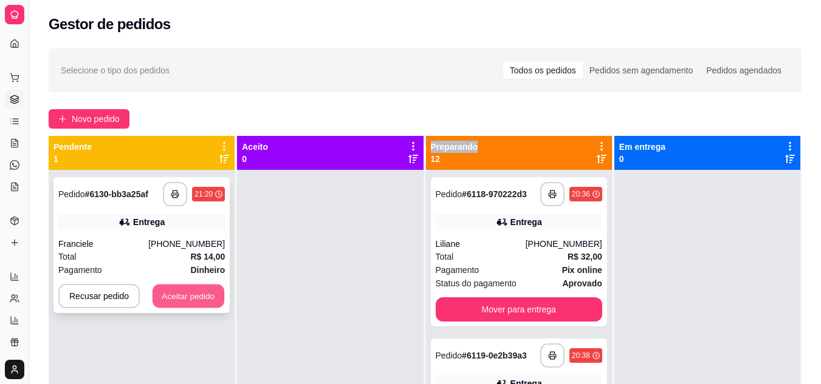
click at [206, 285] on button "Aceitar pedido" at bounding box center [188, 297] width 72 height 24
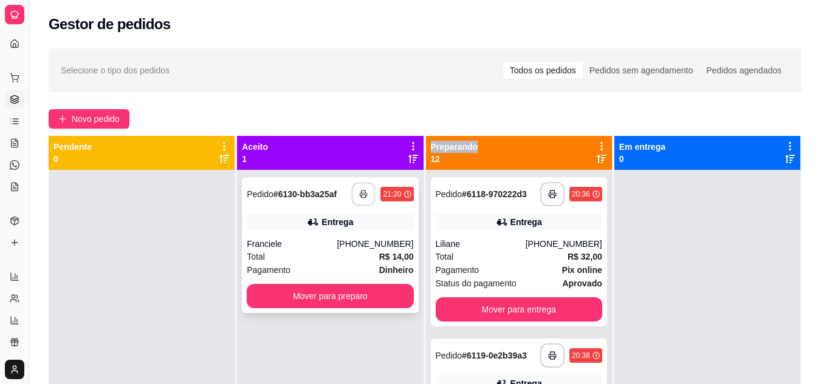
click at [361, 195] on rect "button" at bounding box center [363, 196] width 4 height 3
click at [298, 177] on div "**********" at bounding box center [330, 245] width 176 height 136
click at [345, 284] on button "Mover para preparo" at bounding box center [330, 296] width 166 height 24
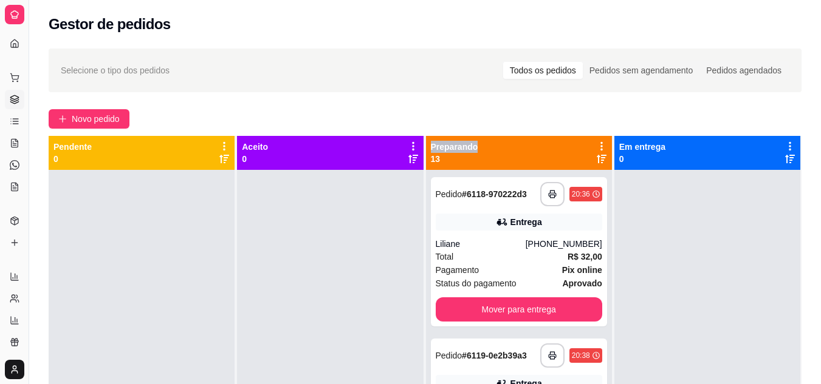
drag, startPoint x: 345, startPoint y: 120, endPoint x: 644, endPoint y: 141, distance: 299.6
click at [719, 170] on div at bounding box center [707, 362] width 186 height 384
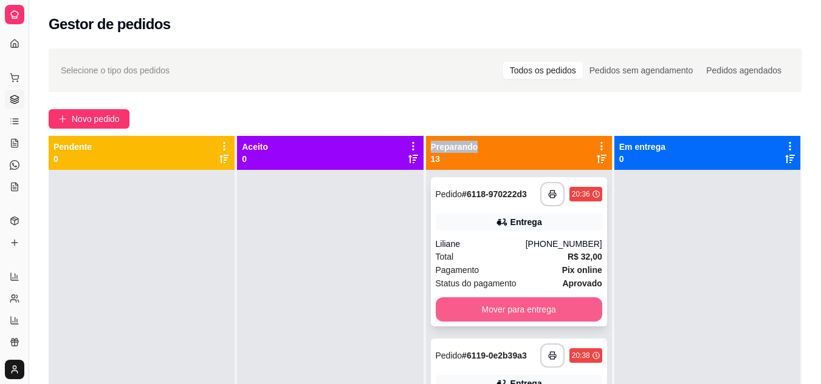
click at [501, 307] on button "Mover para entrega" at bounding box center [519, 310] width 166 height 24
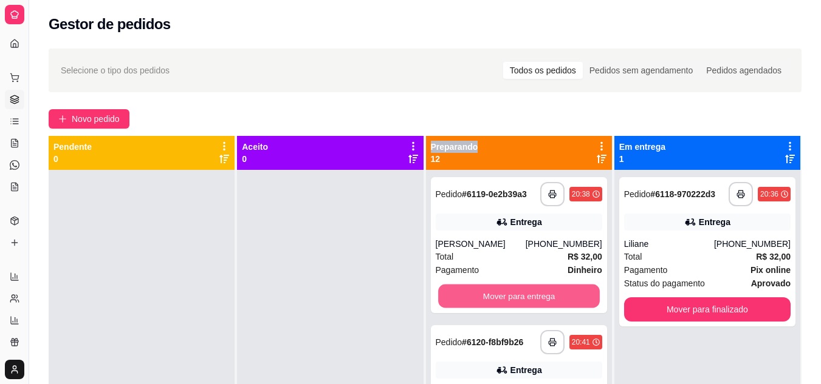
click at [501, 307] on button "Mover para entrega" at bounding box center [519, 297] width 162 height 24
click at [501, 307] on div "Mover para entrega" at bounding box center [519, 296] width 166 height 24
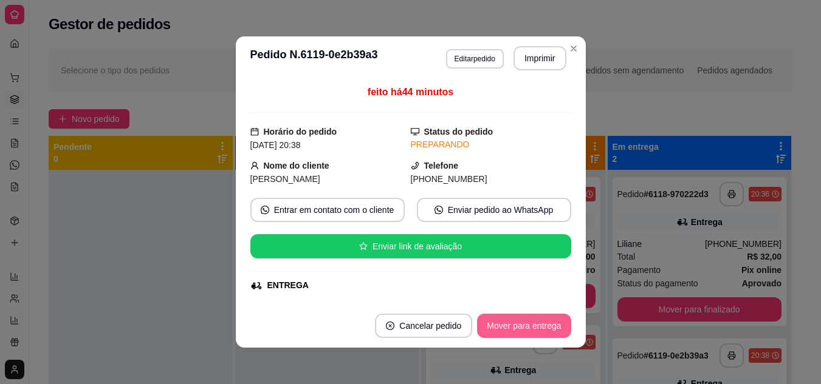
click at [514, 318] on button "Mover para entrega" at bounding box center [524, 326] width 94 height 24
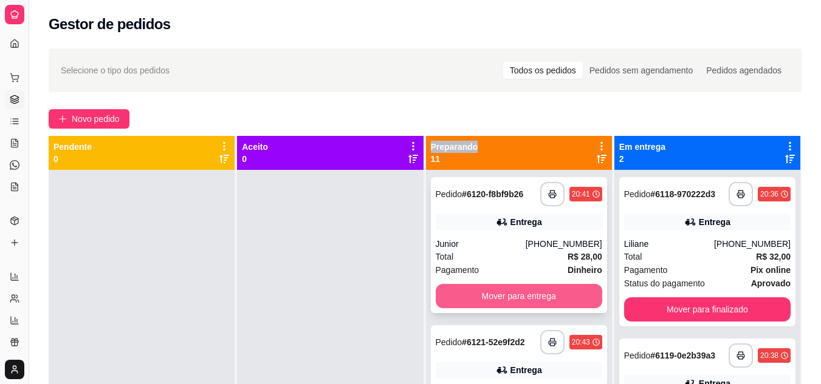
click at [476, 288] on button "Mover para entrega" at bounding box center [519, 296] width 166 height 24
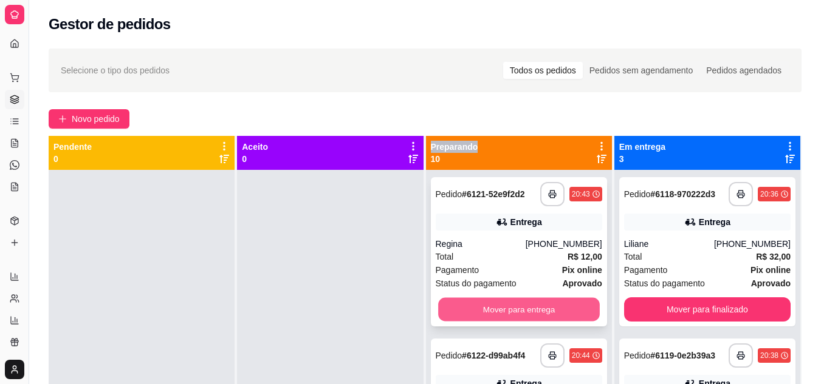
click at [482, 304] on button "Mover para entrega" at bounding box center [519, 310] width 162 height 24
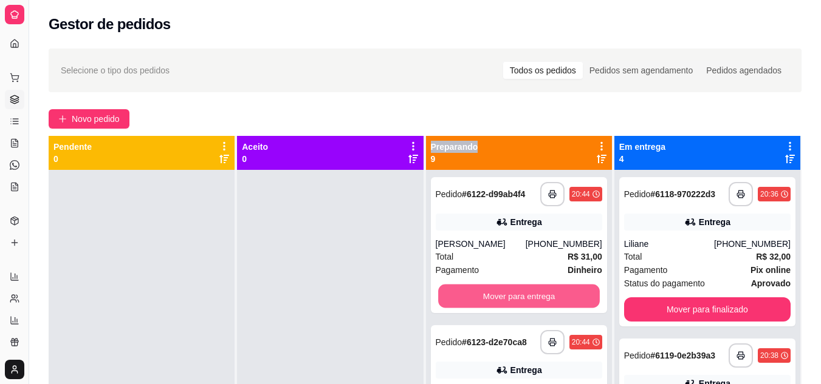
click at [482, 304] on button "Mover para entrega" at bounding box center [519, 297] width 162 height 24
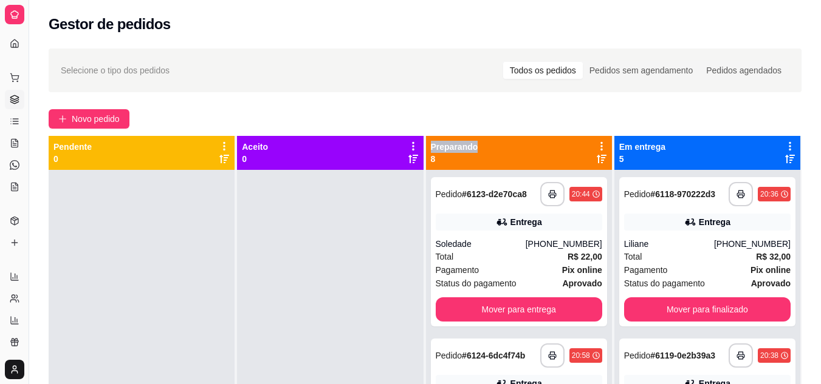
drag, startPoint x: 482, startPoint y: 304, endPoint x: 385, endPoint y: 273, distance: 102.0
click at [384, 264] on div at bounding box center [330, 362] width 186 height 384
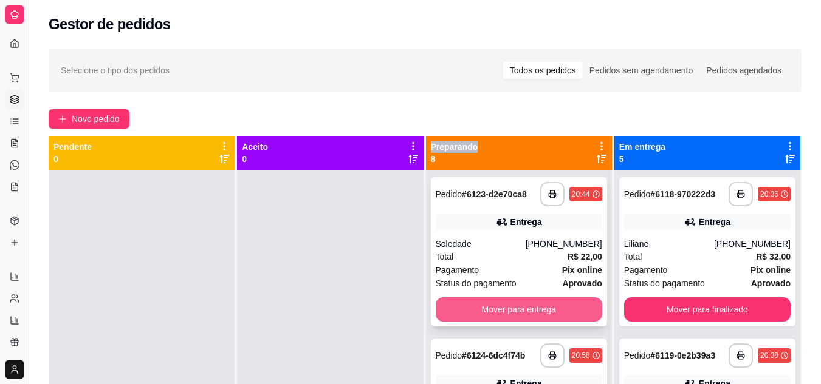
click at [501, 307] on button "Mover para entrega" at bounding box center [519, 310] width 166 height 24
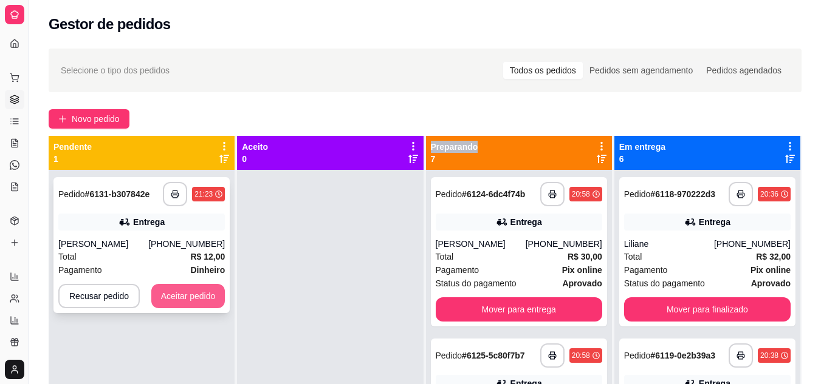
click at [204, 296] on button "Aceitar pedido" at bounding box center [188, 296] width 74 height 24
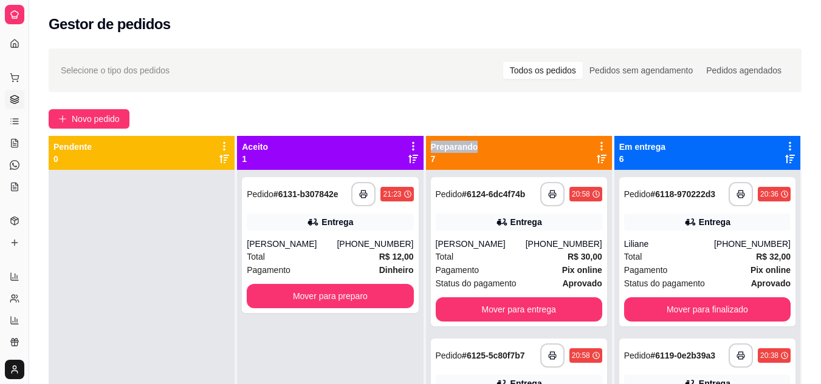
click at [200, 301] on div at bounding box center [142, 362] width 186 height 384
click at [362, 197] on rect "button" at bounding box center [363, 196] width 4 height 3
click at [352, 257] on div "Total R$ 12,00" at bounding box center [330, 256] width 166 height 13
click at [332, 285] on button "Mover para preparo" at bounding box center [330, 296] width 166 height 24
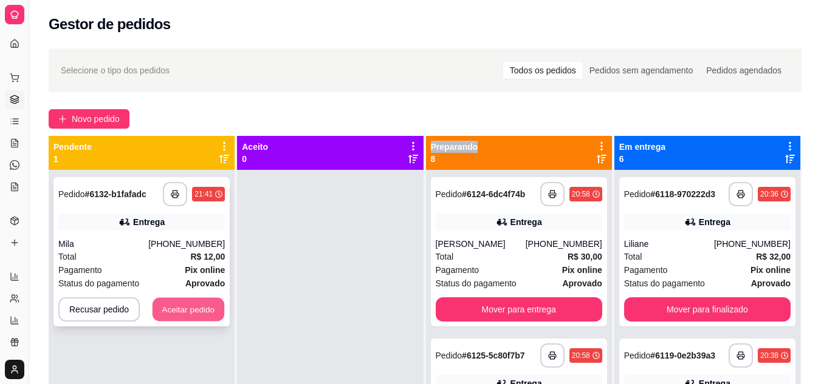
click at [168, 309] on button "Aceitar pedido" at bounding box center [188, 310] width 72 height 24
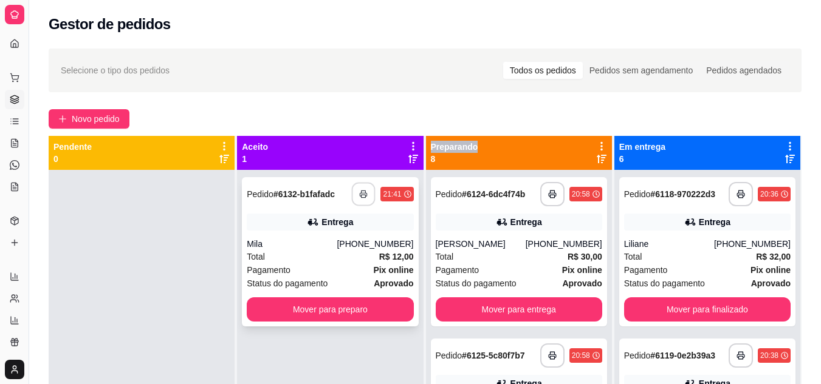
click at [367, 194] on button "button" at bounding box center [364, 195] width 24 height 24
click at [303, 260] on div "Total R$ 12,00" at bounding box center [330, 256] width 166 height 13
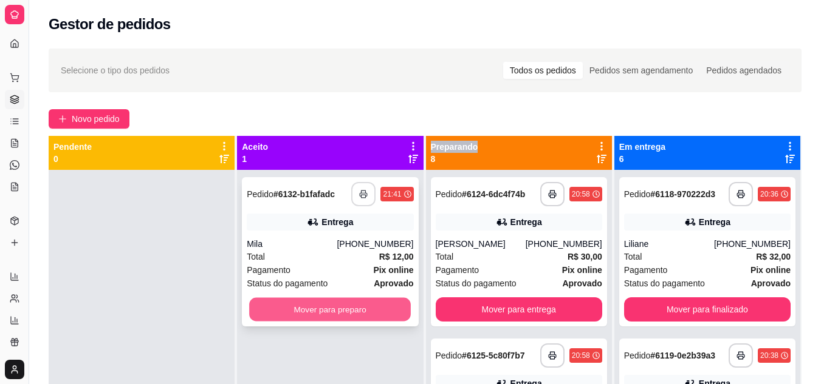
click at [367, 311] on button "Mover para preparo" at bounding box center [330, 310] width 162 height 24
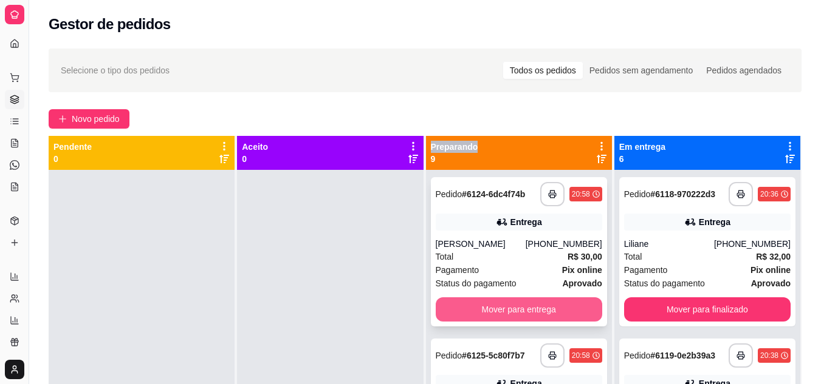
click at [482, 322] on button "Mover para entrega" at bounding box center [519, 310] width 166 height 24
click at [490, 316] on button "Mover para entrega" at bounding box center [519, 310] width 166 height 24
click at [490, 316] on div "Mover para entrega" at bounding box center [519, 310] width 166 height 24
click at [511, 311] on button "Mover para entrega" at bounding box center [519, 310] width 166 height 24
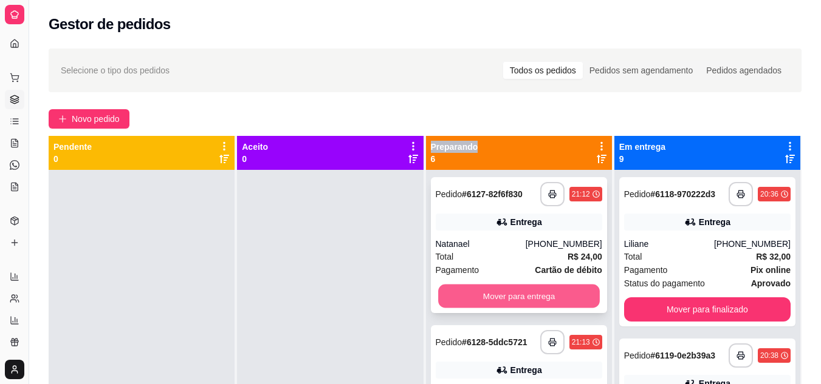
click at [499, 302] on button "Mover para entrega" at bounding box center [519, 297] width 162 height 24
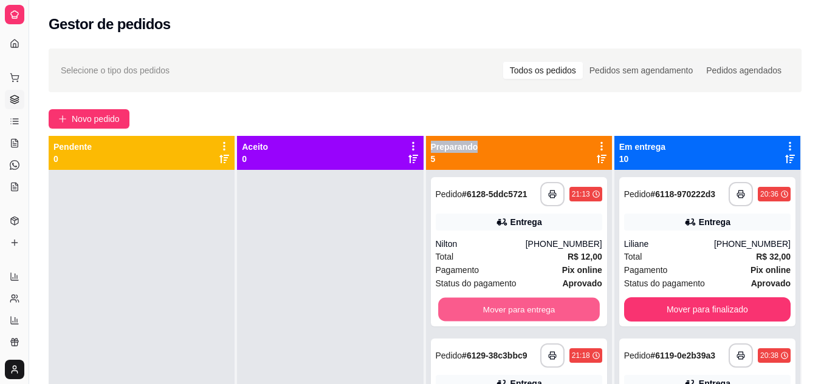
click at [499, 302] on button "Mover para entrega" at bounding box center [519, 310] width 162 height 24
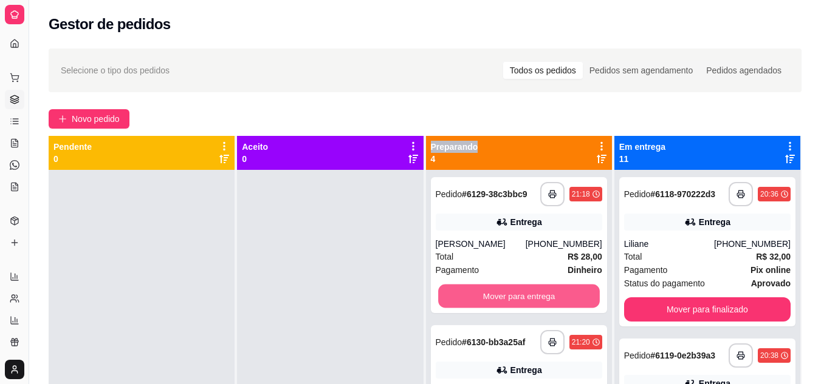
click at [499, 302] on button "Mover para entrega" at bounding box center [519, 297] width 162 height 24
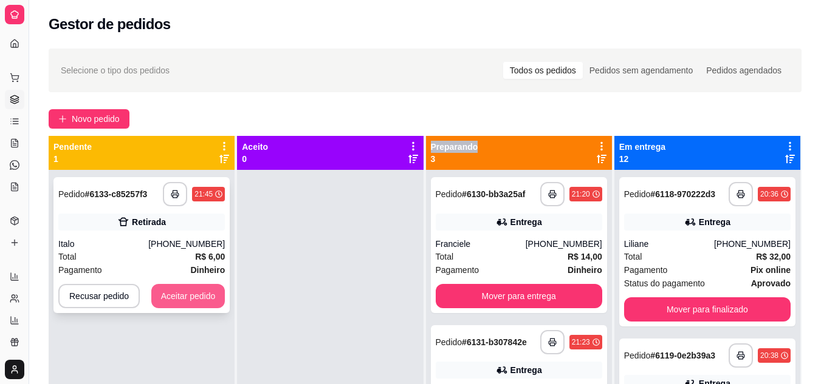
click at [201, 301] on button "Aceitar pedido" at bounding box center [188, 296] width 74 height 24
click at [201, 301] on div "Recusar pedido Aceitar pedido" at bounding box center [141, 296] width 166 height 24
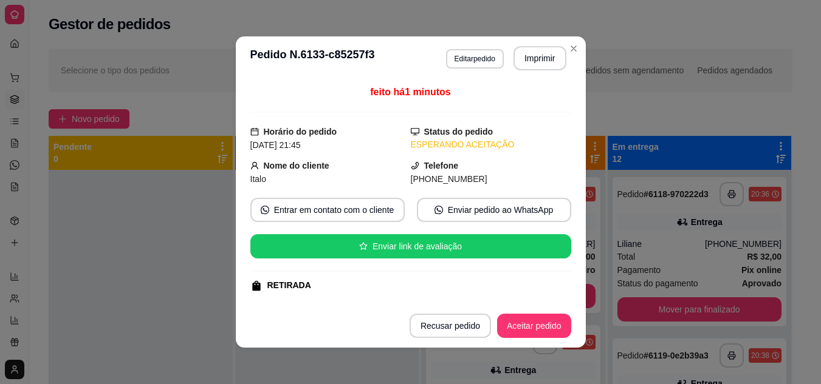
click at [64, 157] on p "0" at bounding box center [72, 159] width 38 height 12
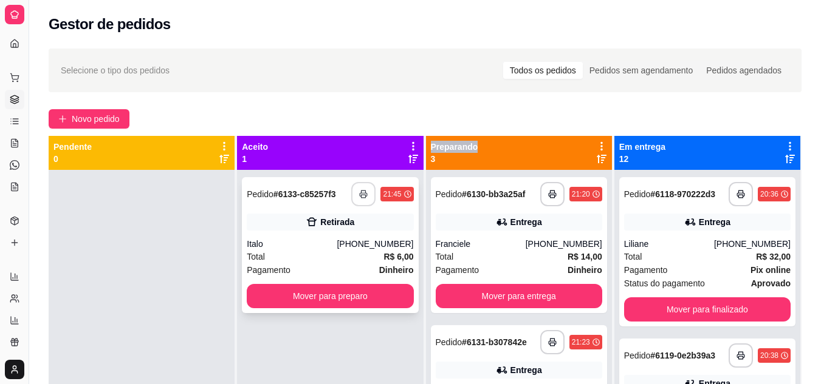
click at [357, 187] on button "button" at bounding box center [363, 194] width 24 height 24
click at [357, 187] on button "button" at bounding box center [364, 195] width 24 height 24
click at [381, 293] on button "Mover para preparo" at bounding box center [330, 296] width 166 height 24
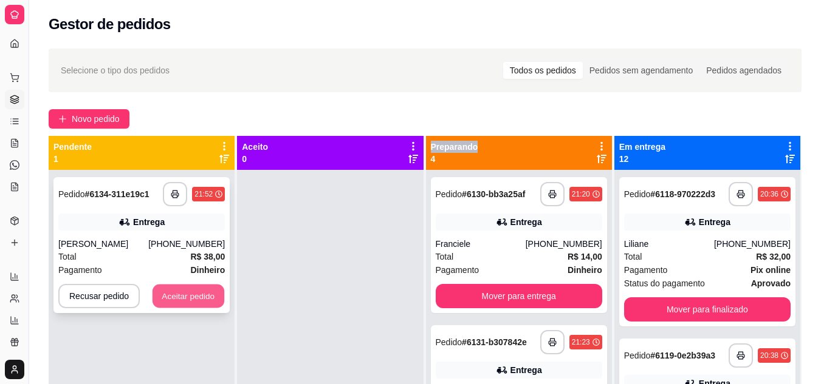
click at [197, 294] on button "Aceitar pedido" at bounding box center [188, 297] width 72 height 24
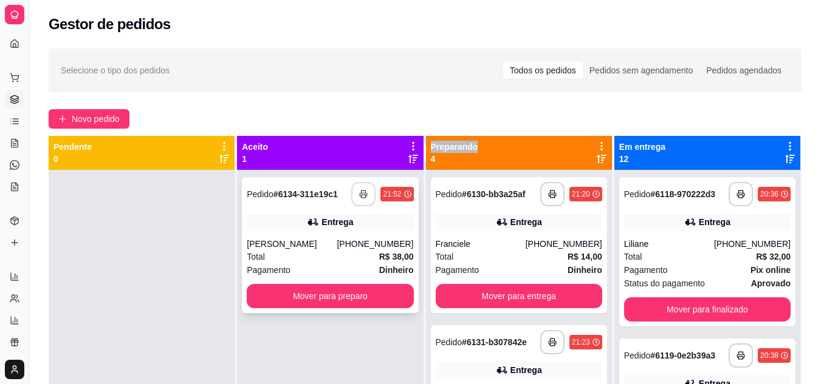
click at [352, 188] on button "button" at bounding box center [363, 194] width 24 height 24
click at [344, 259] on div "Total R$ 38,00" at bounding box center [330, 256] width 166 height 13
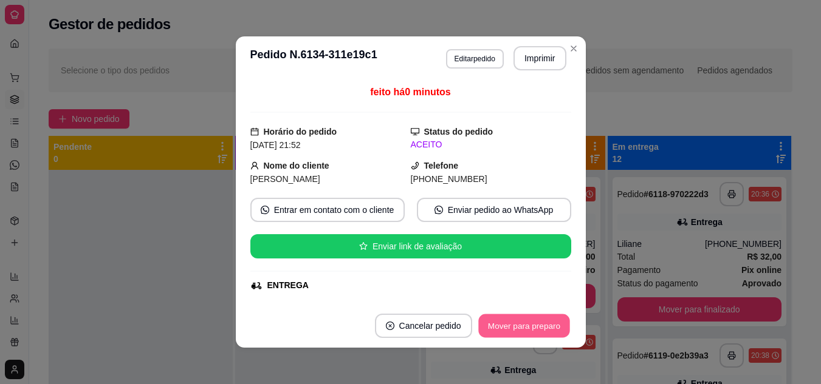
click at [515, 322] on button "Mover para preparo" at bounding box center [523, 327] width 91 height 24
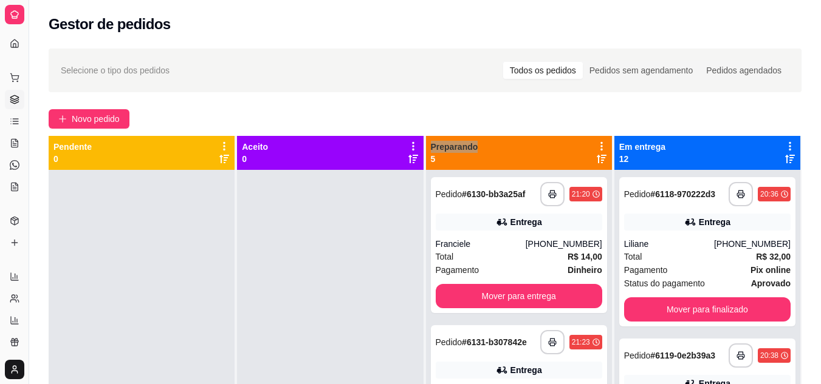
click at [785, 155] on icon at bounding box center [790, 159] width 10 height 9
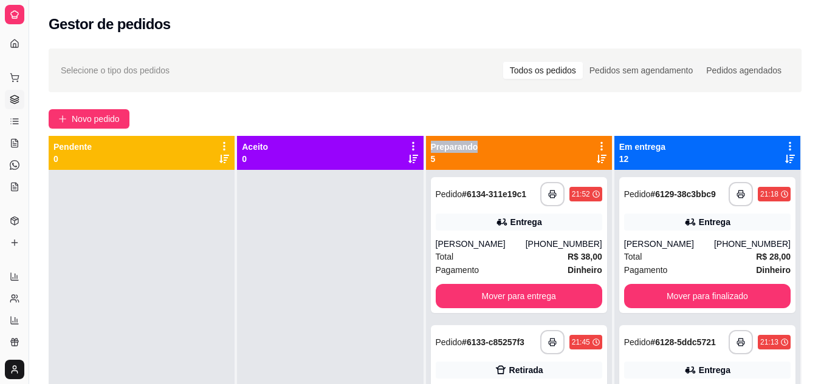
drag, startPoint x: 701, startPoint y: 282, endPoint x: 705, endPoint y: 276, distance: 7.4
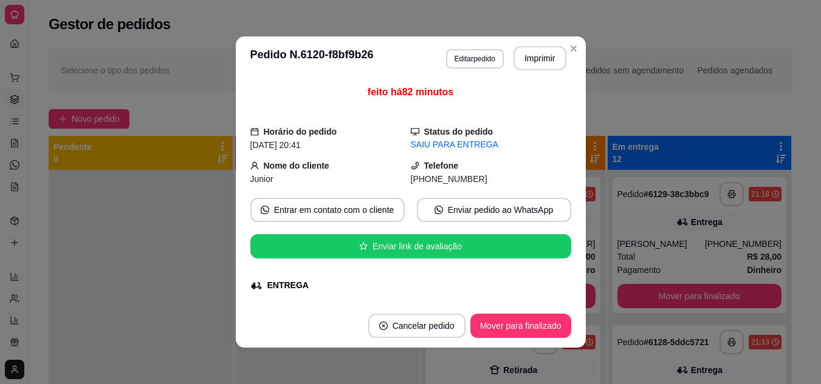
click at [611, 278] on div "**********" at bounding box center [699, 362] width 184 height 384
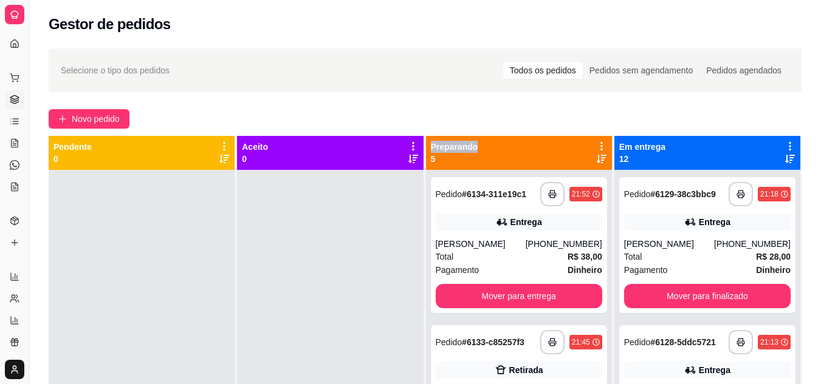
drag, startPoint x: 693, startPoint y: 268, endPoint x: 353, endPoint y: 323, distance: 344.4
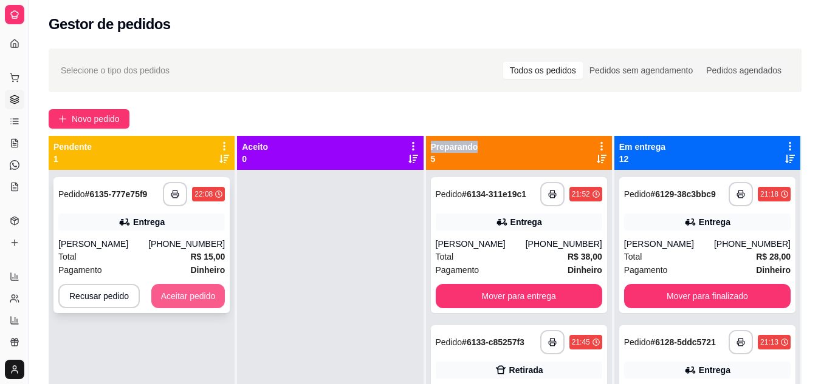
click at [191, 284] on button "Aceitar pedido" at bounding box center [188, 296] width 74 height 24
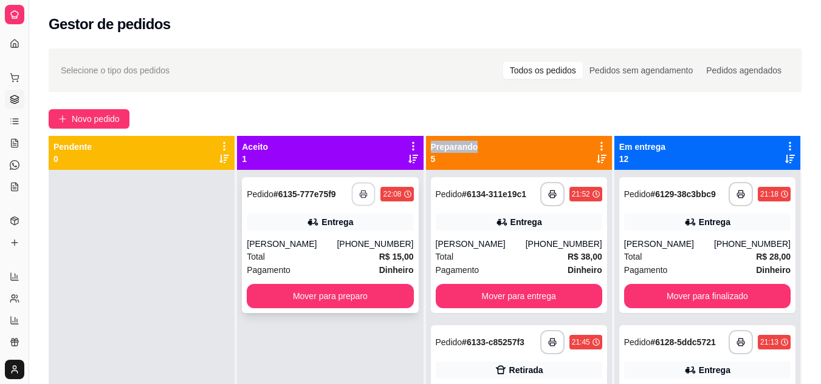
click at [361, 183] on button "button" at bounding box center [364, 195] width 24 height 24
click at [359, 182] on button "button" at bounding box center [363, 194] width 24 height 24
click at [337, 238] on div "[PERSON_NAME]" at bounding box center [292, 244] width 90 height 12
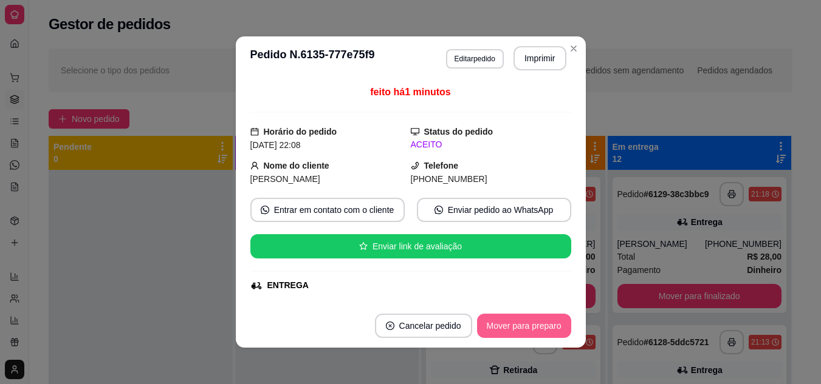
click at [517, 326] on button "Mover para preparo" at bounding box center [524, 326] width 94 height 24
drag, startPoint x: 232, startPoint y: 165, endPoint x: 183, endPoint y: 167, distance: 48.7
click at [215, 167] on div "**********" at bounding box center [410, 192] width 821 height 384
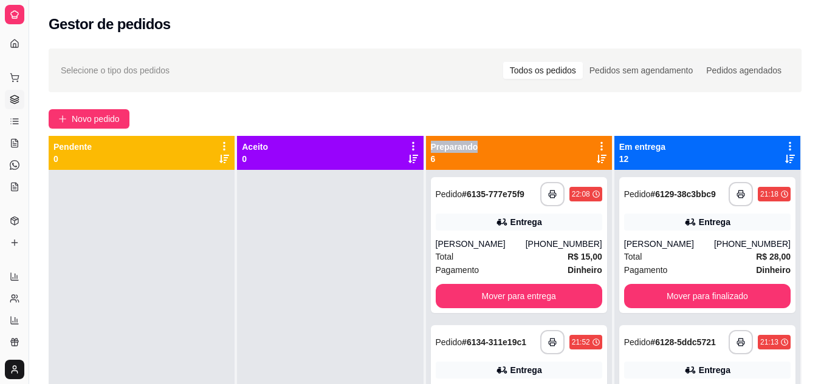
click at [596, 161] on icon at bounding box center [601, 159] width 10 height 9
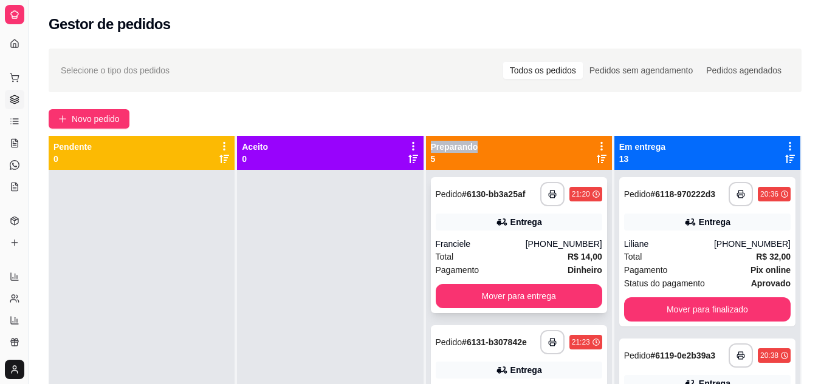
click at [505, 254] on div "Total R$ 14,00" at bounding box center [519, 256] width 166 height 13
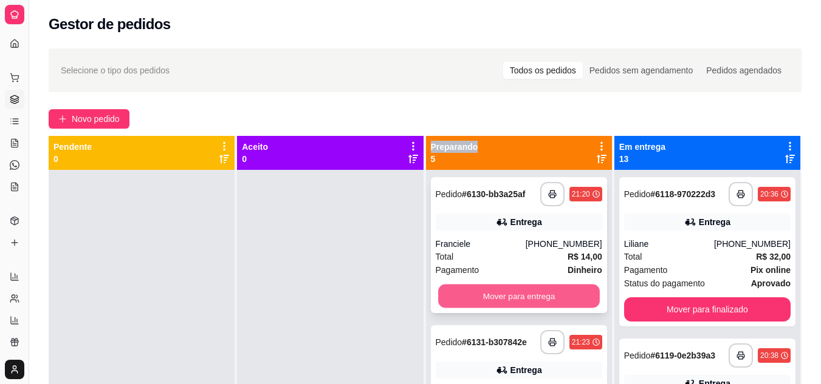
click at [483, 299] on button "Mover para entrega" at bounding box center [519, 297] width 162 height 24
click at [489, 296] on button "Mover para entrega" at bounding box center [519, 296] width 166 height 24
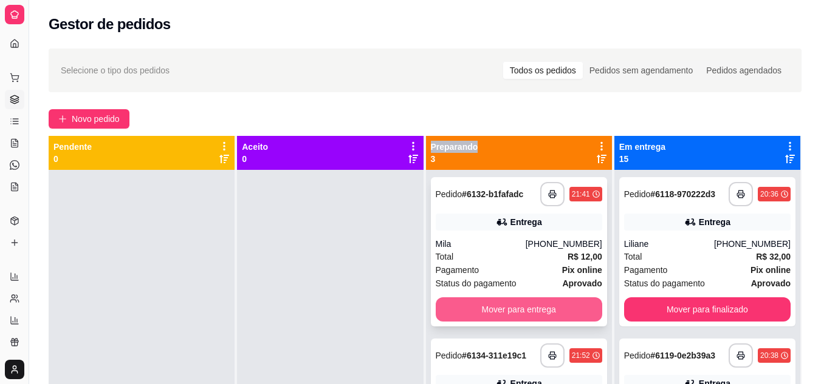
click at [515, 313] on button "Mover para entrega" at bounding box center [519, 310] width 166 height 24
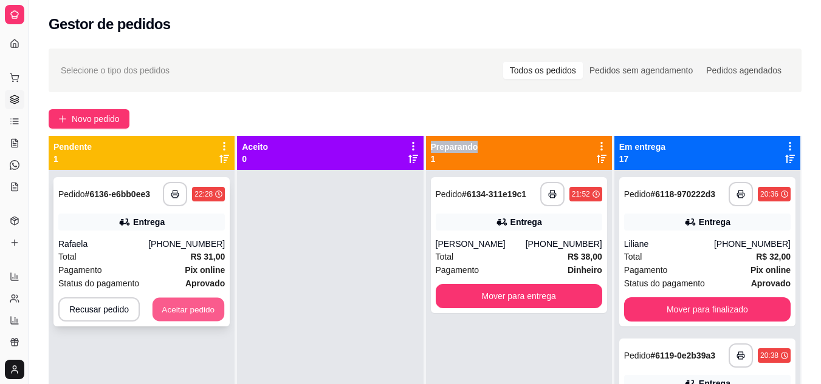
click at [178, 307] on button "Aceitar pedido" at bounding box center [188, 310] width 72 height 24
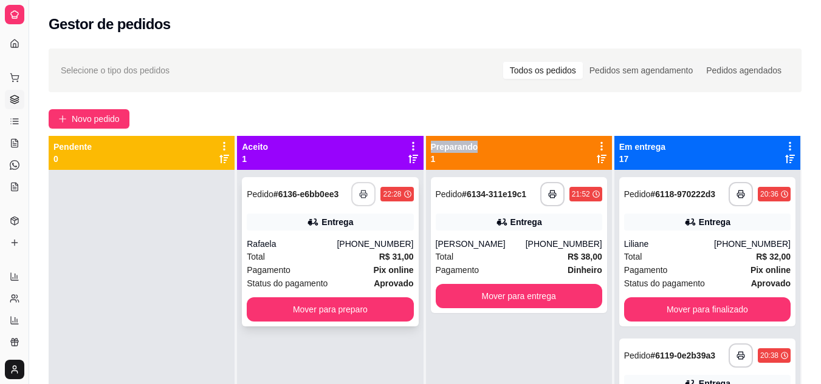
click at [369, 188] on button "button" at bounding box center [363, 194] width 24 height 24
click at [333, 250] on div "Rafaela" at bounding box center [292, 244] width 90 height 12
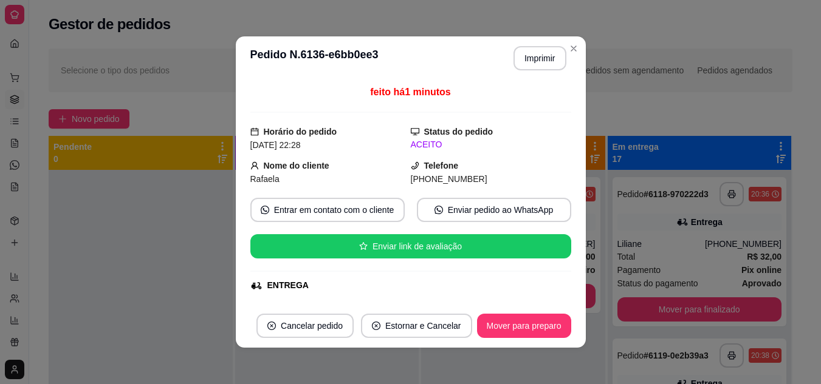
click at [318, 215] on div "feito há 1 minutos Horário do pedido [DATE] 22:28 Status do pedido ACEITO Nome …" at bounding box center [410, 192] width 321 height 214
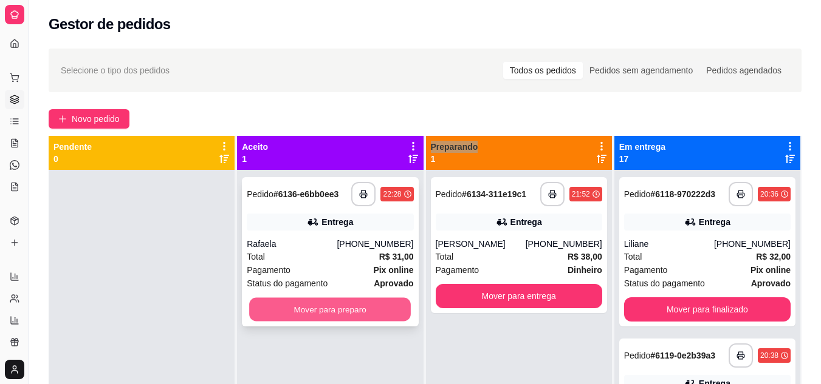
click at [360, 306] on button "Mover para preparo" at bounding box center [330, 310] width 162 height 24
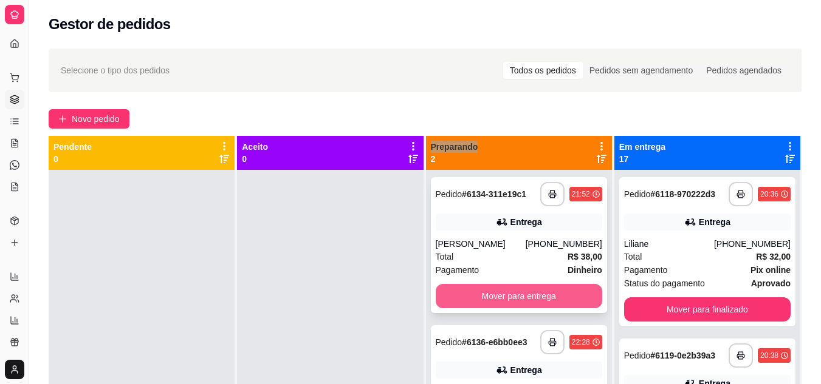
click at [543, 284] on button "Mover para entrega" at bounding box center [519, 296] width 166 height 24
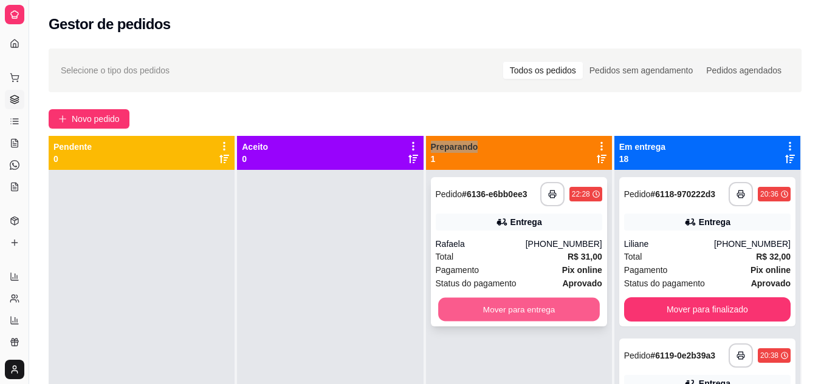
click at [548, 298] on button "Mover para entrega" at bounding box center [519, 310] width 162 height 24
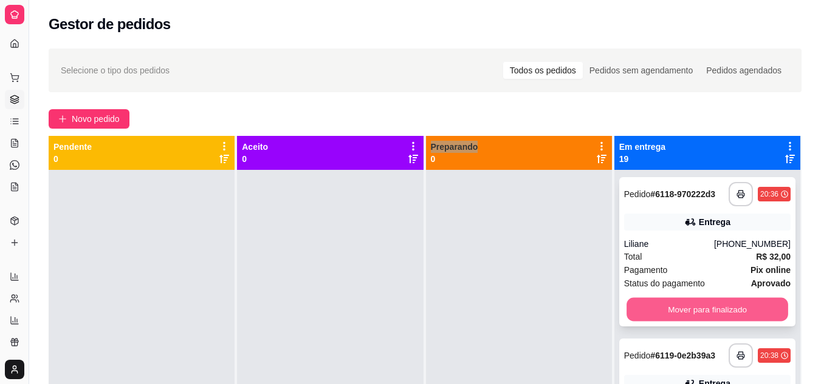
click at [678, 302] on button "Mover para finalizado" at bounding box center [707, 310] width 162 height 24
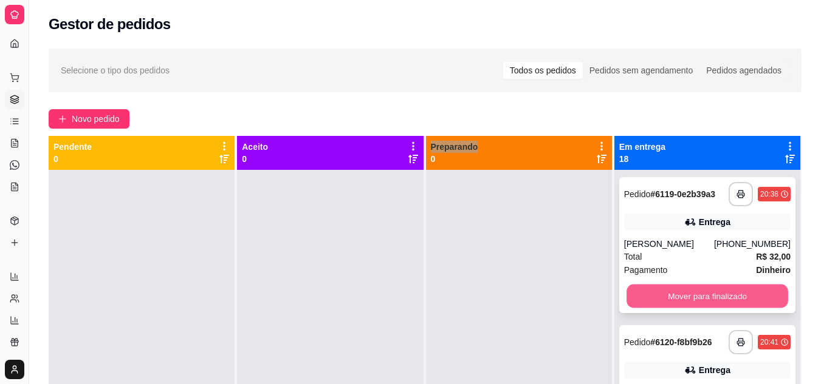
click at [674, 306] on button "Mover para finalizado" at bounding box center [707, 297] width 162 height 24
click at [678, 299] on button "Mover para finalizado" at bounding box center [707, 296] width 166 height 24
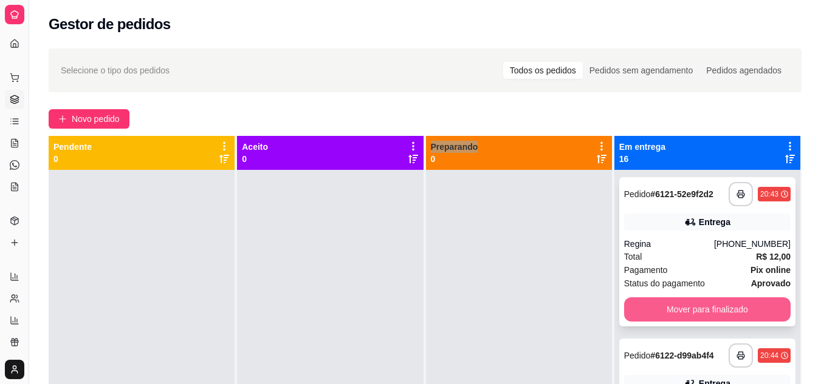
click at [678, 301] on button "Mover para finalizado" at bounding box center [707, 310] width 166 height 24
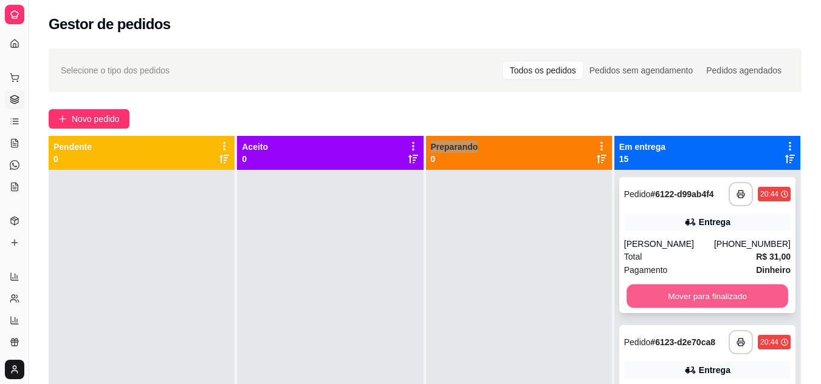
click at [683, 295] on button "Mover para finalizado" at bounding box center [707, 297] width 162 height 24
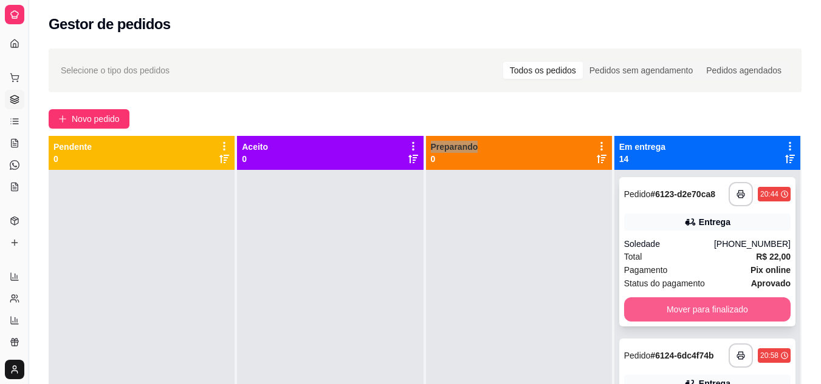
click at [682, 301] on button "Mover para finalizado" at bounding box center [707, 310] width 166 height 24
click at [626, 316] on button "Mover para finalizado" at bounding box center [707, 310] width 162 height 24
click at [700, 309] on button "Mover para finalizado" at bounding box center [707, 310] width 166 height 24
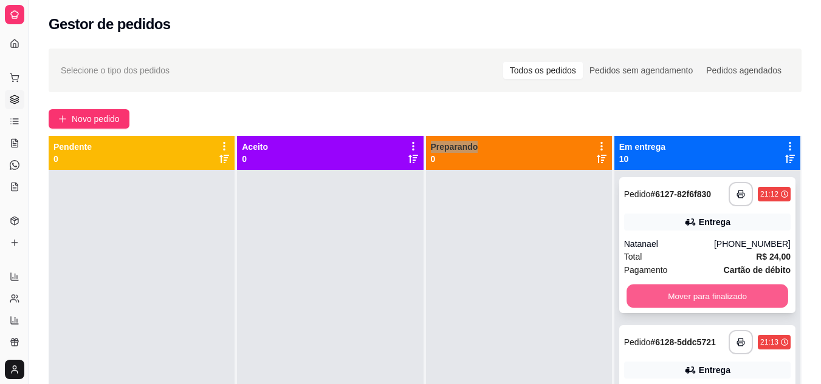
click at [696, 297] on button "Mover para finalizado" at bounding box center [707, 297] width 162 height 24
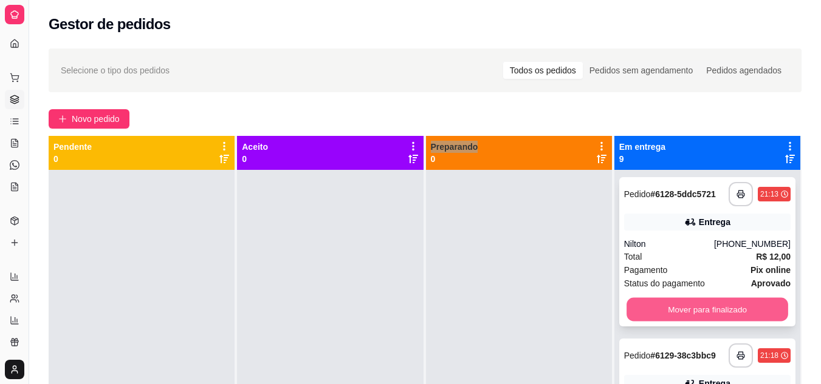
click at [695, 303] on button "Mover para finalizado" at bounding box center [707, 310] width 162 height 24
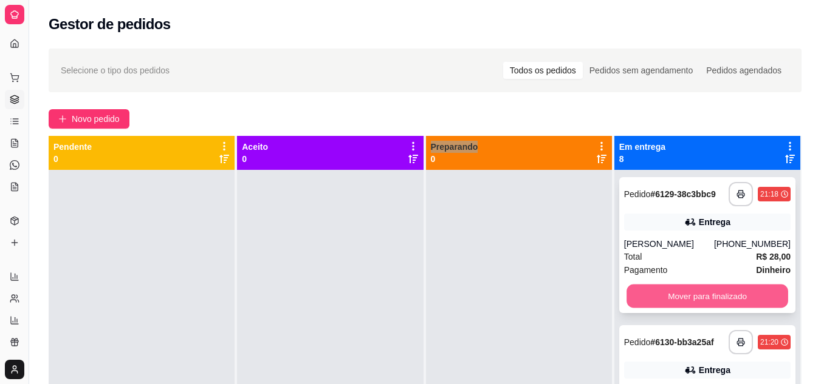
click at [695, 296] on button "Mover para finalizado" at bounding box center [707, 297] width 162 height 24
click at [695, 296] on button "Mover para finalizado" at bounding box center [707, 296] width 166 height 24
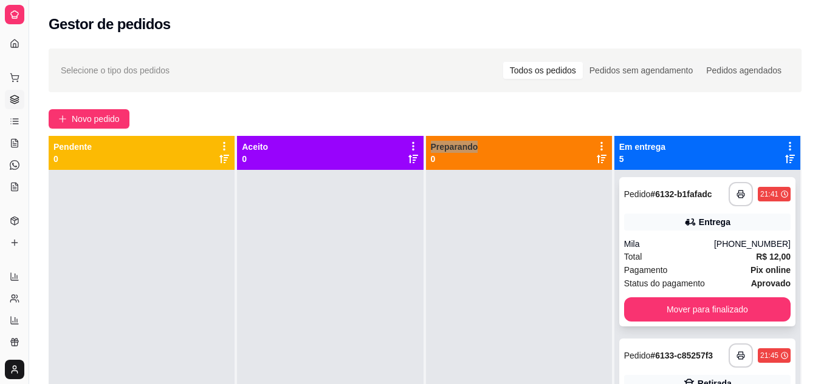
click at [695, 295] on div "**********" at bounding box center [707, 251] width 176 height 149
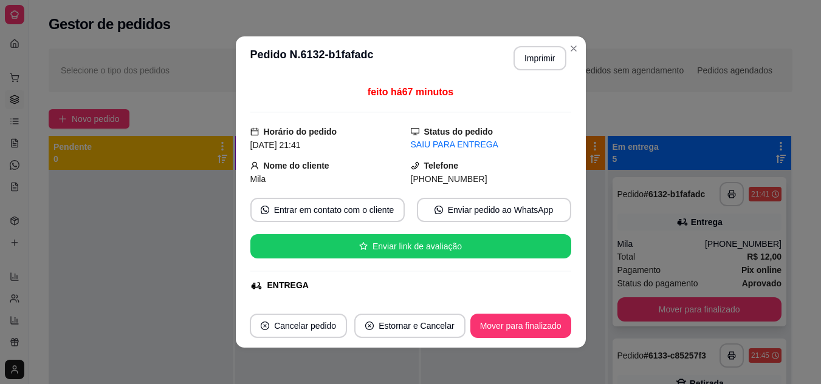
click at [695, 295] on div "**********" at bounding box center [699, 251] width 174 height 149
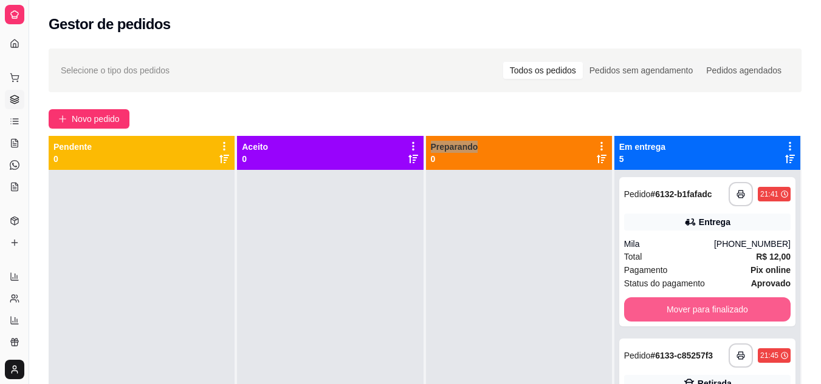
click at [697, 301] on button "Mover para finalizado" at bounding box center [707, 310] width 166 height 24
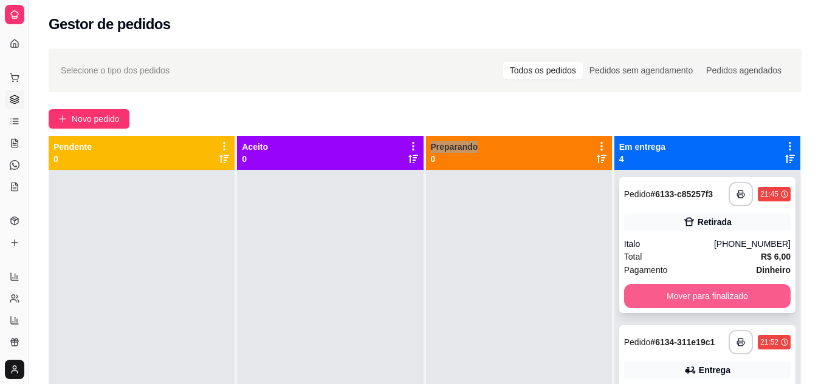
click at [703, 295] on button "Mover para finalizado" at bounding box center [707, 296] width 166 height 24
click at [703, 295] on button "Mover para finalizado" at bounding box center [707, 297] width 162 height 24
click at [703, 295] on button "Mover para finalizado" at bounding box center [707, 296] width 166 height 24
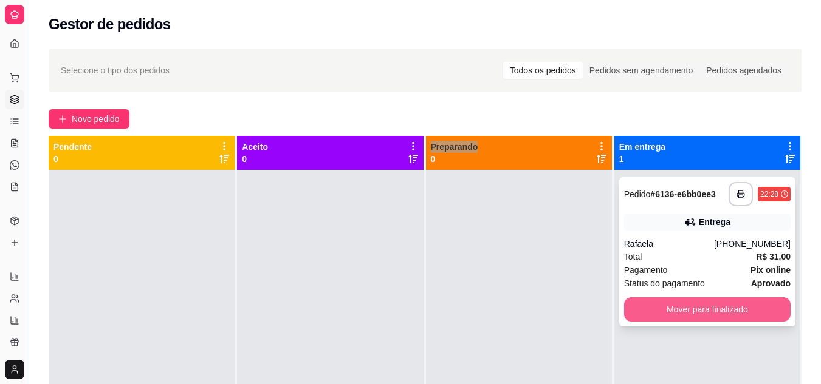
click at [703, 303] on button "Mover para finalizado" at bounding box center [707, 310] width 166 height 24
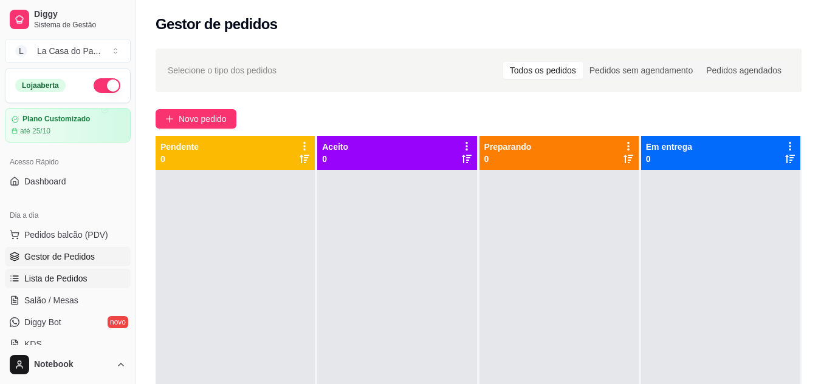
click at [53, 279] on span "Lista de Pedidos" at bounding box center [55, 279] width 63 height 12
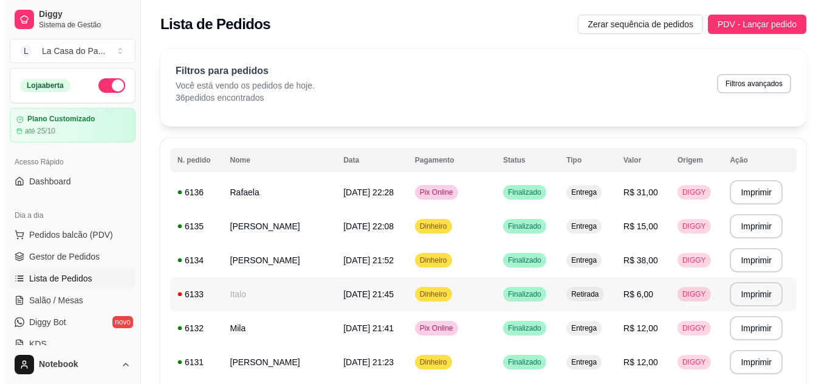
scroll to position [61, 0]
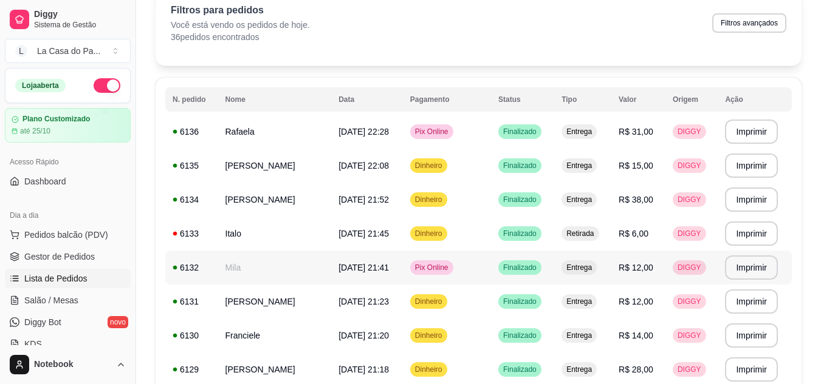
click at [302, 268] on td "Mila" at bounding box center [275, 268] width 114 height 34
click at [287, 295] on td "[PERSON_NAME]" at bounding box center [275, 302] width 114 height 34
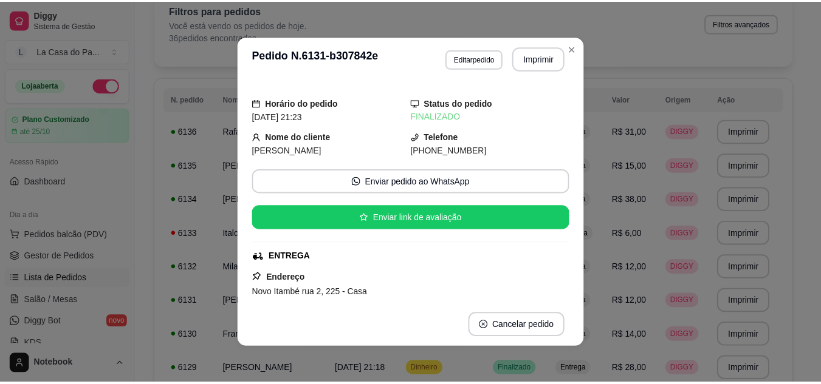
scroll to position [0, 0]
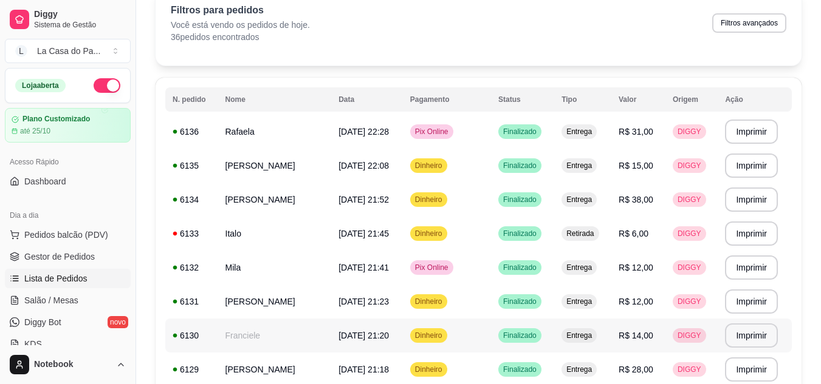
click at [286, 333] on td "Franciele" at bounding box center [275, 336] width 114 height 34
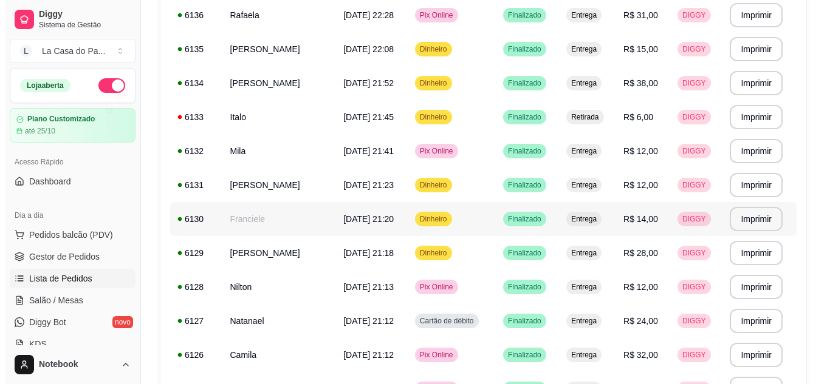
scroll to position [182, 0]
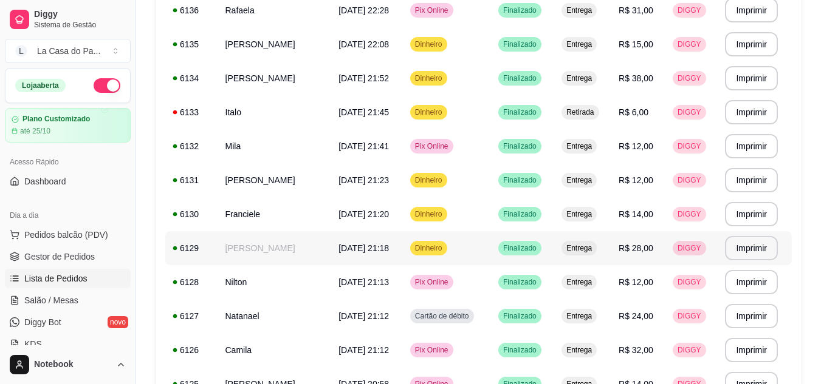
click at [313, 261] on td "[PERSON_NAME]" at bounding box center [275, 248] width 114 height 34
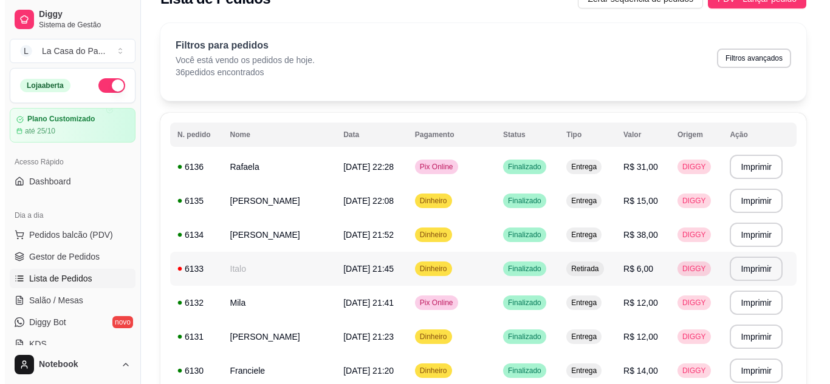
scroll to position [0, 0]
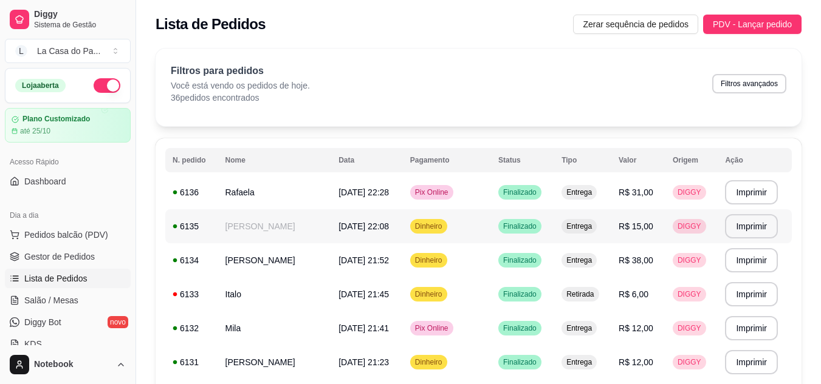
click at [302, 224] on td "[PERSON_NAME]" at bounding box center [275, 227] width 114 height 34
